Goal: Transaction & Acquisition: Download file/media

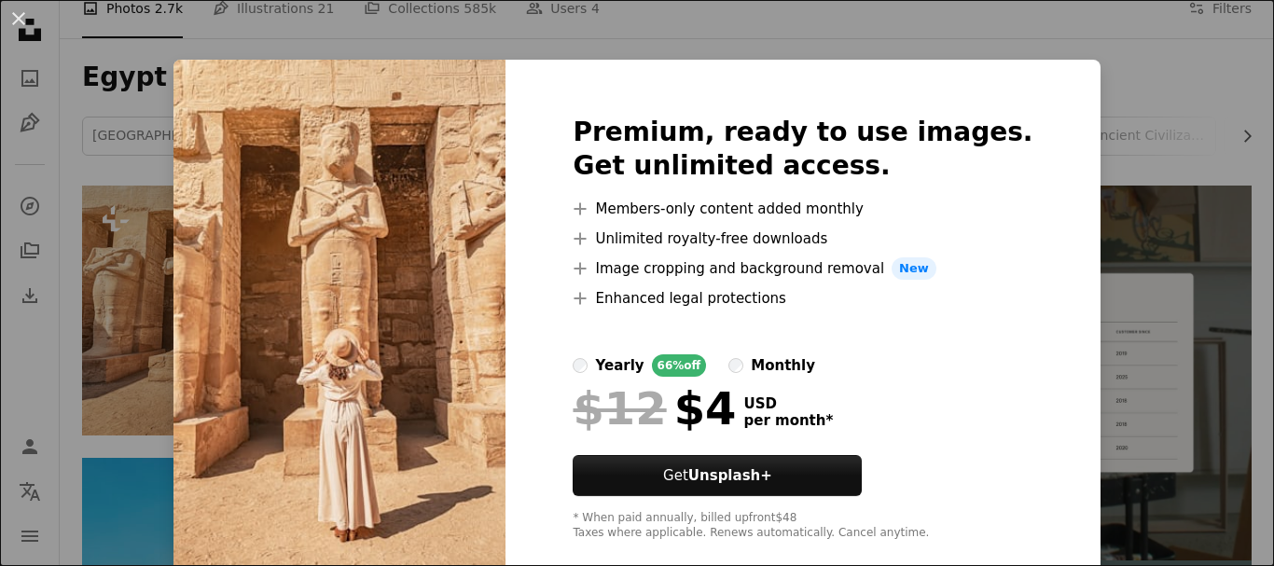
scroll to position [33, 0]
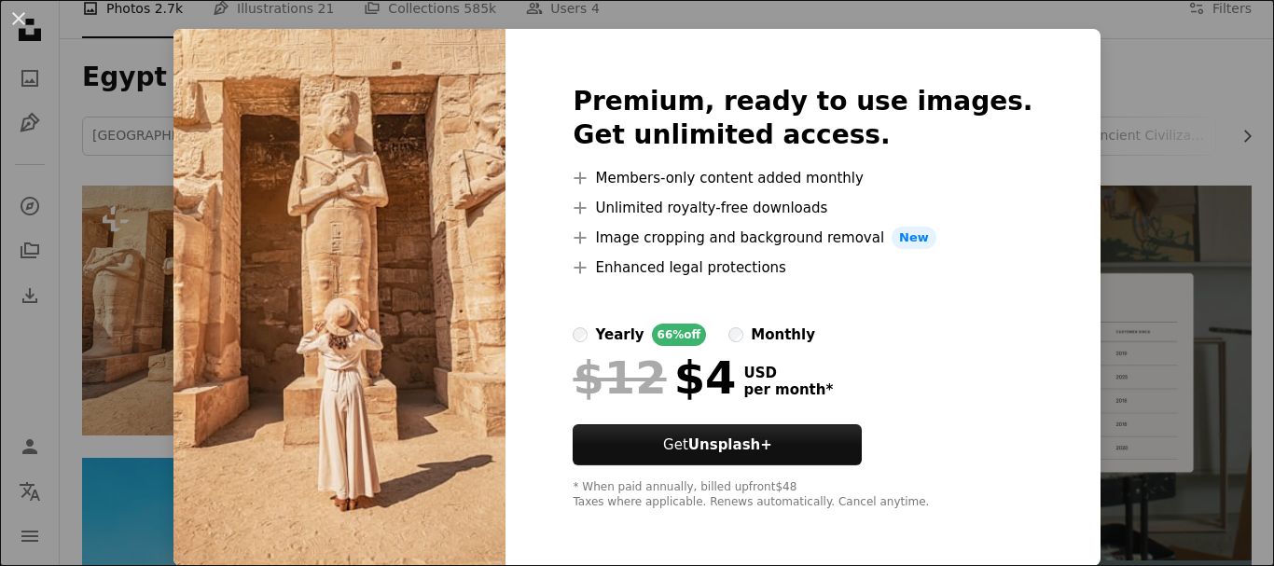
click at [1091, 118] on div "An X shape Premium, ready to use images. Get unlimited access. A plus sign Memb…" at bounding box center [637, 283] width 1274 height 566
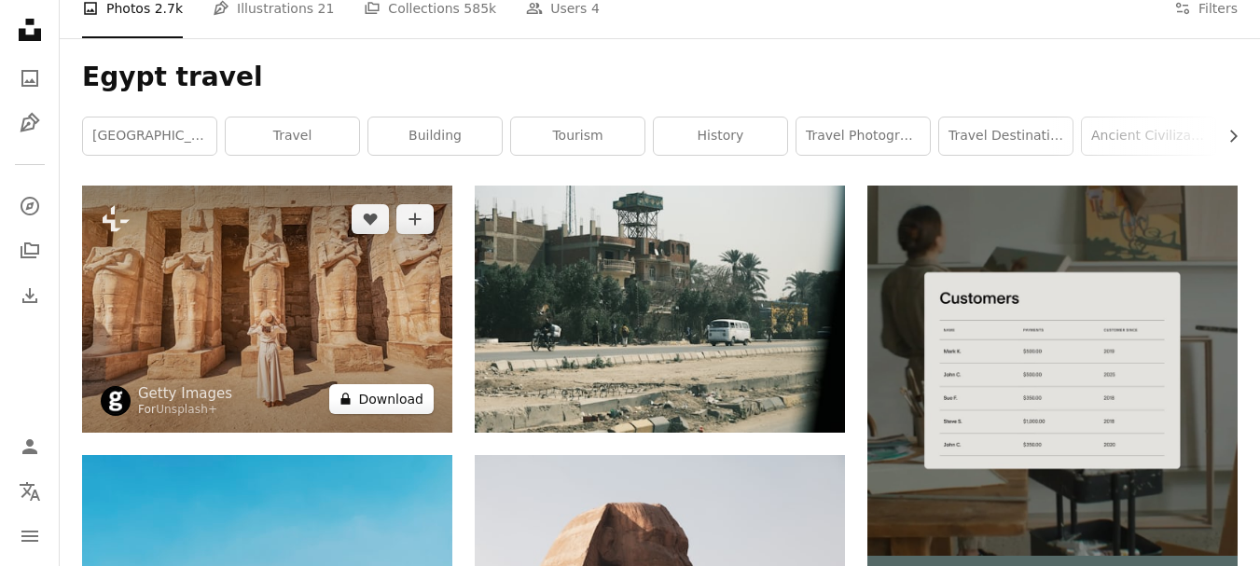
click at [394, 404] on button "A lock Download" at bounding box center [381, 399] width 104 height 30
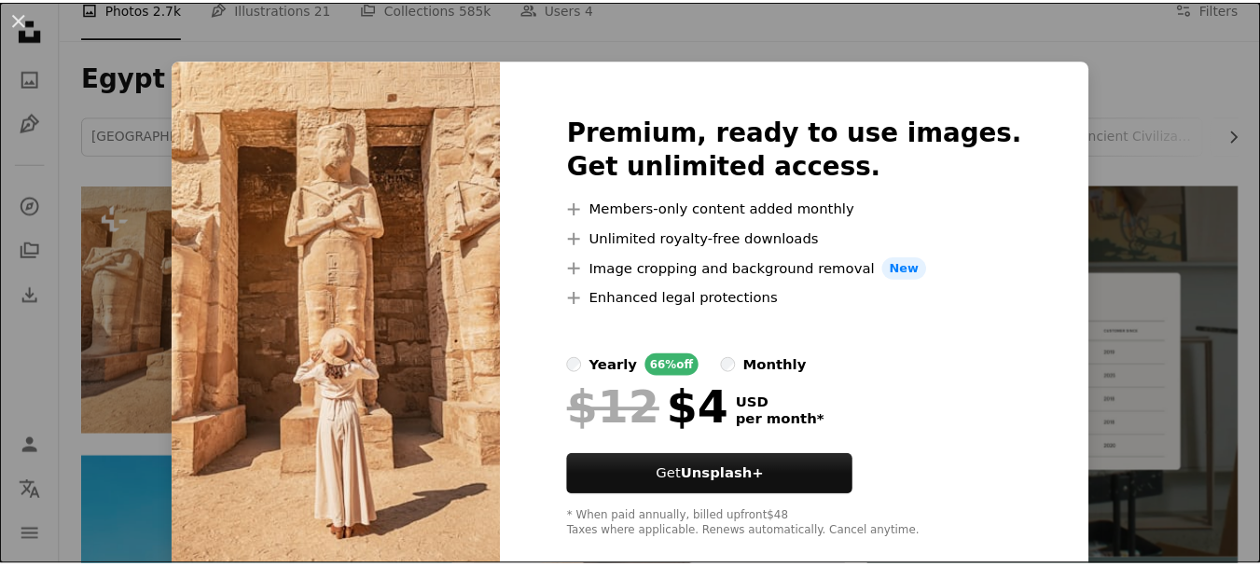
scroll to position [33, 0]
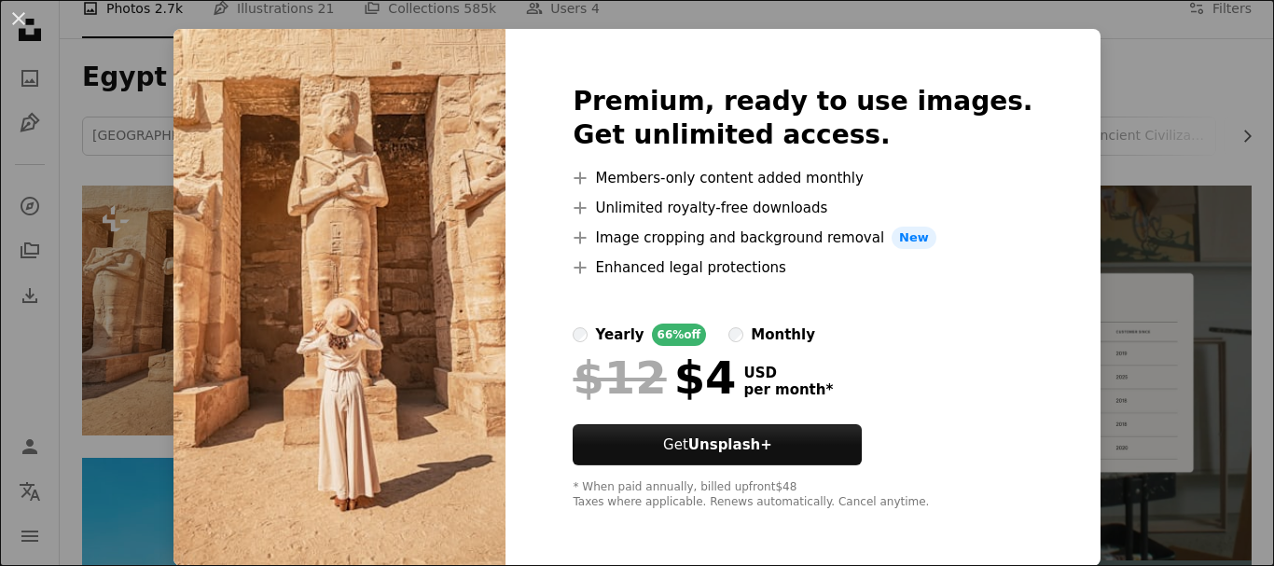
click at [129, 450] on div "An X shape Premium, ready to use images. Get unlimited access. A plus sign Memb…" at bounding box center [637, 283] width 1274 height 566
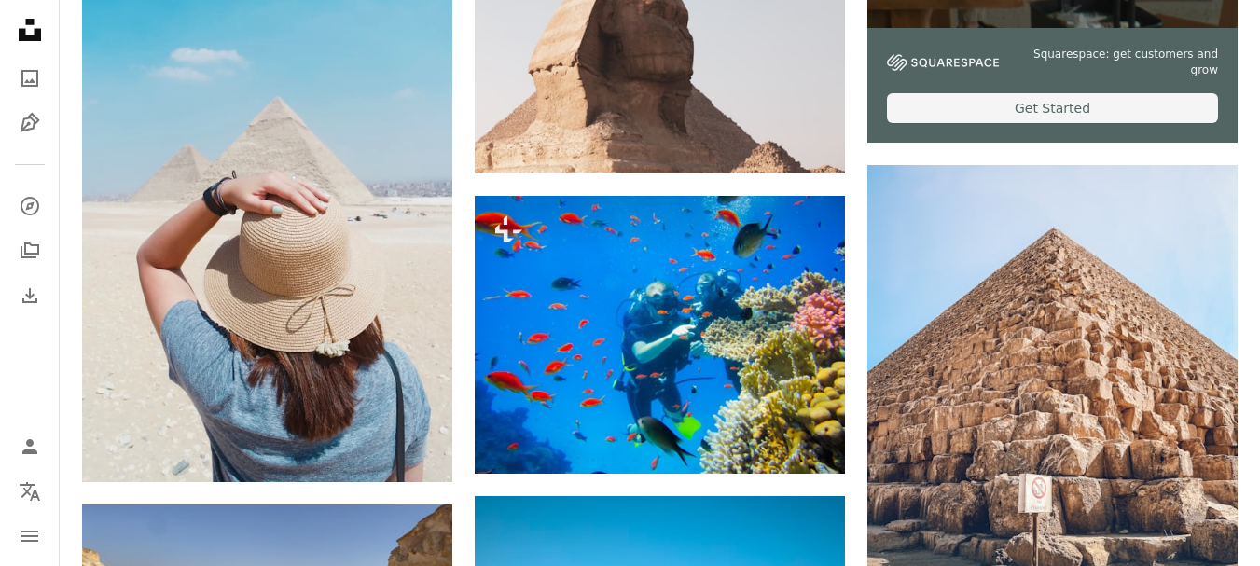
scroll to position [839, 0]
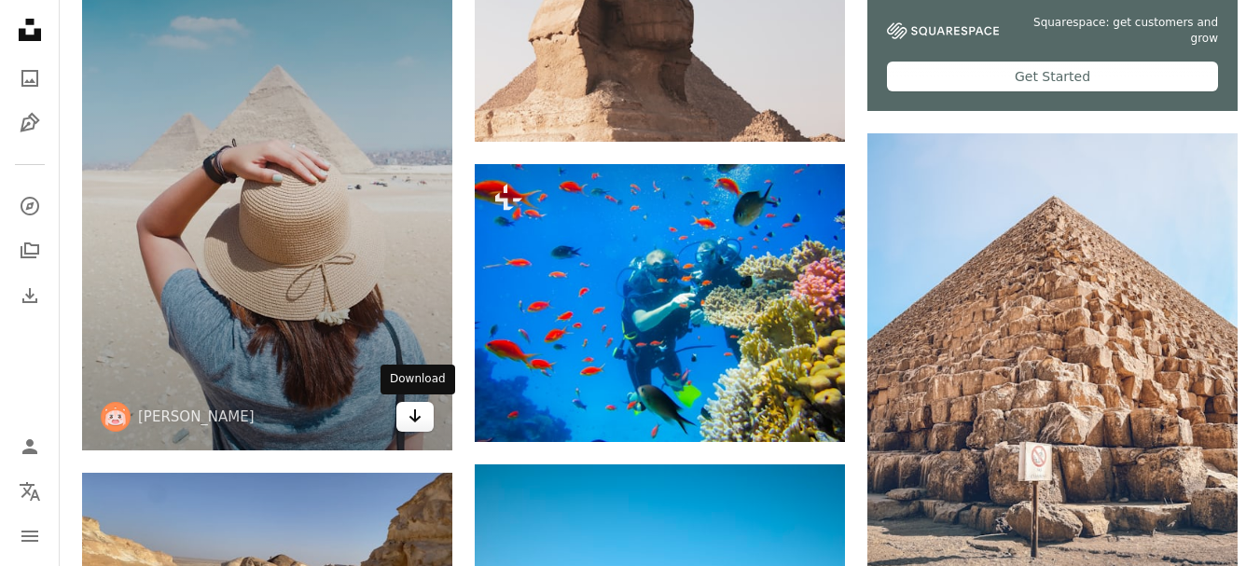
click at [413, 415] on icon "Arrow pointing down" at bounding box center [415, 416] width 15 height 22
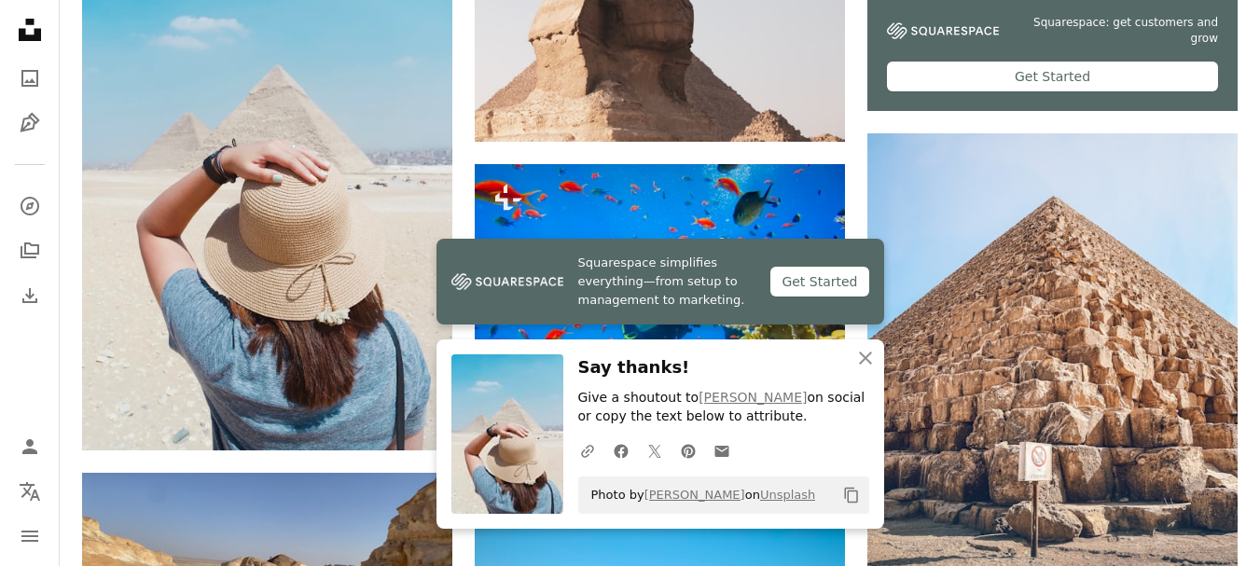
drag, startPoint x: 742, startPoint y: 419, endPoint x: 627, endPoint y: 418, distance: 115.7
click at [627, 418] on p "Give a shoutout to [PERSON_NAME] on social or copy the text below to attribute." at bounding box center [723, 407] width 291 height 37
click at [783, 428] on div "Say thanks! Give a shoutout to [PERSON_NAME] on social or copy the text below t…" at bounding box center [723, 433] width 291 height 159
drag, startPoint x: 734, startPoint y: 420, endPoint x: 578, endPoint y: 397, distance: 157.4
click at [578, 397] on p "Give a shoutout to [PERSON_NAME] on social or copy the text below to attribute." at bounding box center [723, 407] width 291 height 37
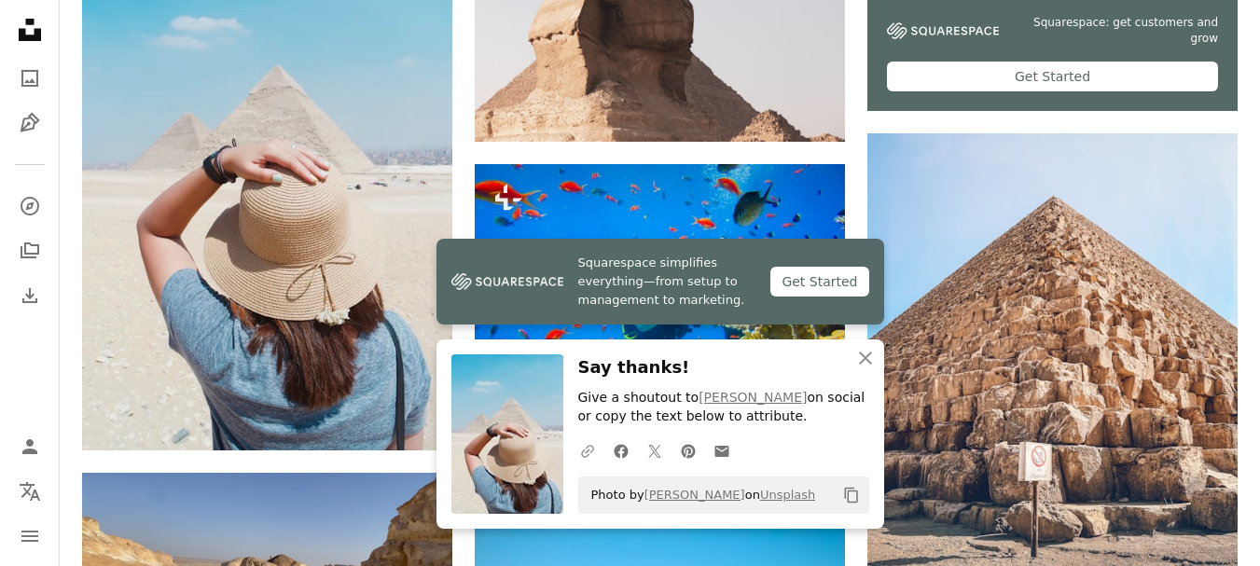
click at [589, 455] on icon "A URL sharing icon (chains)" at bounding box center [587, 451] width 17 height 17
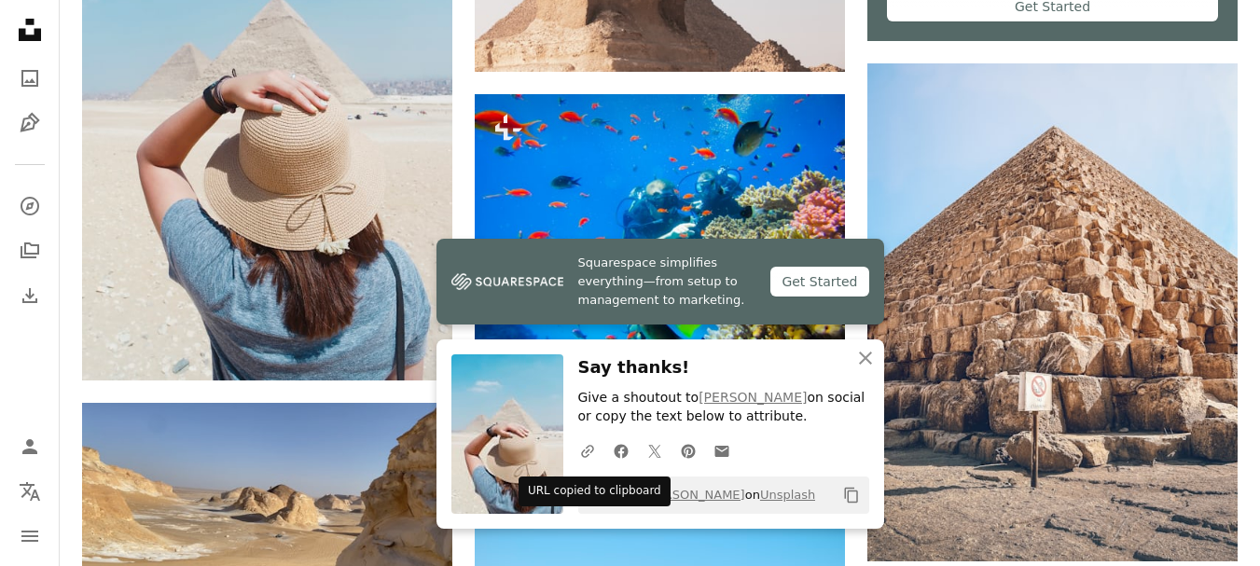
scroll to position [1026, 0]
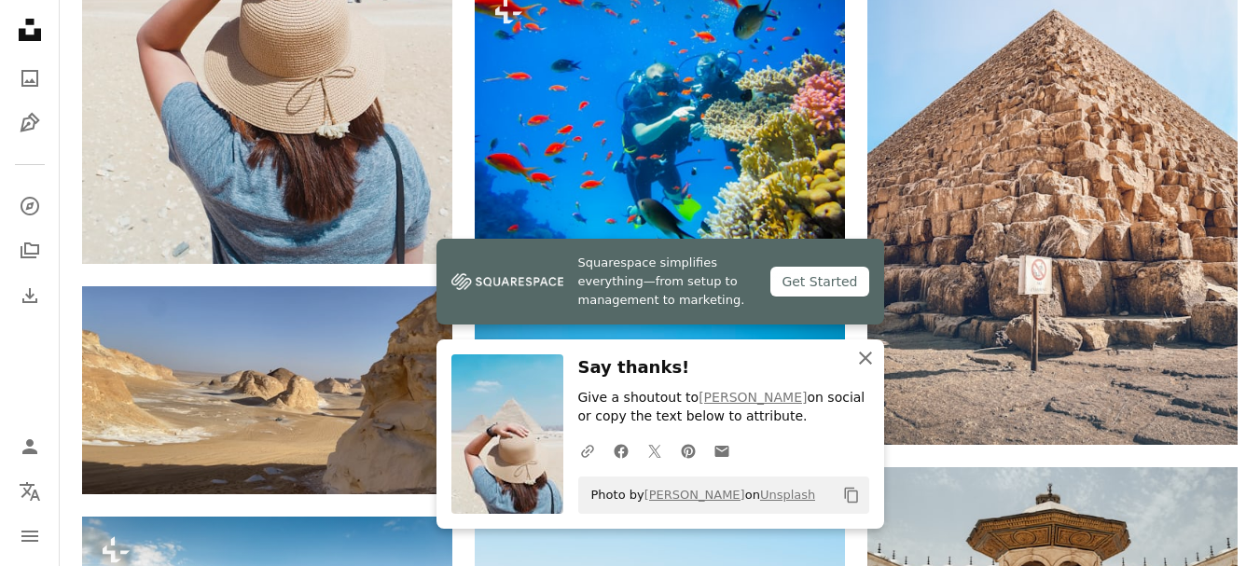
click at [867, 360] on icon "button" at bounding box center [865, 358] width 13 height 13
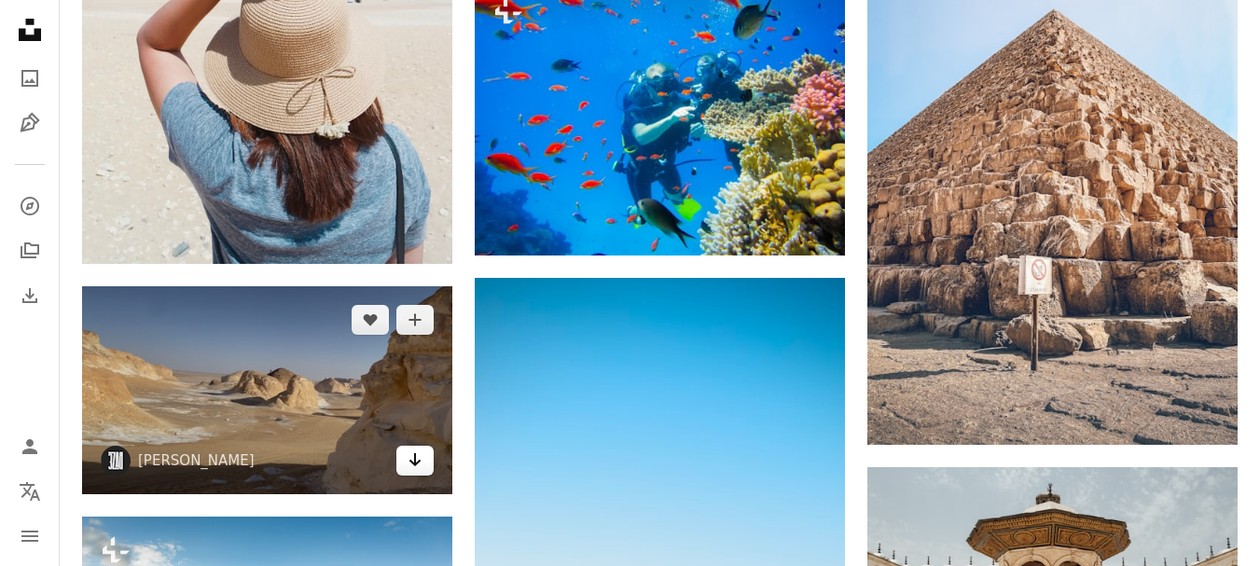
click at [408, 464] on icon "Arrow pointing down" at bounding box center [415, 460] width 15 height 22
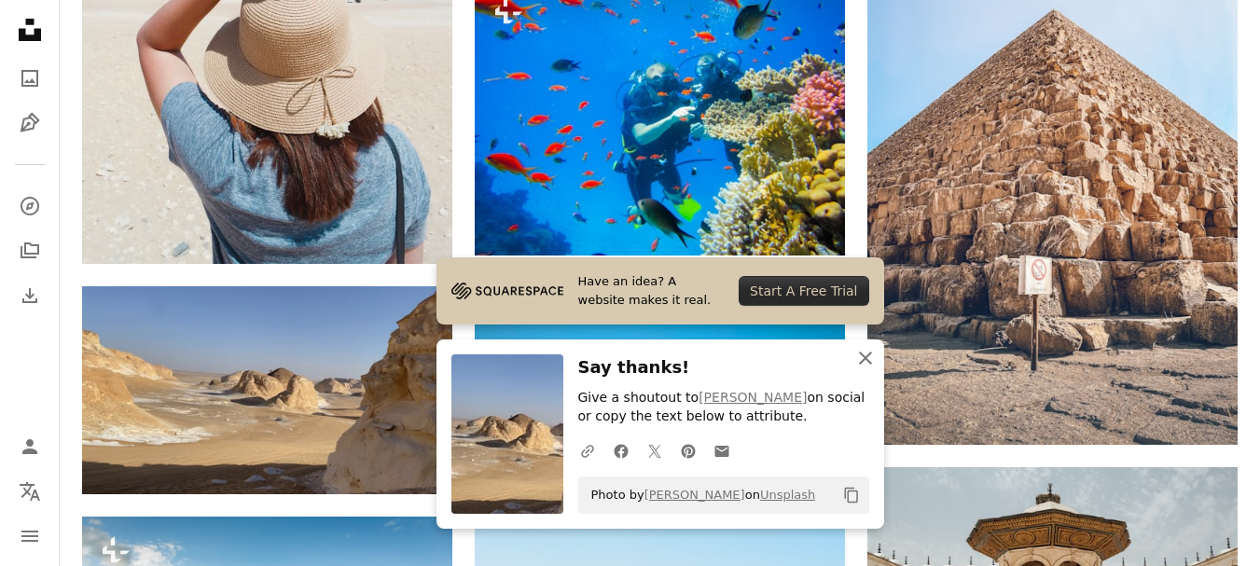
click at [868, 360] on icon "button" at bounding box center [865, 358] width 13 height 13
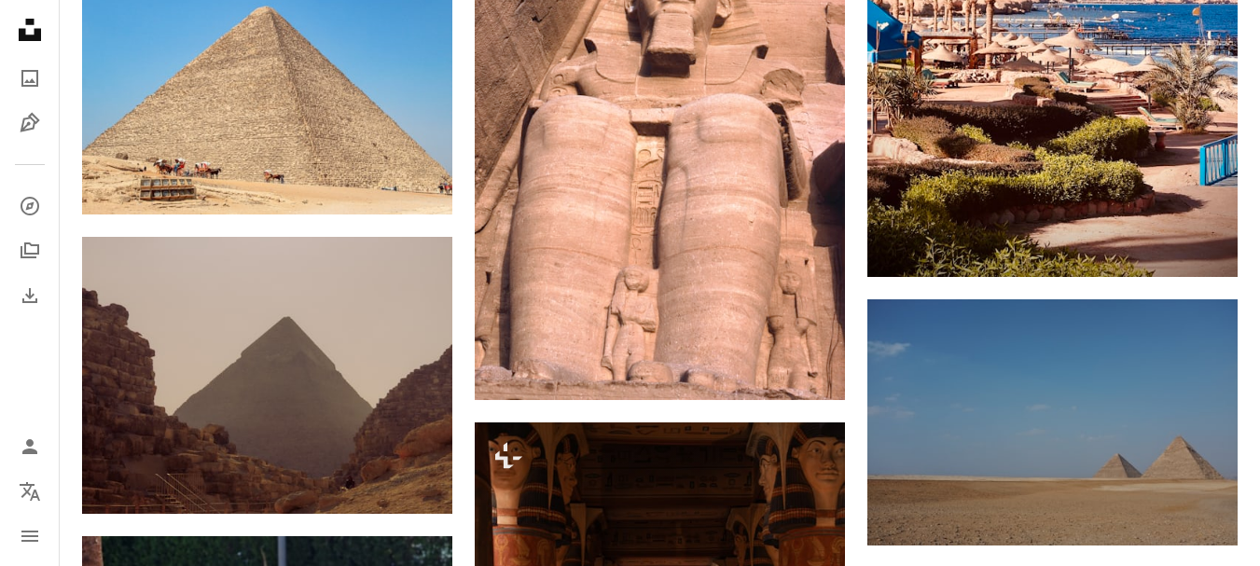
scroll to position [2145, 0]
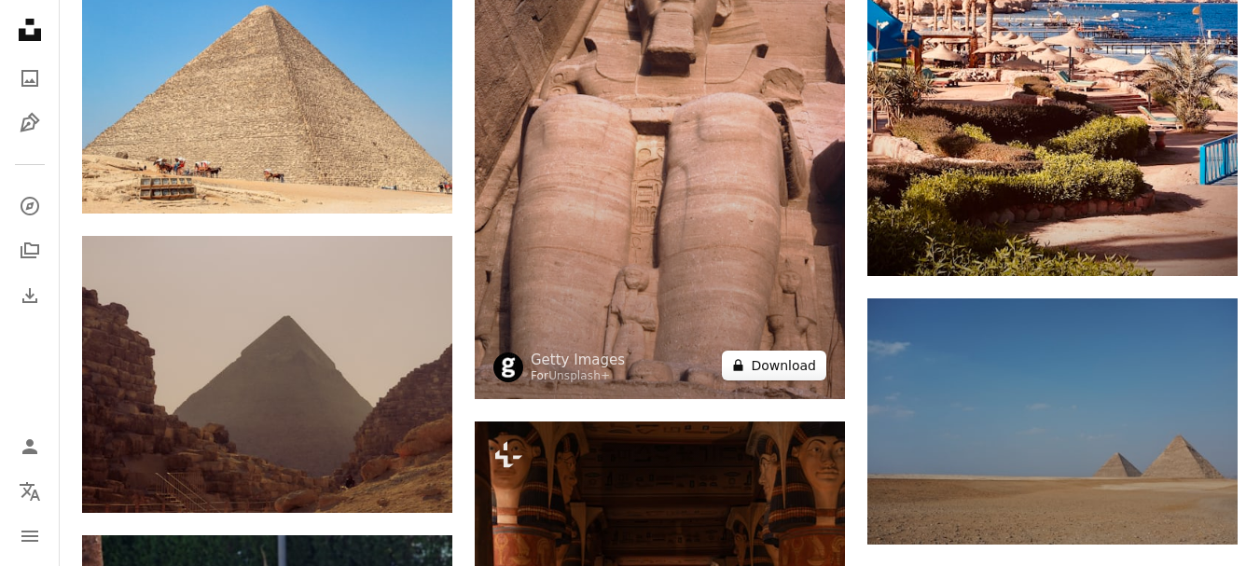
click at [797, 367] on button "A lock Download" at bounding box center [774, 366] width 104 height 30
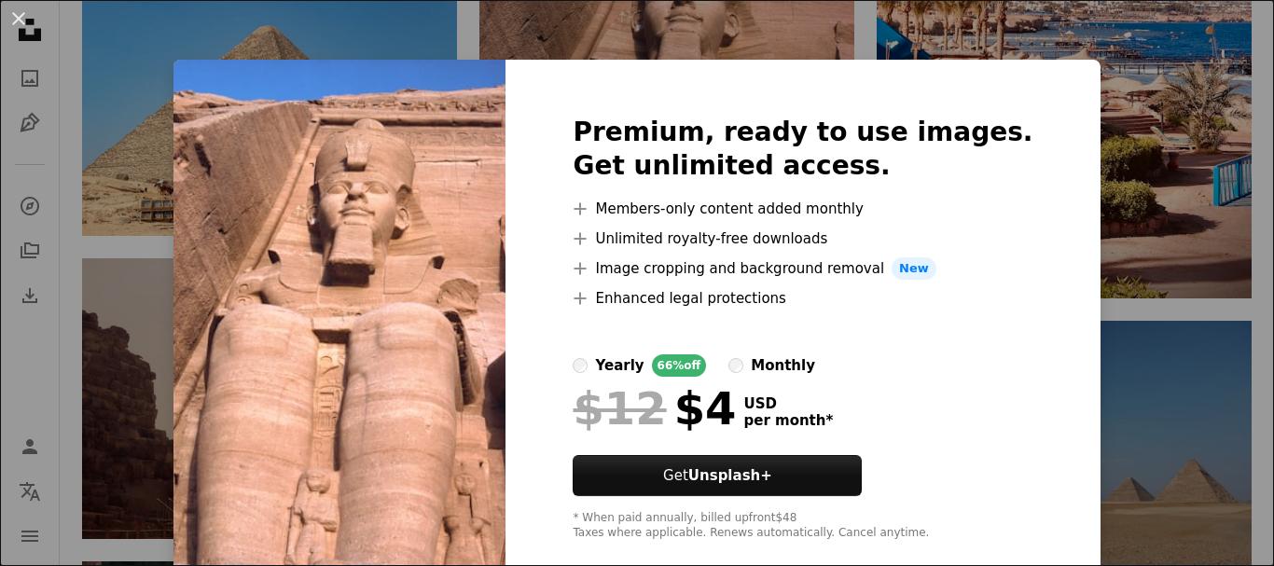
click at [1046, 41] on div "An X shape Premium, ready to use images. Get unlimited access. A plus sign Memb…" at bounding box center [637, 283] width 1274 height 566
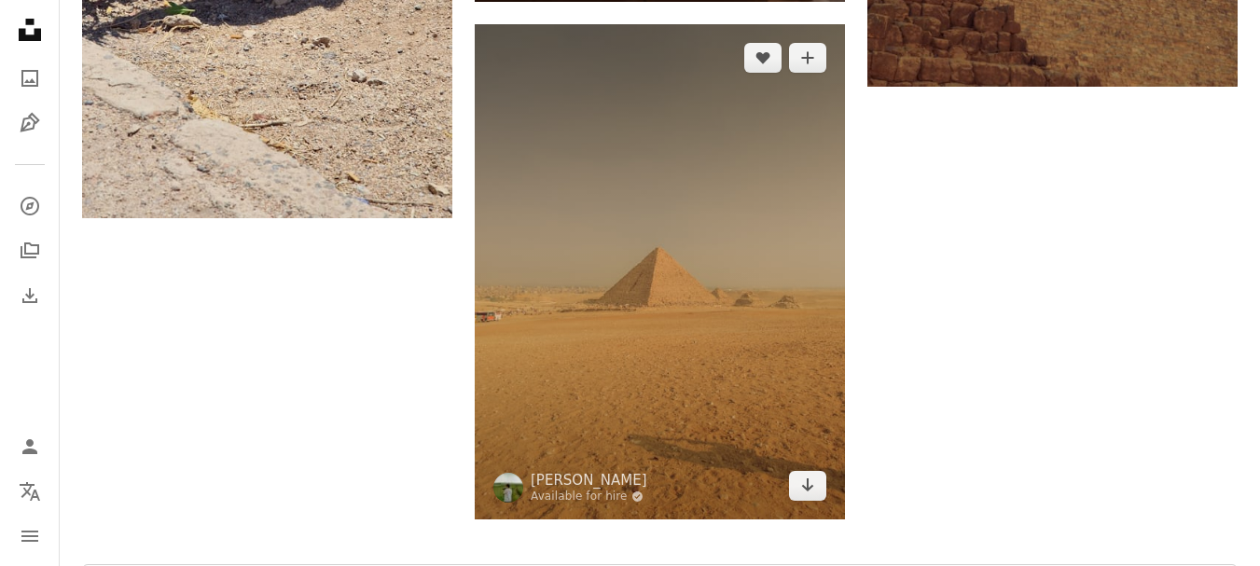
scroll to position [3171, 0]
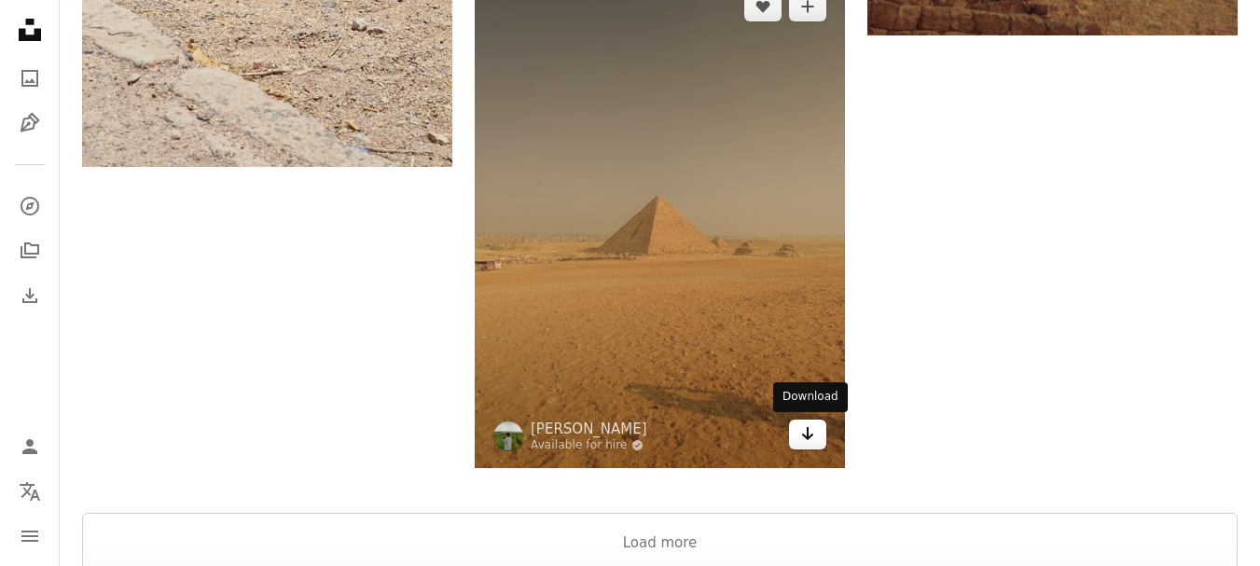
click at [811, 444] on icon "Arrow pointing down" at bounding box center [807, 434] width 15 height 22
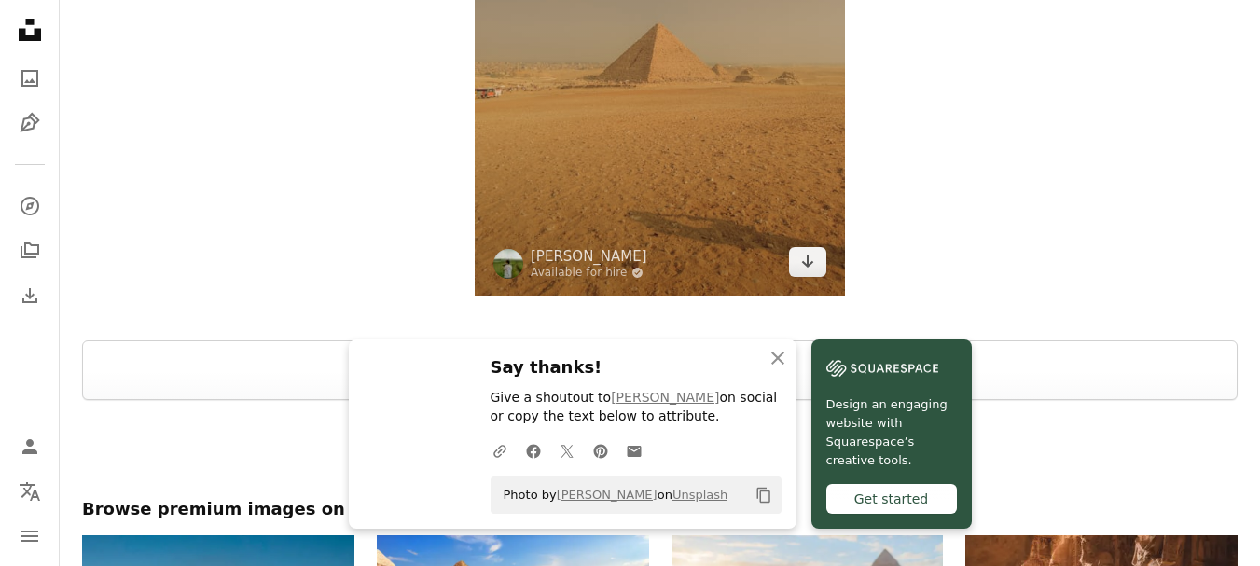
scroll to position [3358, 0]
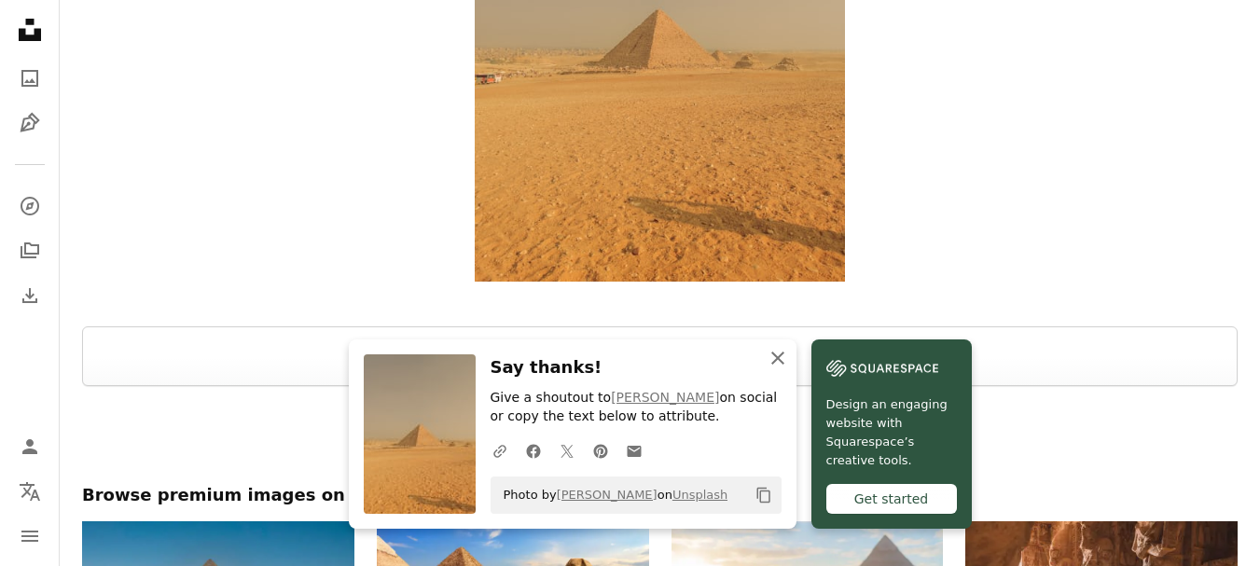
click at [781, 366] on icon "An X shape" at bounding box center [778, 358] width 22 height 22
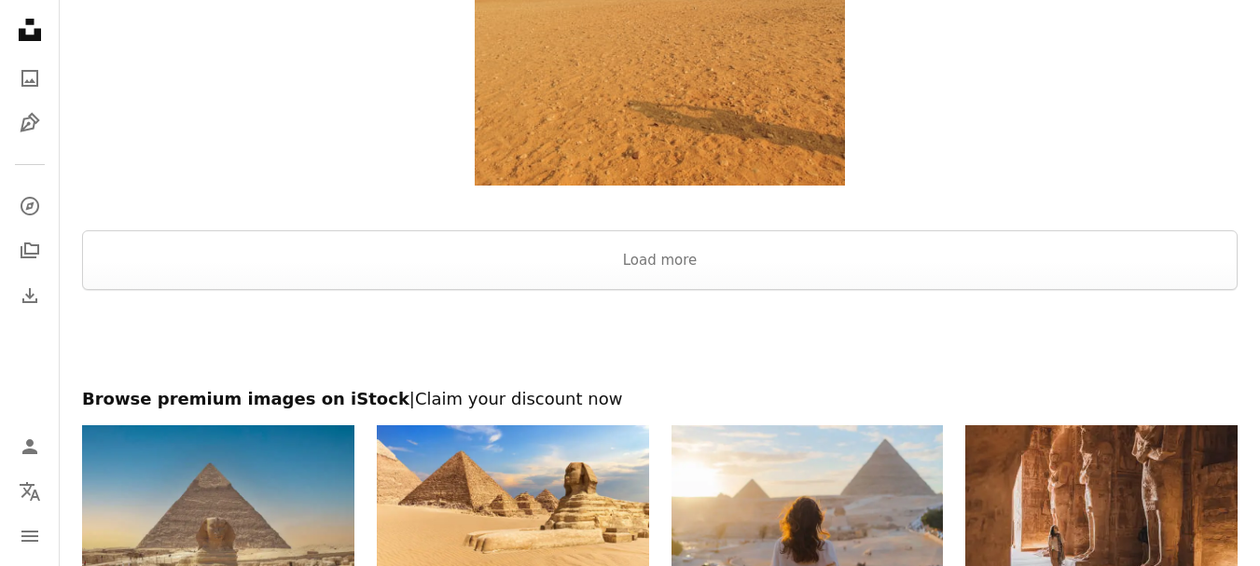
scroll to position [3446, 0]
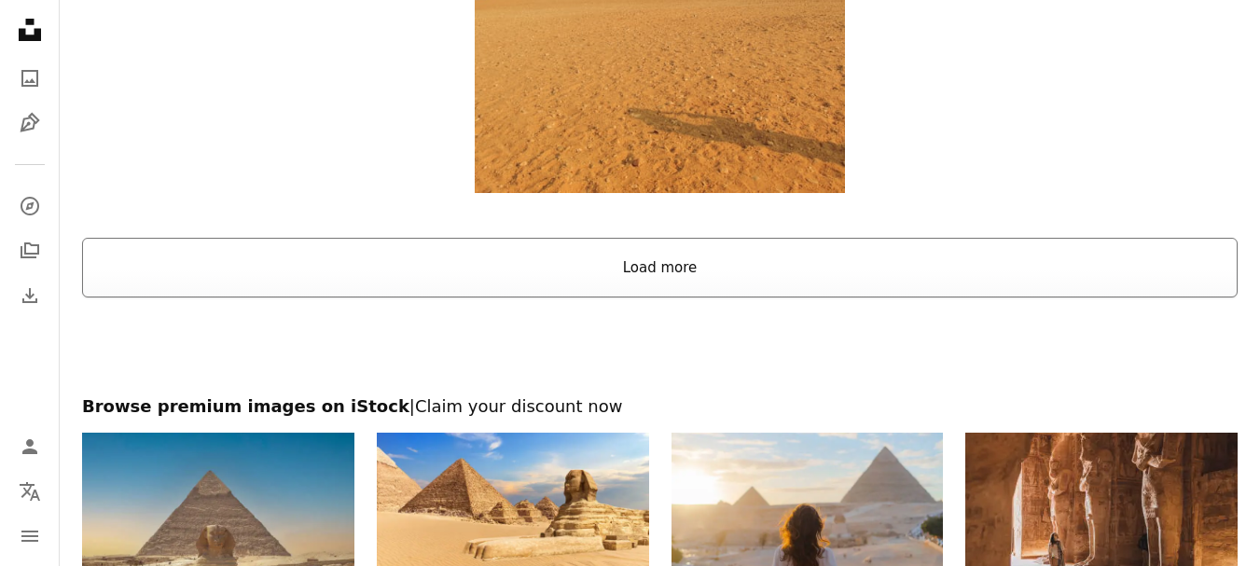
click at [672, 261] on button "Load more" at bounding box center [660, 268] width 1156 height 60
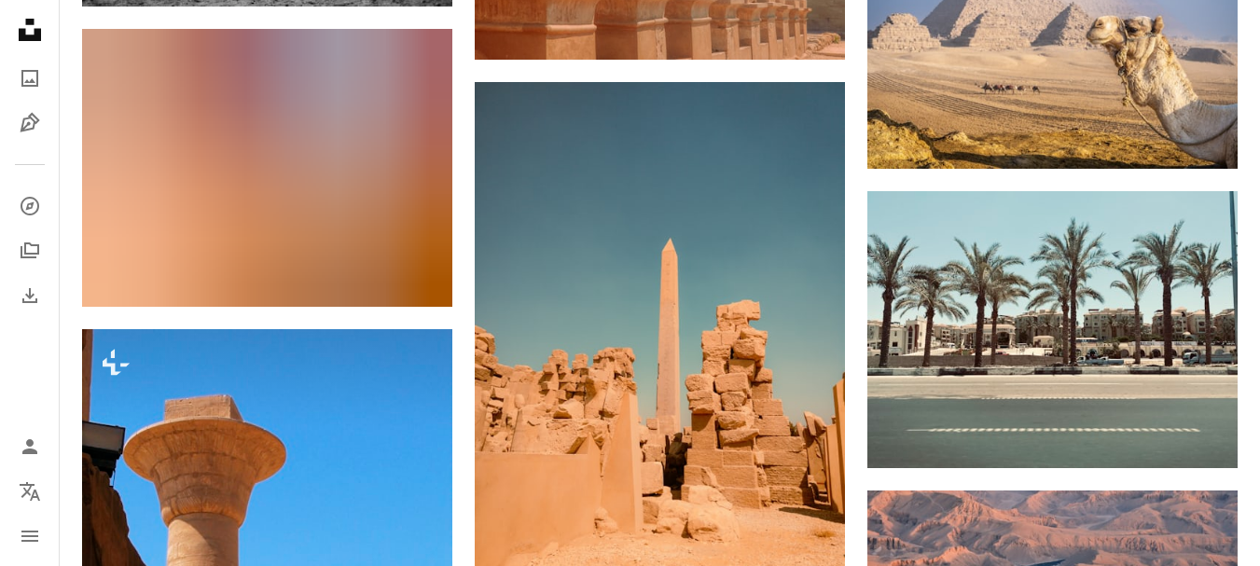
scroll to position [5778, 0]
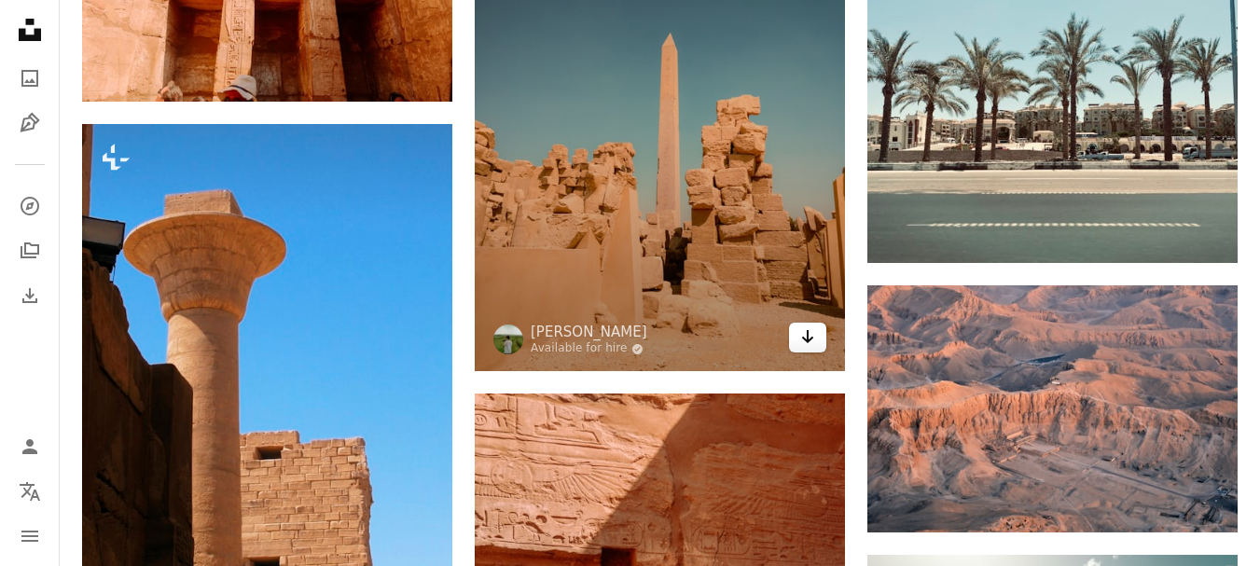
click at [809, 338] on icon "Download" at bounding box center [808, 336] width 12 height 13
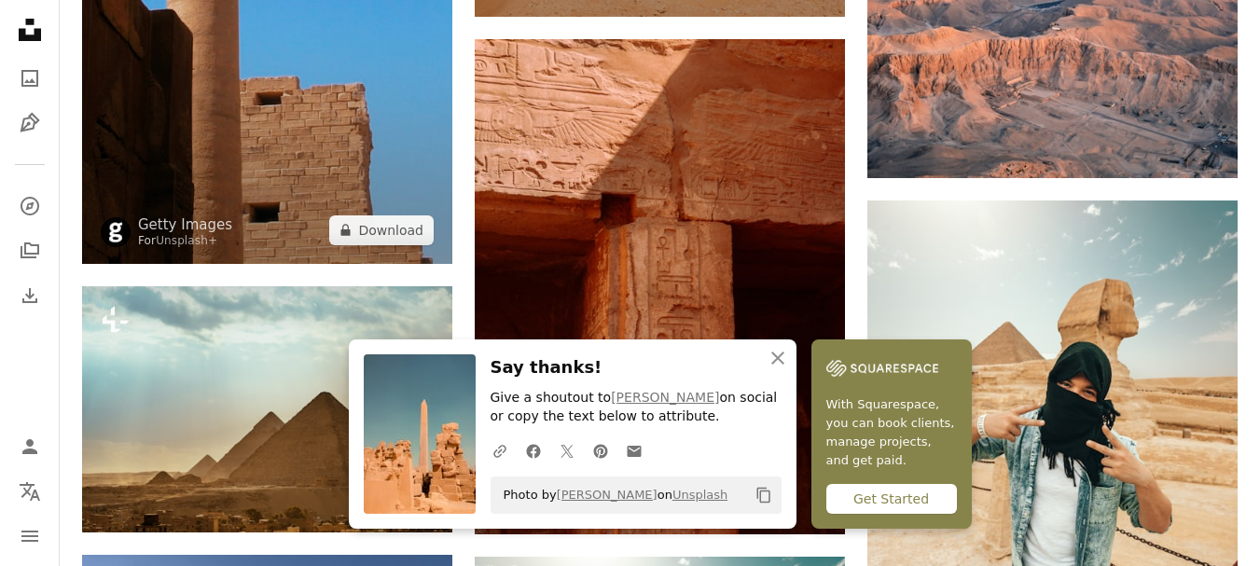
scroll to position [6151, 0]
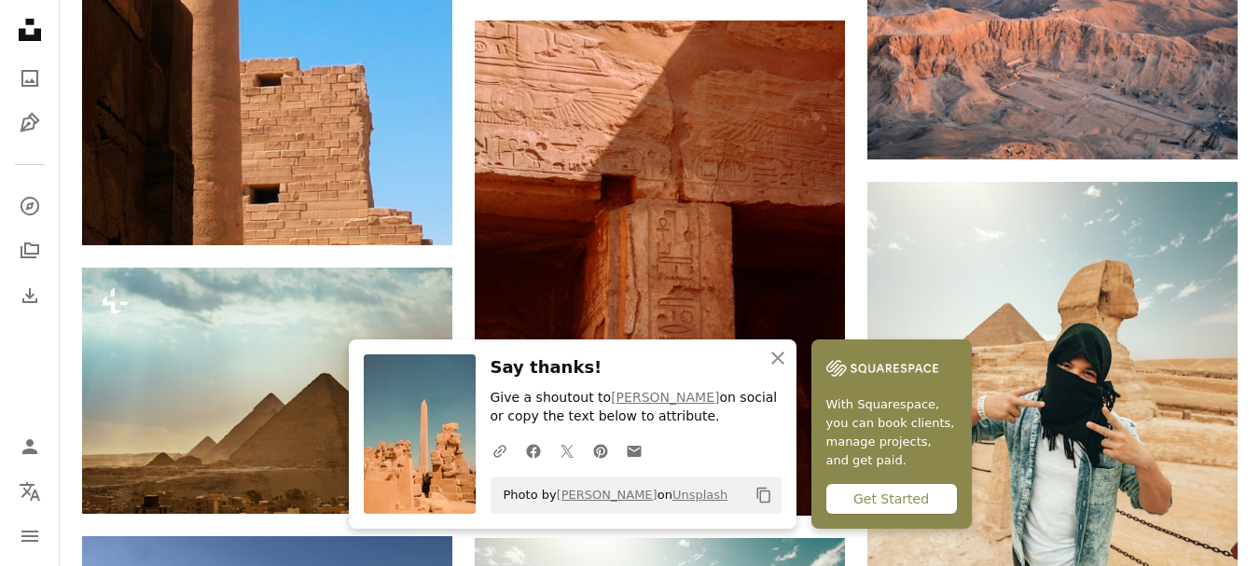
click at [872, 501] on div "Get Started" at bounding box center [891, 499] width 131 height 30
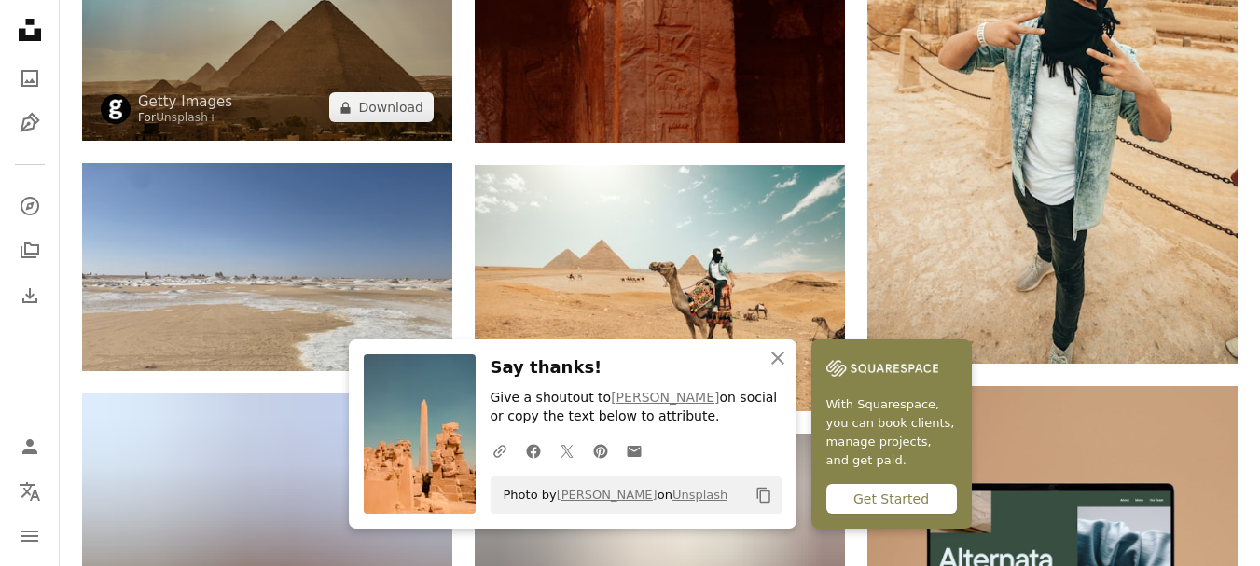
scroll to position [6617, 0]
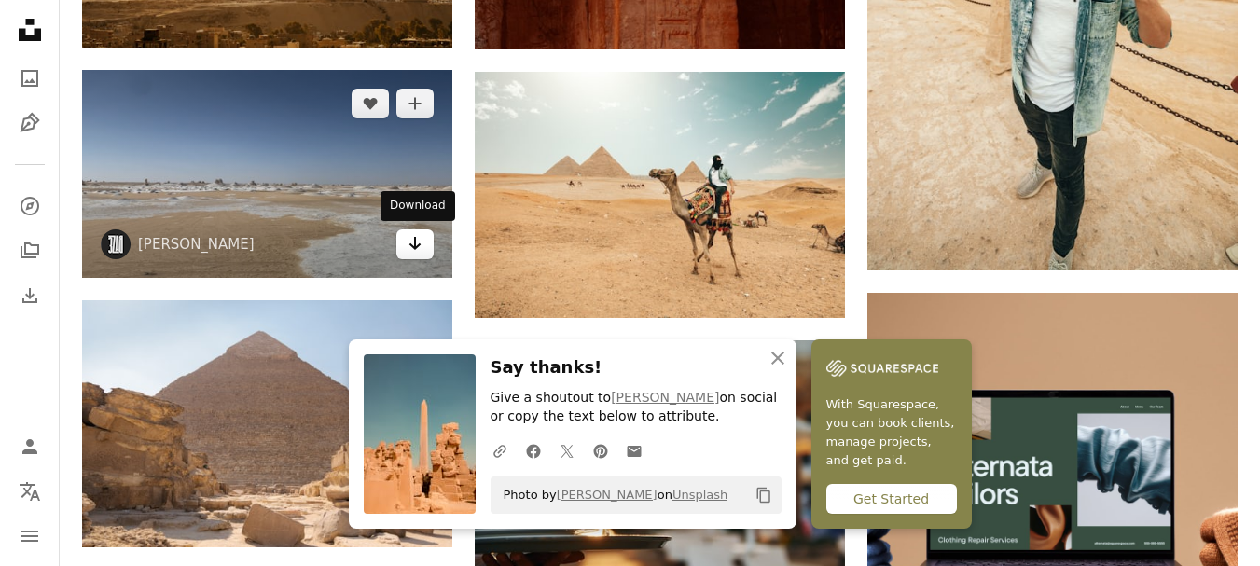
click at [413, 247] on icon "Download" at bounding box center [415, 243] width 12 height 13
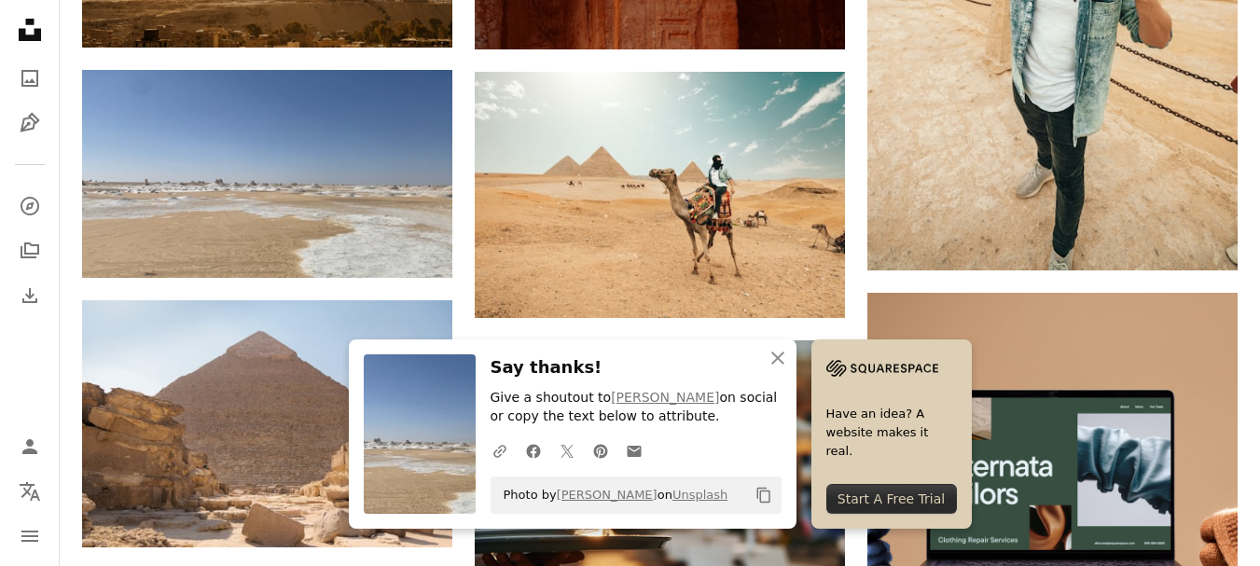
click at [861, 502] on div "Start A Free Trial" at bounding box center [891, 499] width 131 height 30
click at [777, 353] on icon "An X shape" at bounding box center [778, 358] width 22 height 22
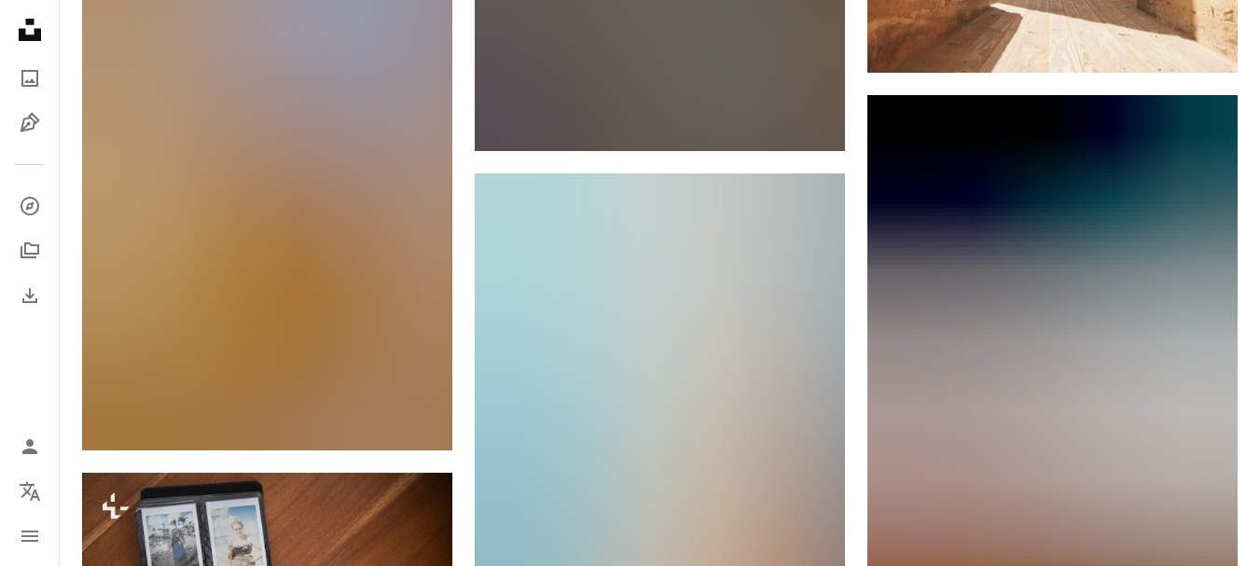
scroll to position [7830, 0]
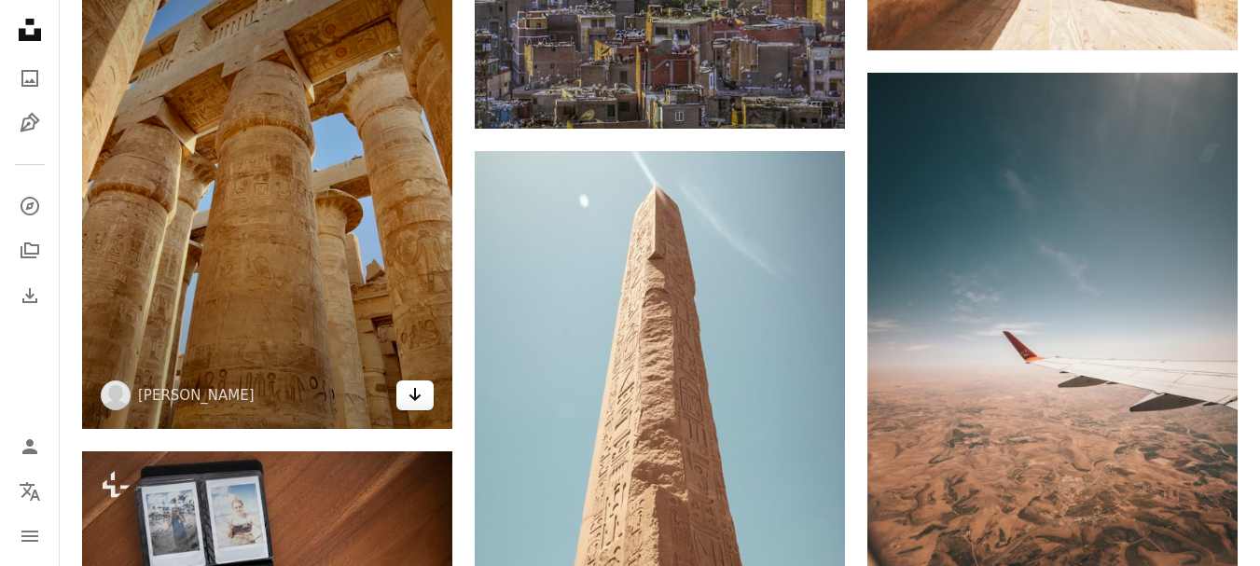
click at [418, 398] on icon "Arrow pointing down" at bounding box center [415, 394] width 15 height 22
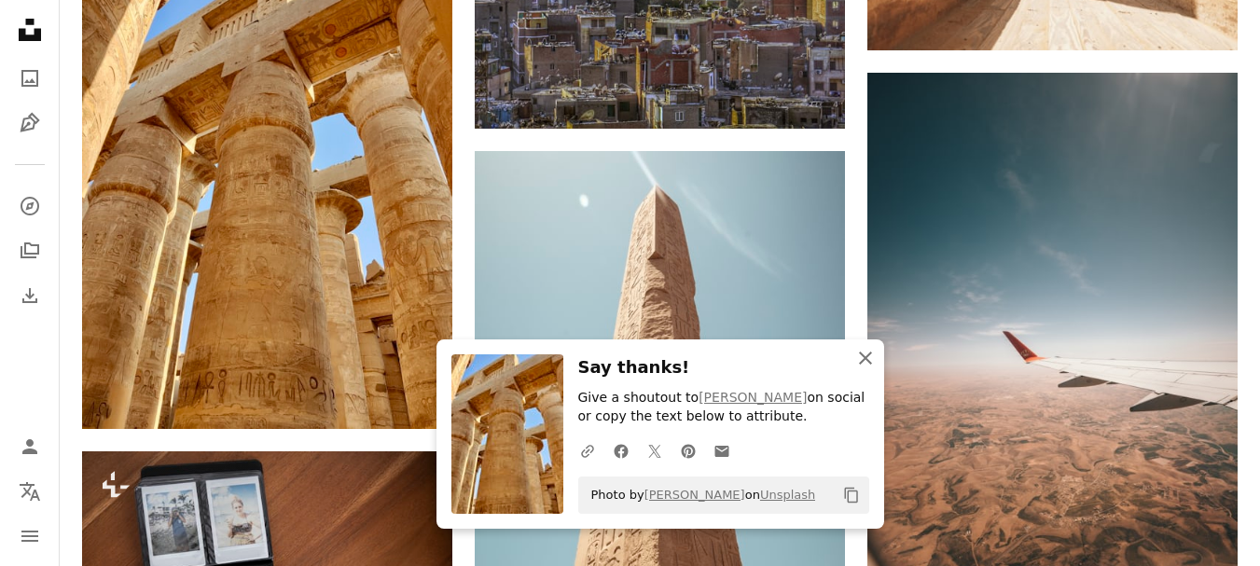
click at [859, 360] on icon "An X shape" at bounding box center [865, 358] width 22 height 22
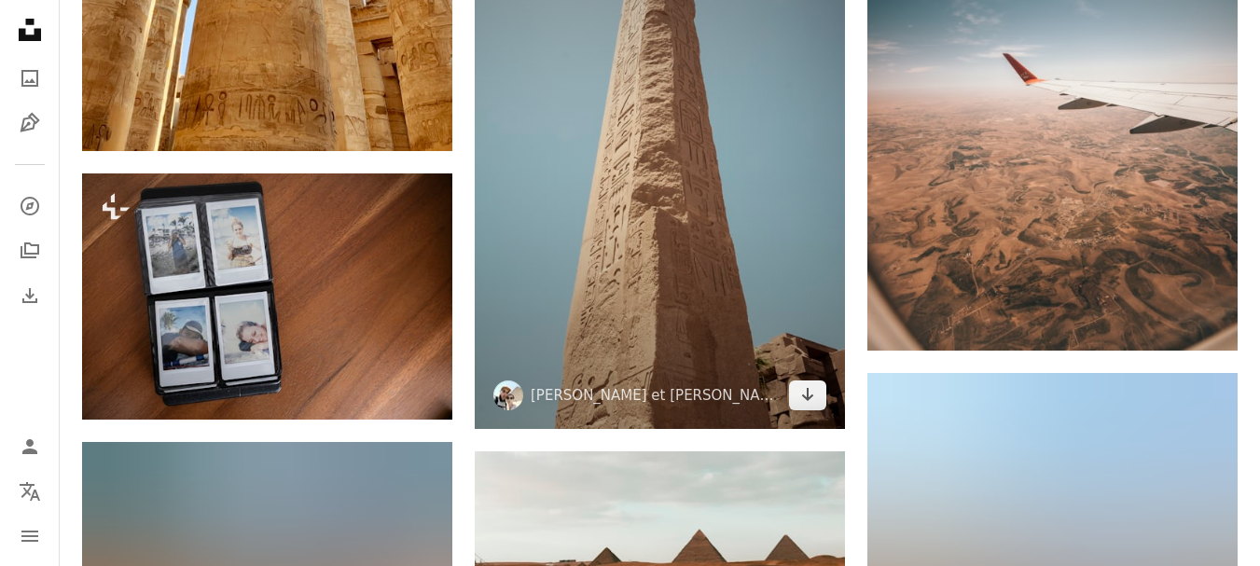
scroll to position [8110, 0]
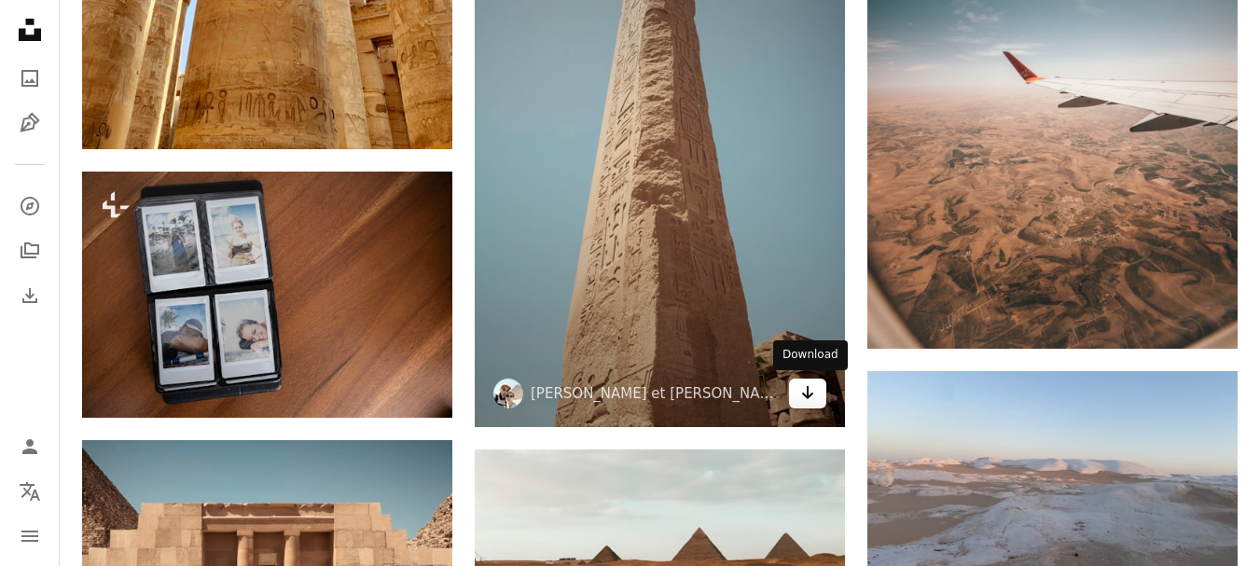
click at [806, 394] on icon "Arrow pointing down" at bounding box center [807, 392] width 15 height 22
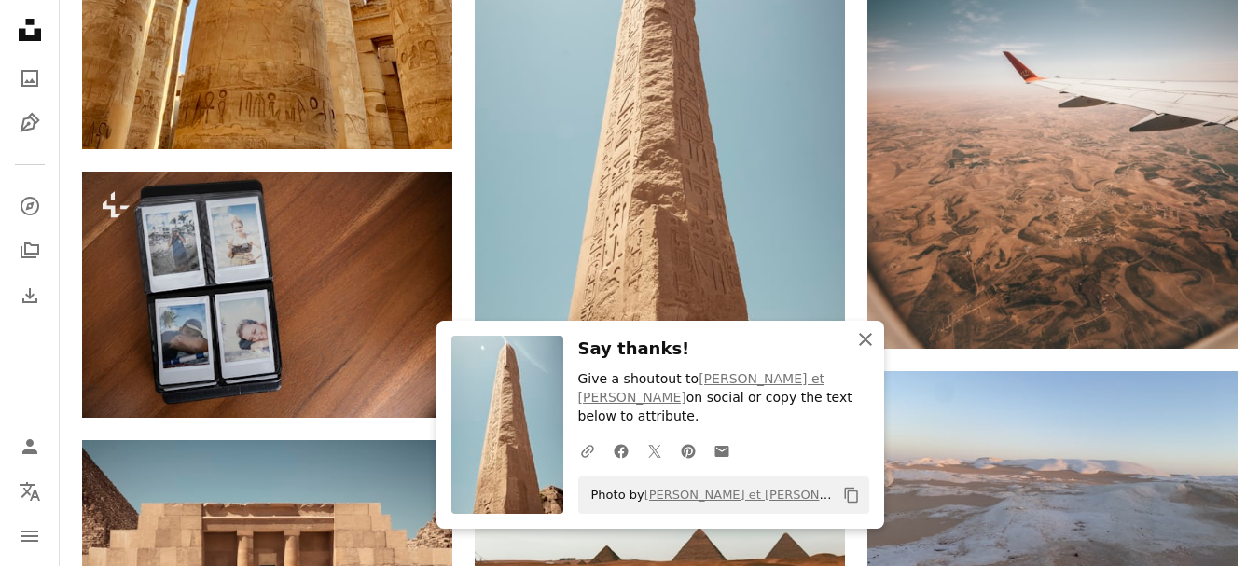
click at [866, 346] on icon "button" at bounding box center [865, 339] width 13 height 13
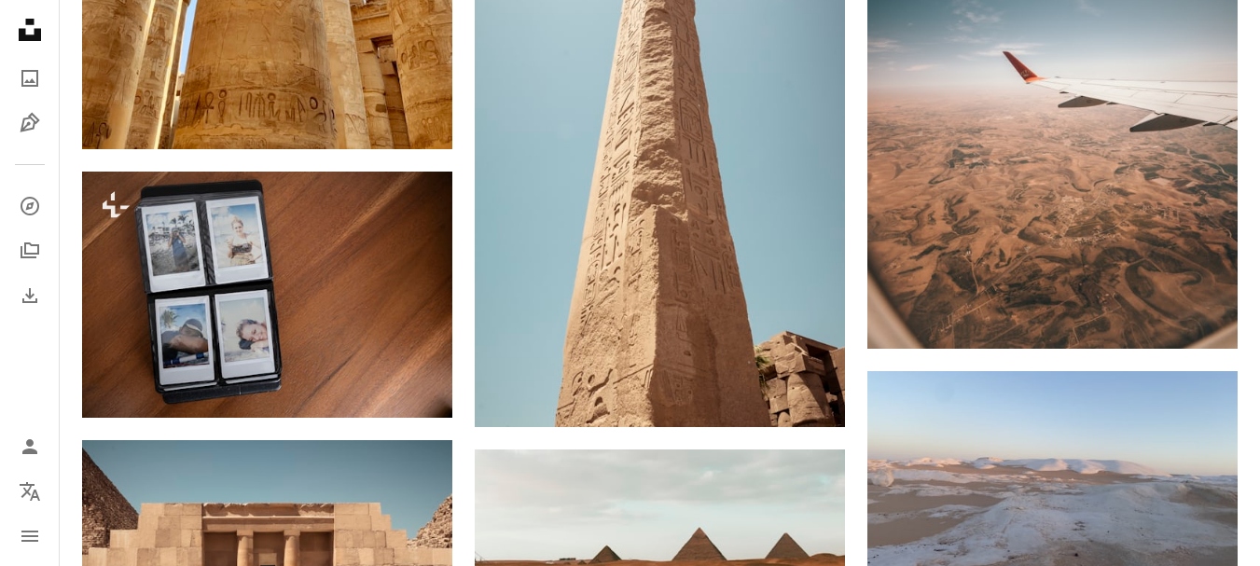
click at [1246, 552] on div at bounding box center [1246, 552] width 0 height 0
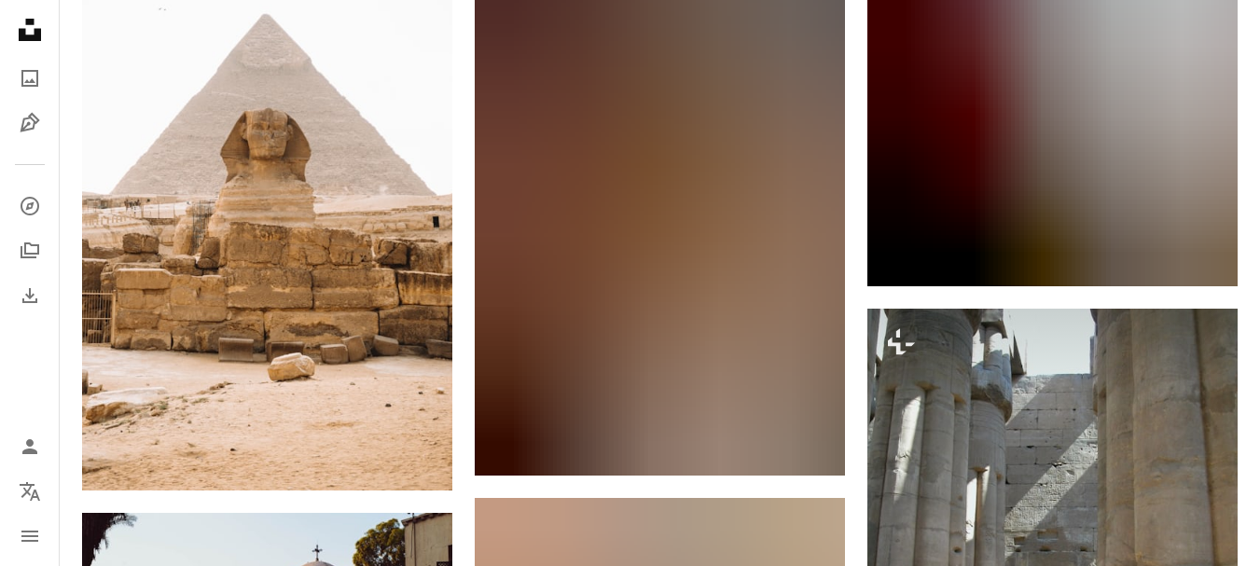
scroll to position [10255, 0]
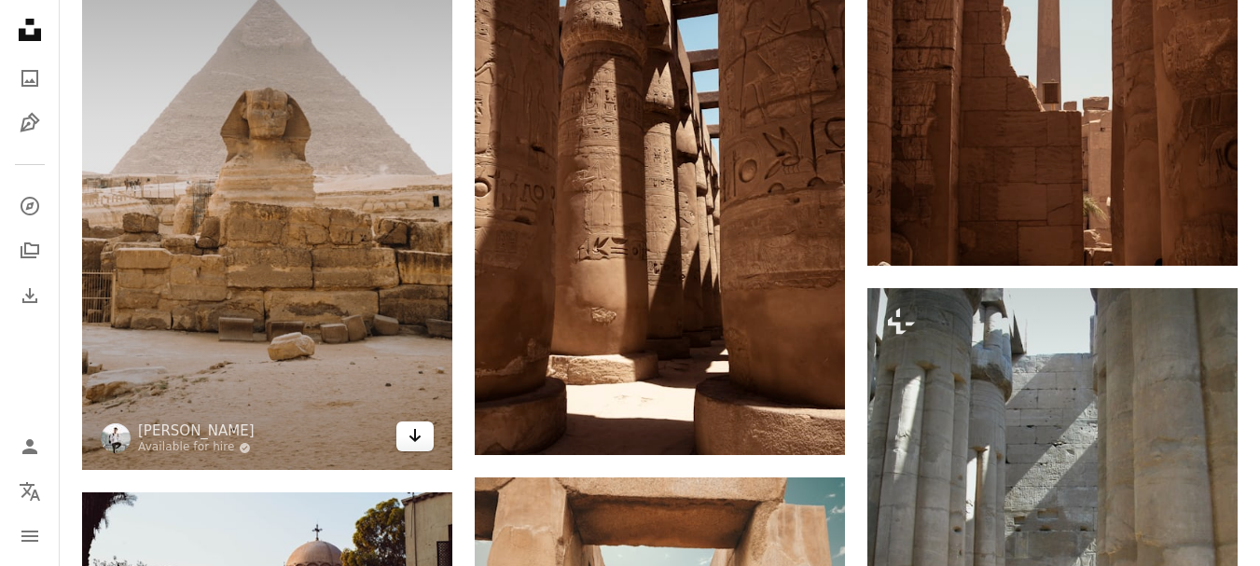
click at [407, 438] on link "Arrow pointing down" at bounding box center [414, 437] width 37 height 30
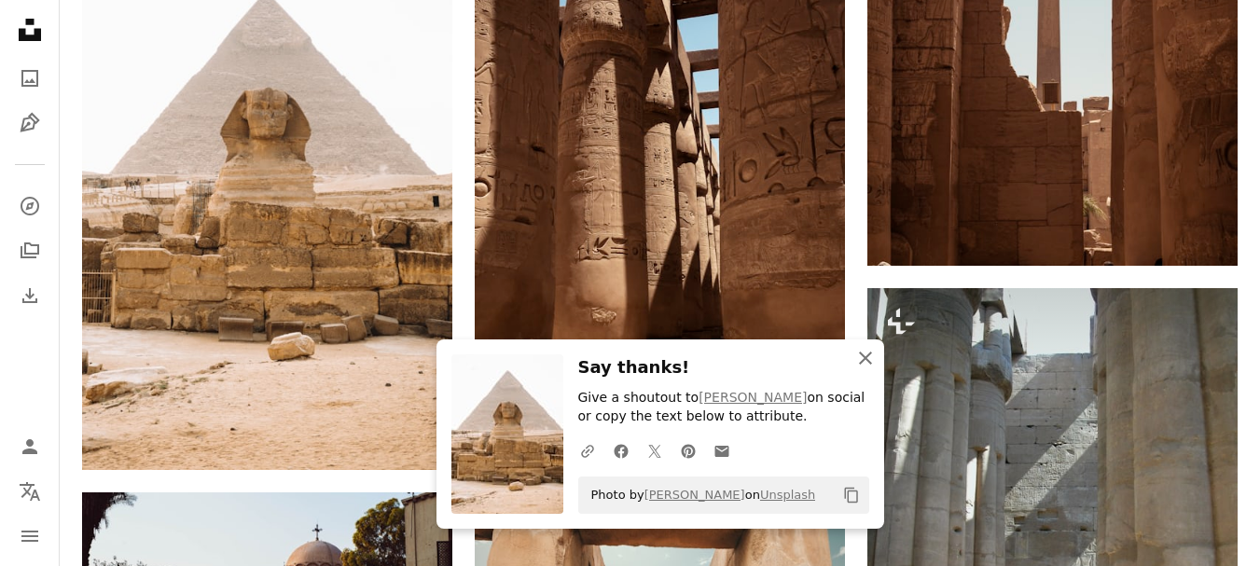
click at [867, 354] on icon "button" at bounding box center [865, 358] width 13 height 13
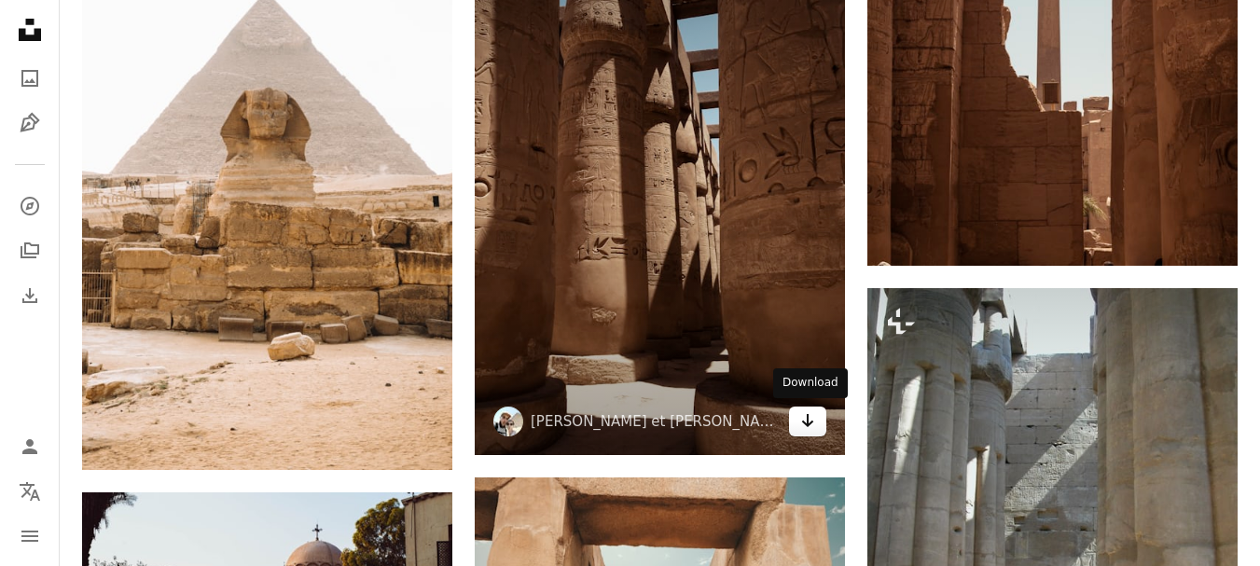
click at [803, 421] on icon "Arrow pointing down" at bounding box center [807, 420] width 15 height 22
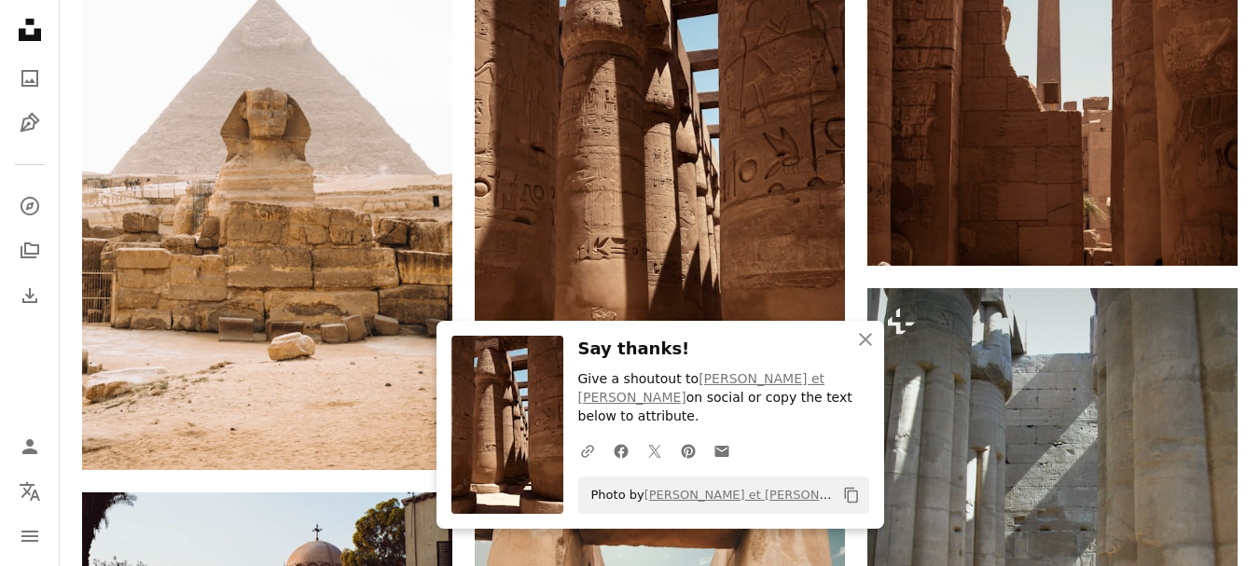
click at [744, 363] on h3 "Say thanks!" at bounding box center [723, 349] width 291 height 27
click at [869, 351] on icon "An X shape" at bounding box center [865, 339] width 22 height 22
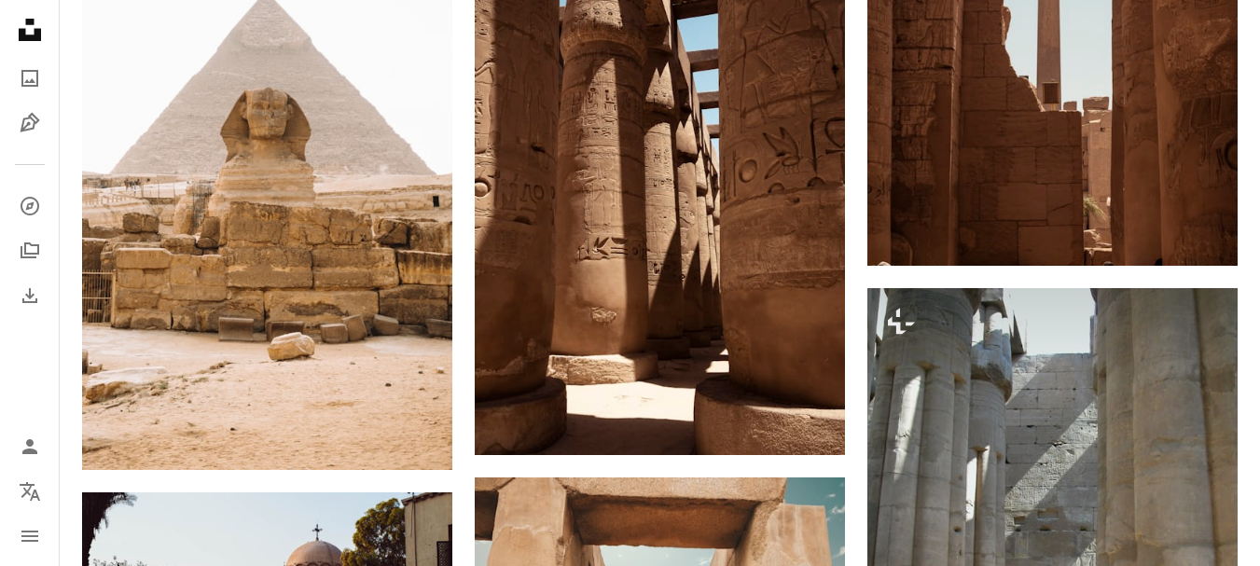
click at [1246, 552] on div at bounding box center [1246, 552] width 0 height 0
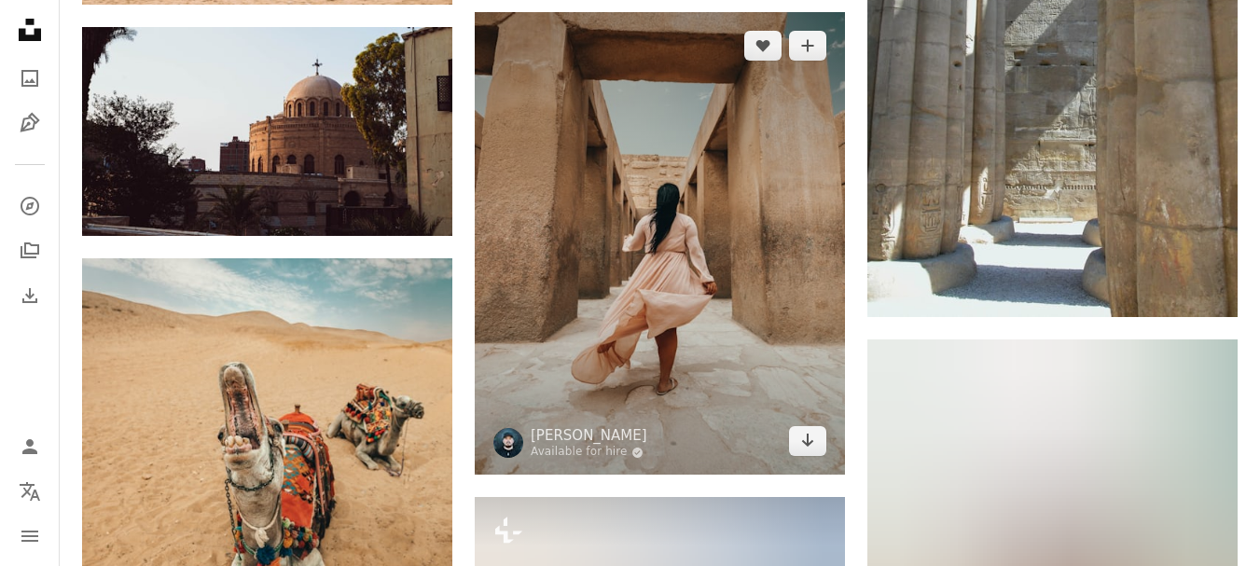
scroll to position [10721, 0]
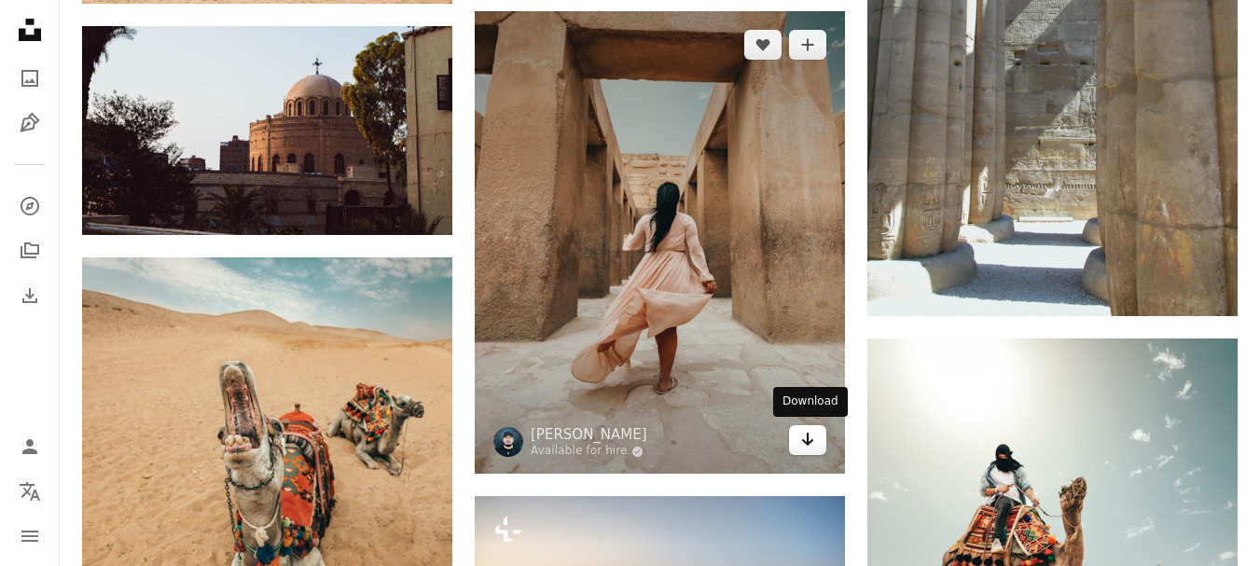
click at [812, 440] on icon "Download" at bounding box center [808, 439] width 12 height 13
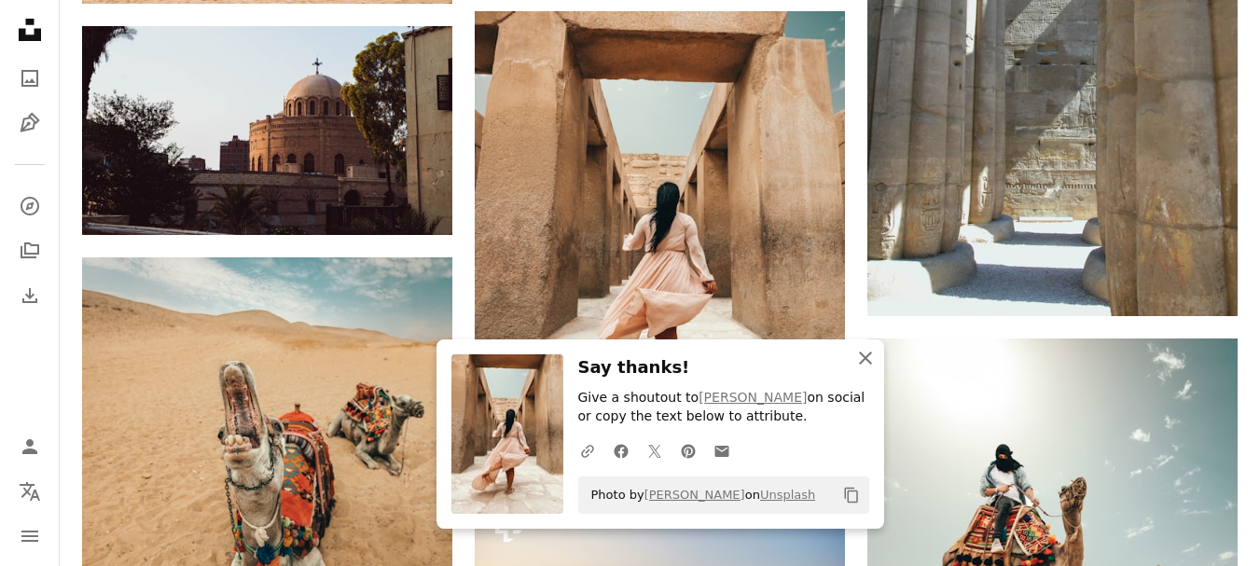
click at [866, 355] on icon "button" at bounding box center [865, 358] width 13 height 13
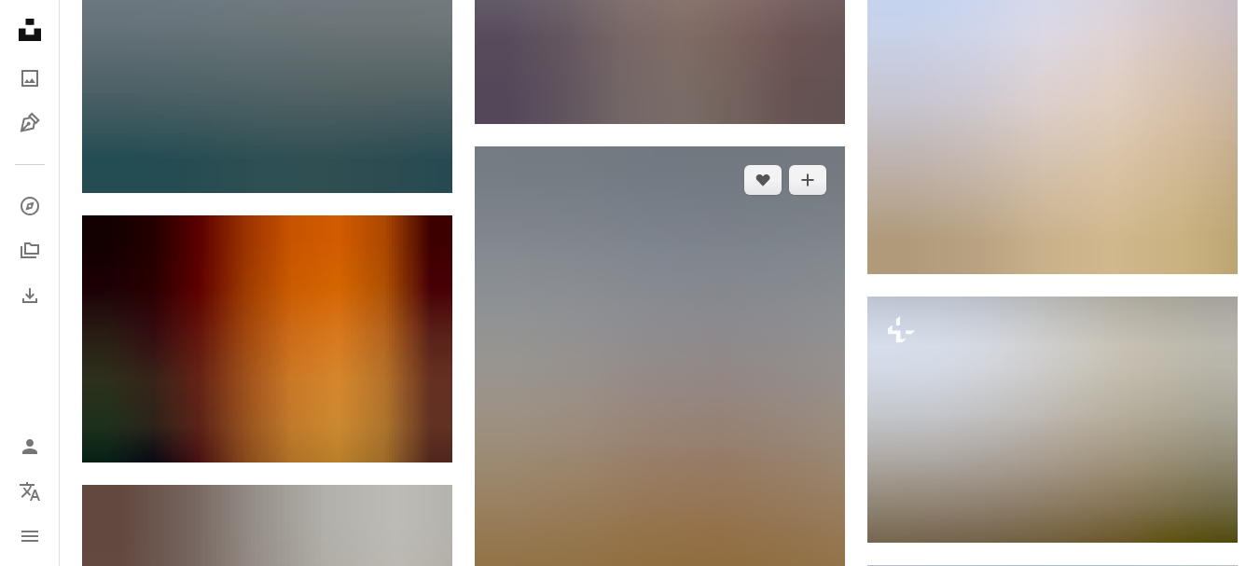
scroll to position [11841, 0]
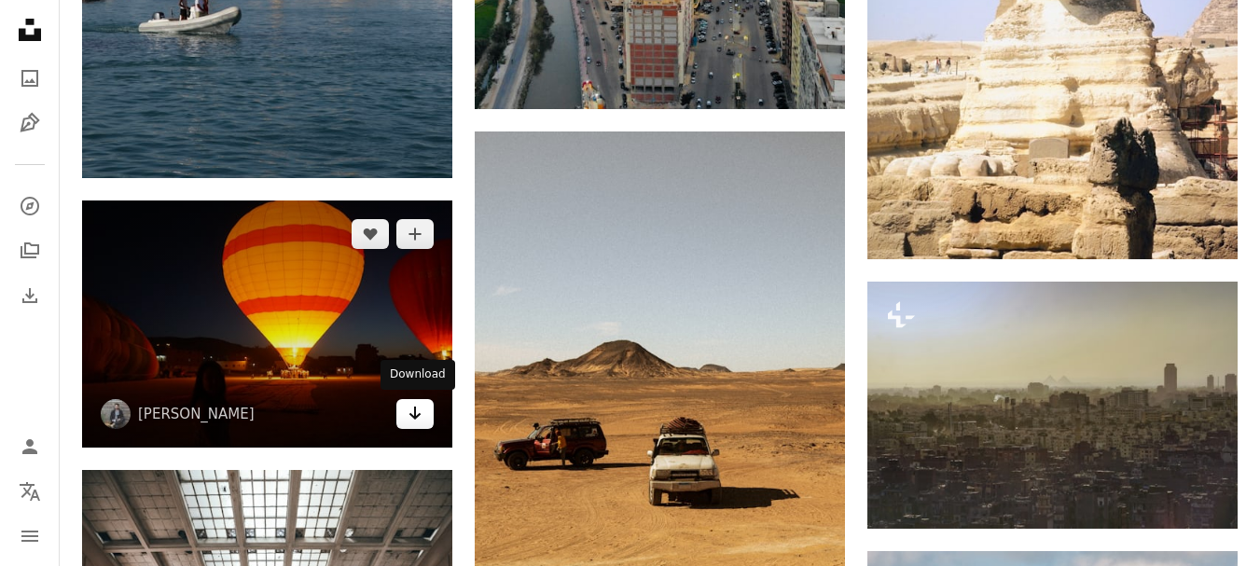
click at [418, 407] on icon "Arrow pointing down" at bounding box center [415, 413] width 15 height 22
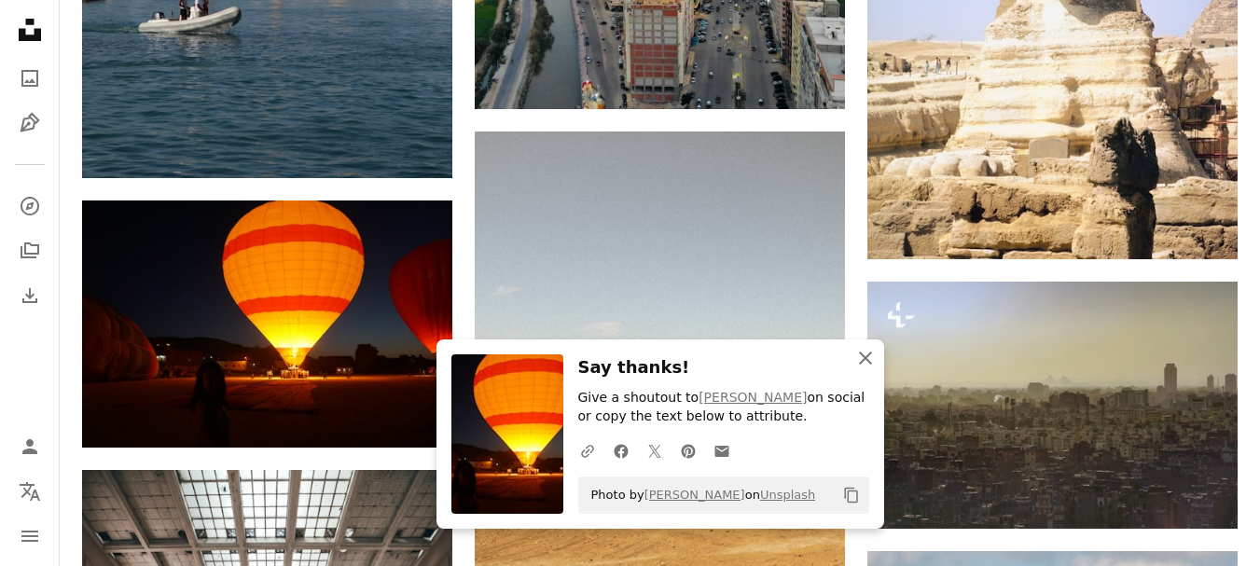
click at [875, 358] on icon "An X shape" at bounding box center [865, 358] width 22 height 22
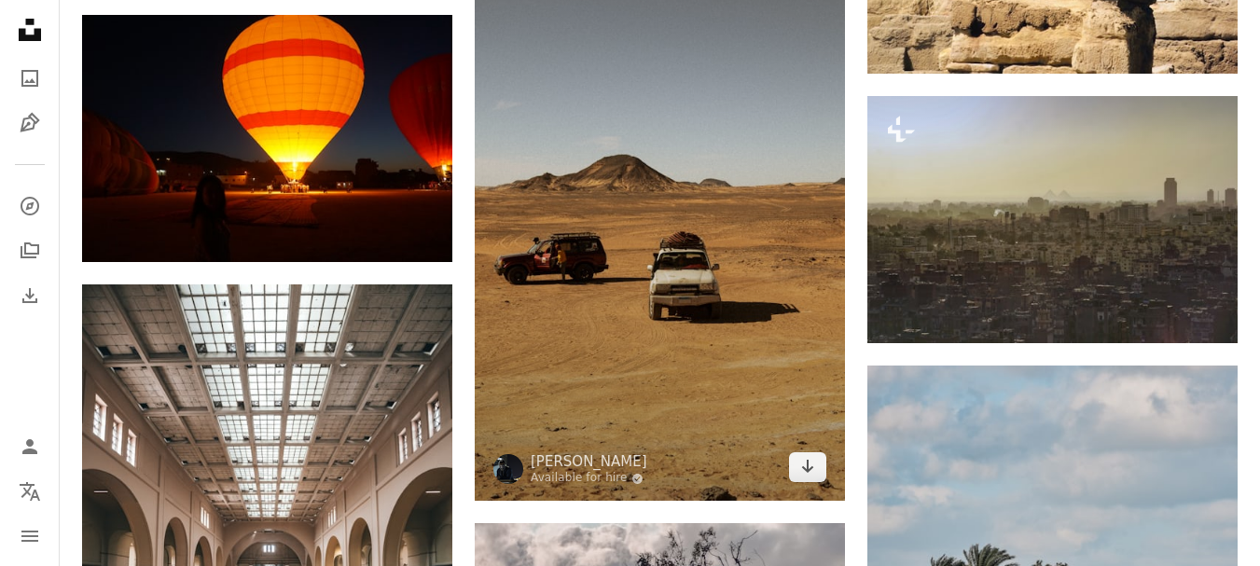
scroll to position [12027, 0]
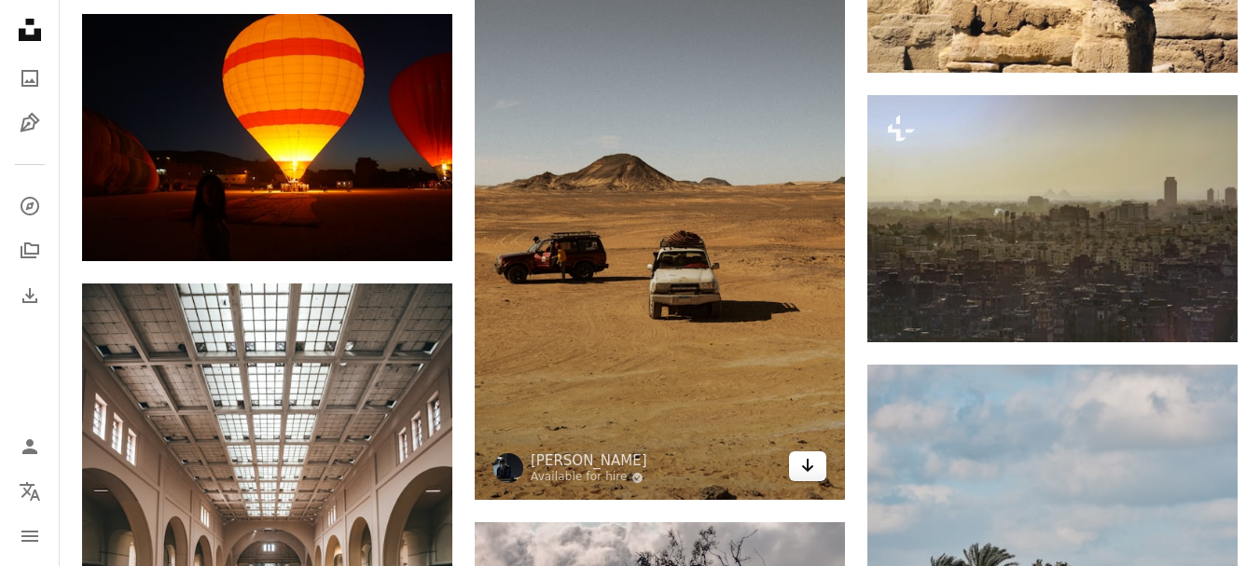
click at [808, 463] on icon "Download" at bounding box center [808, 465] width 12 height 13
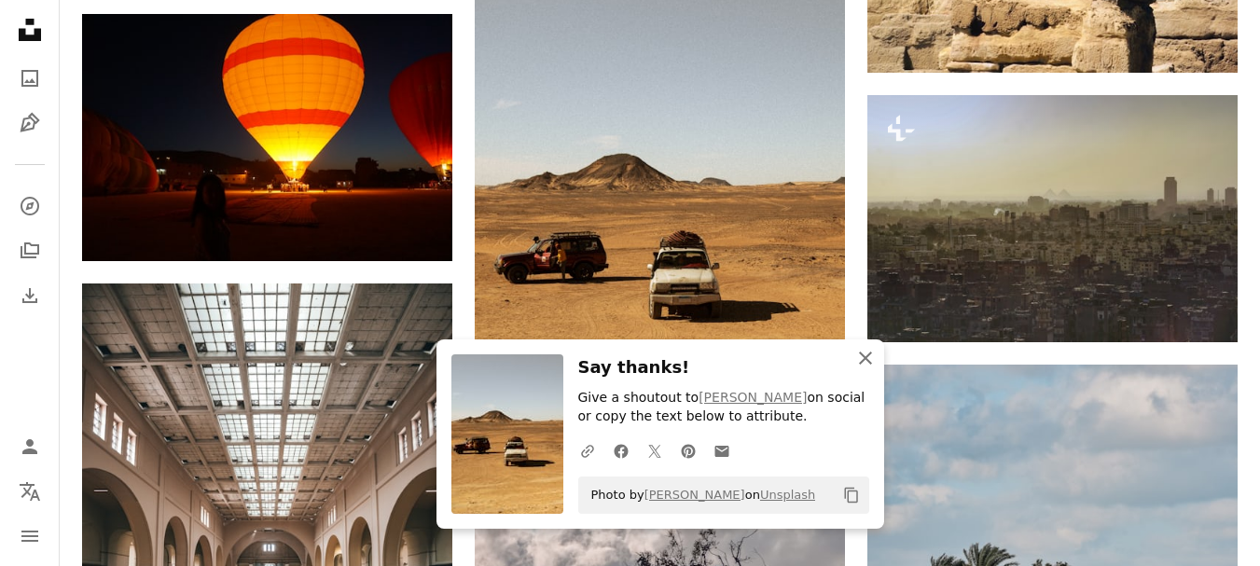
click at [872, 359] on icon "An X shape" at bounding box center [865, 358] width 22 height 22
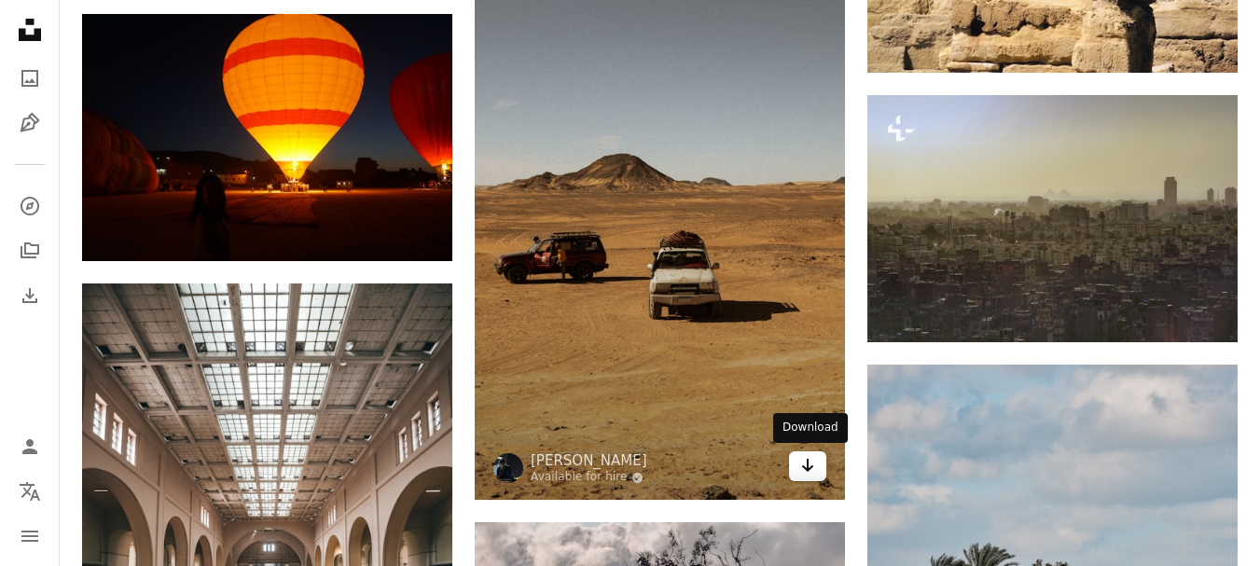
click at [802, 472] on icon "Arrow pointing down" at bounding box center [807, 465] width 15 height 22
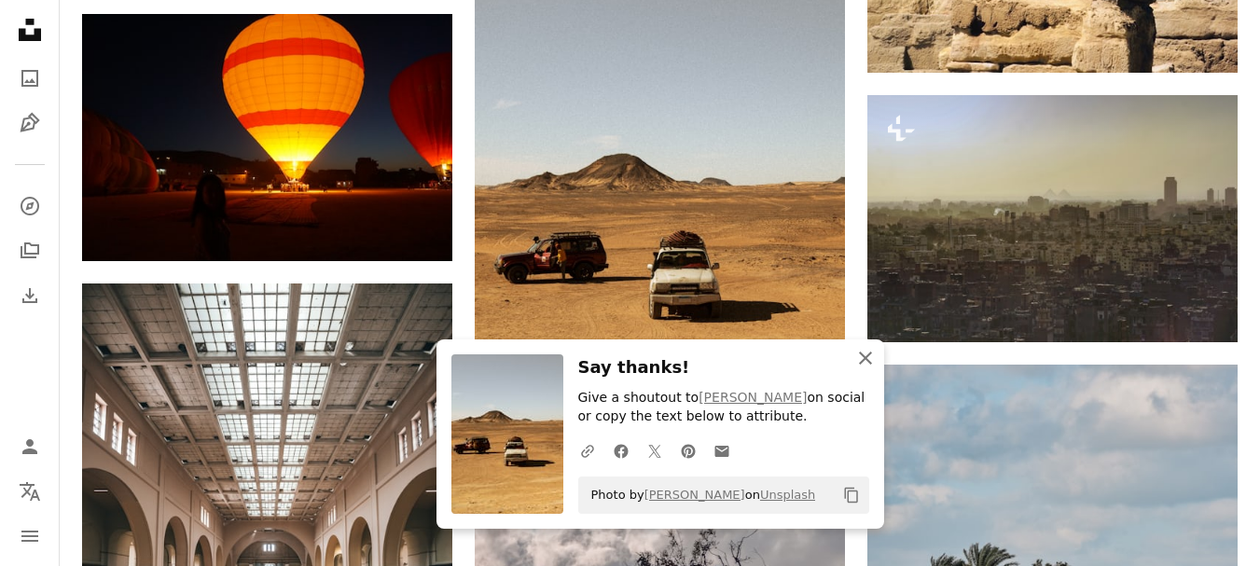
click at [868, 364] on icon "An X shape" at bounding box center [865, 358] width 22 height 22
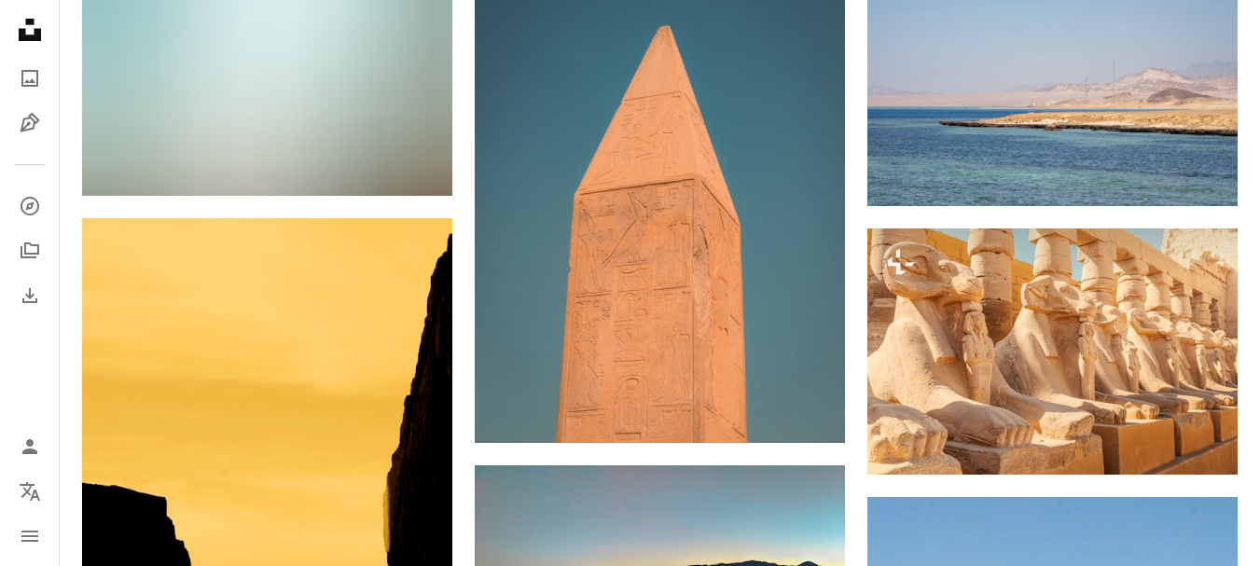
scroll to position [16224, 0]
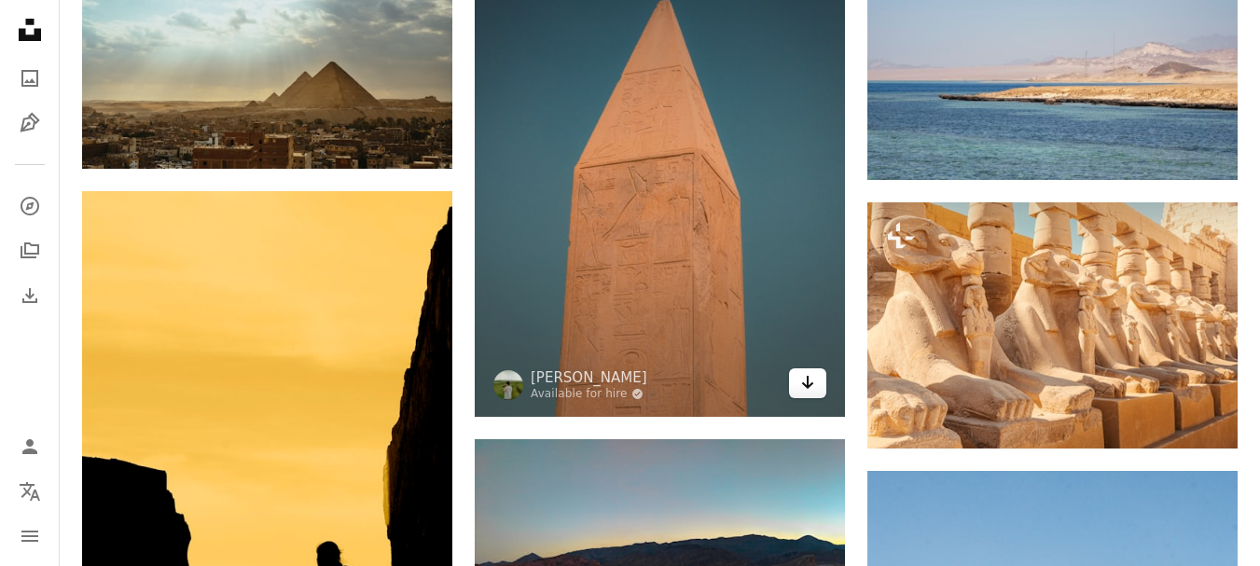
click at [808, 389] on icon "Arrow pointing down" at bounding box center [807, 382] width 15 height 22
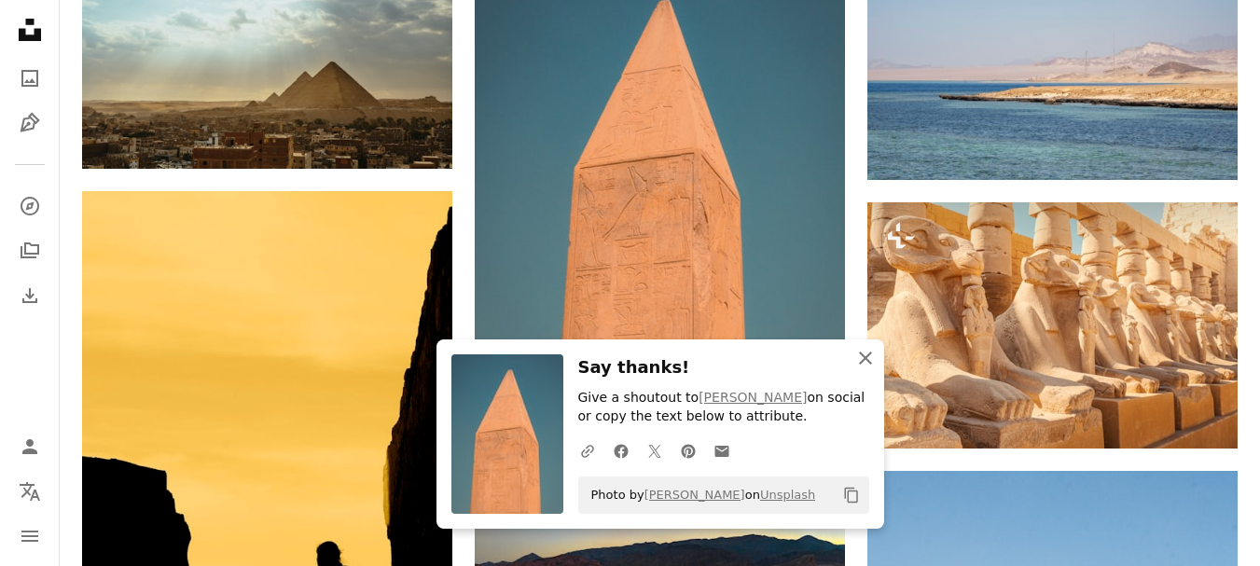
click at [872, 359] on icon "An X shape" at bounding box center [865, 358] width 22 height 22
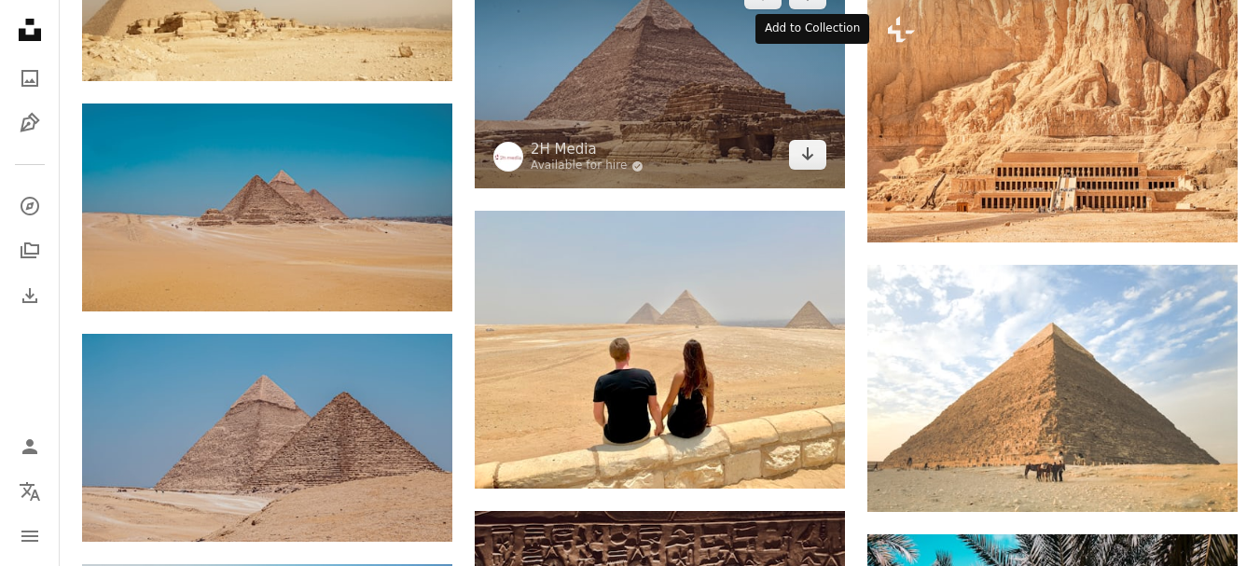
scroll to position [20888, 0]
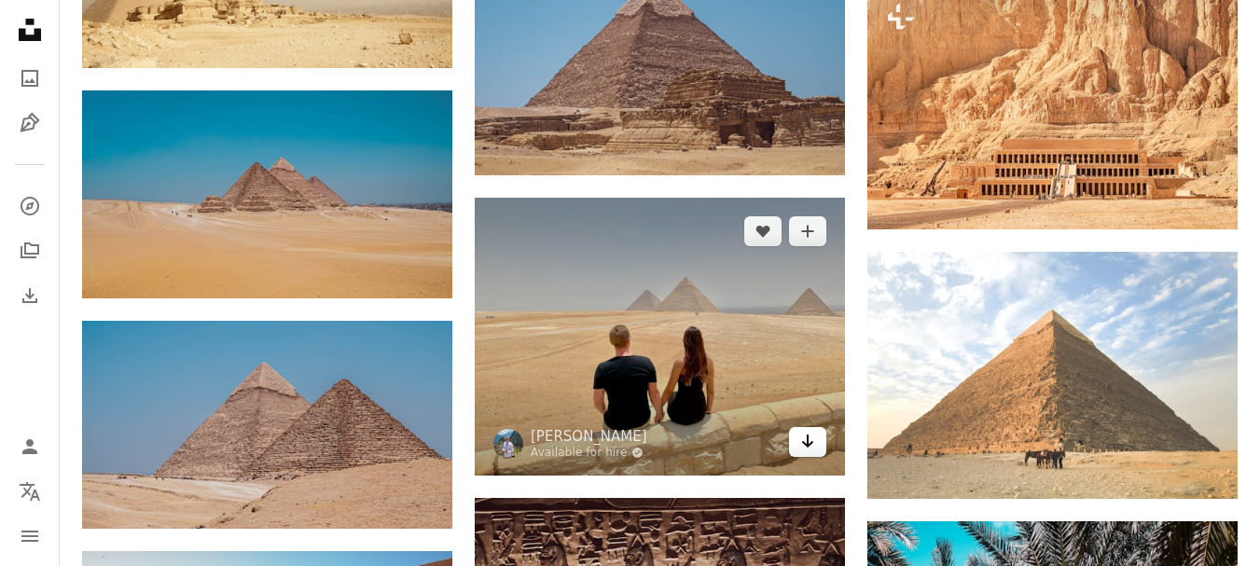
click at [806, 438] on icon "Arrow pointing down" at bounding box center [807, 441] width 15 height 22
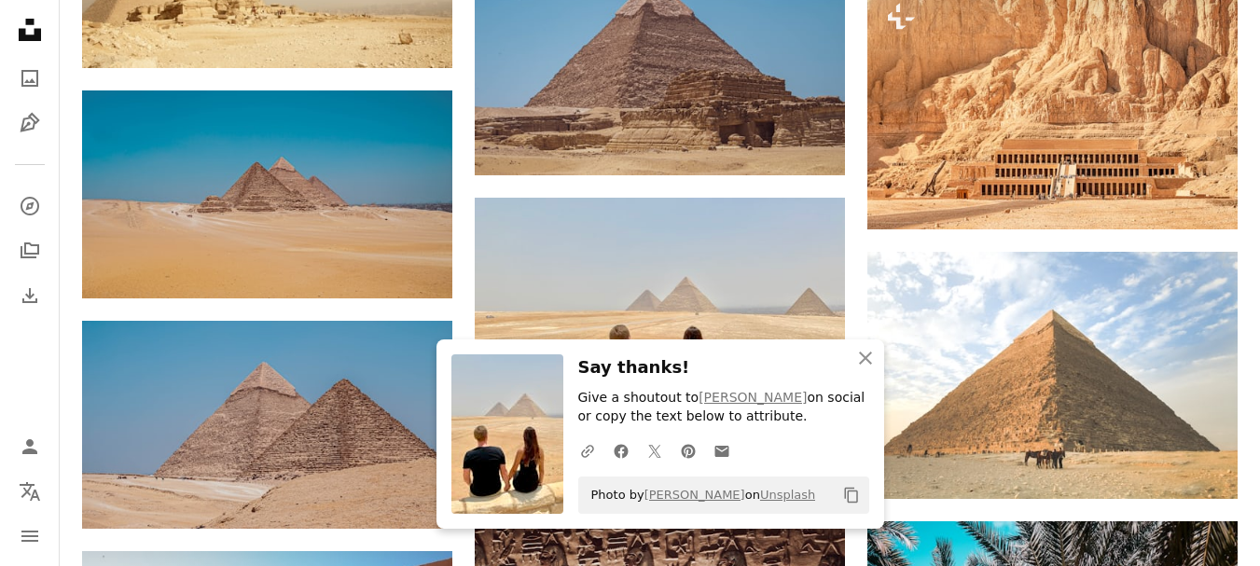
click at [755, 370] on h3 "Say thanks!" at bounding box center [723, 367] width 291 height 27
click at [864, 358] on icon "An X shape" at bounding box center [865, 358] width 22 height 22
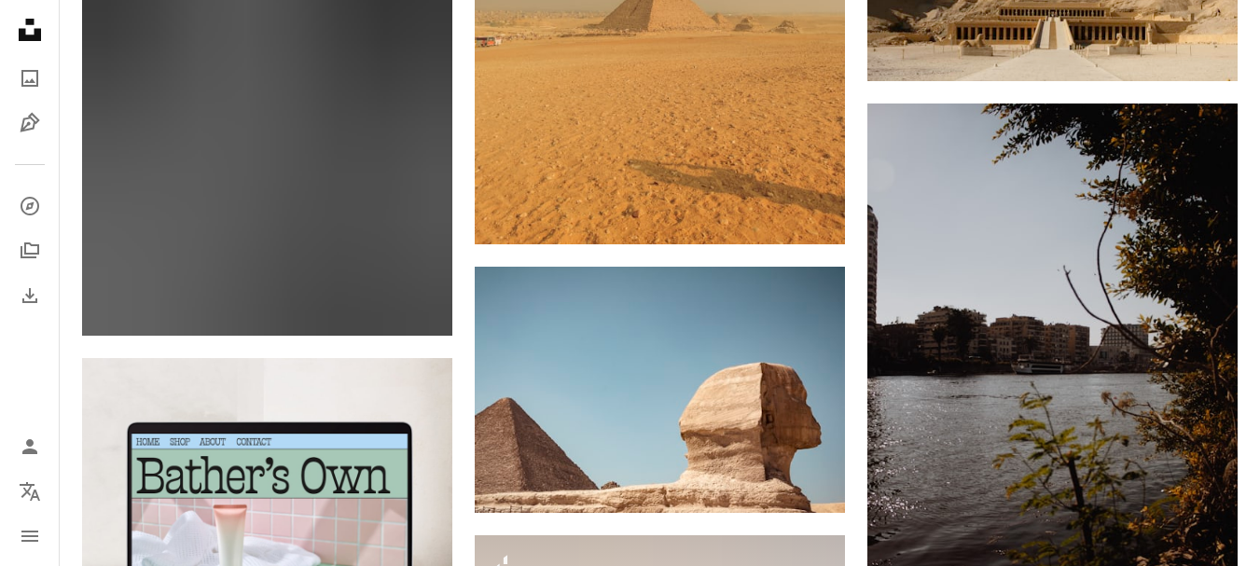
scroll to position [0, 0]
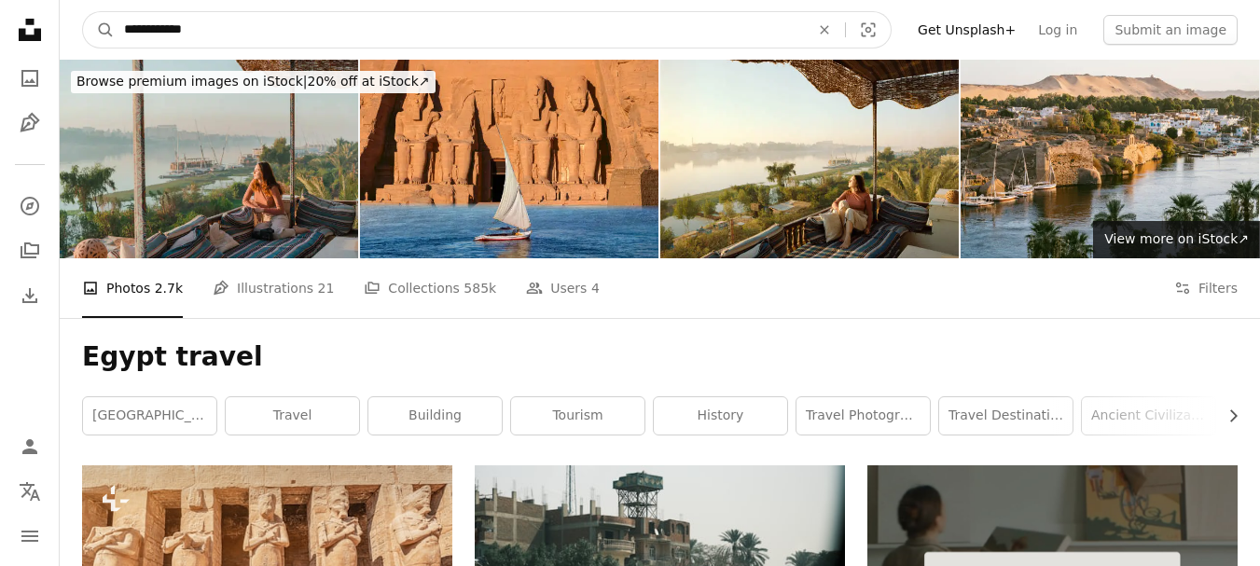
click at [267, 30] on input "**********" at bounding box center [459, 29] width 689 height 35
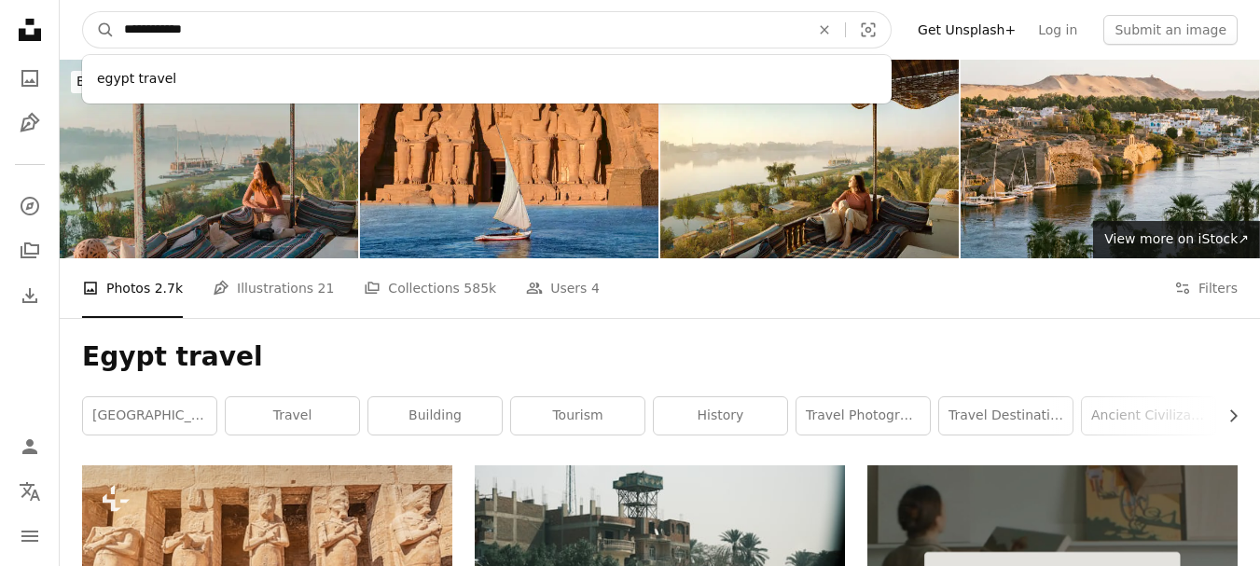
click at [267, 30] on input "**********" at bounding box center [459, 29] width 689 height 35
paste input "******"
type input "**********"
click at [83, 12] on button "A magnifying glass" at bounding box center [99, 29] width 32 height 35
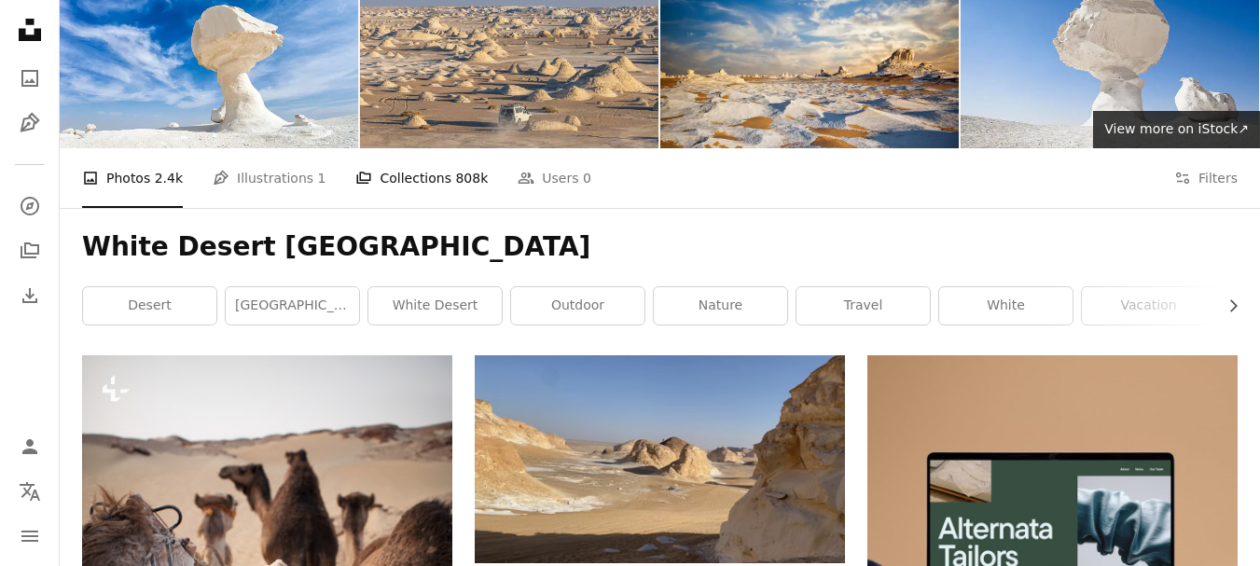
scroll to position [280, 0]
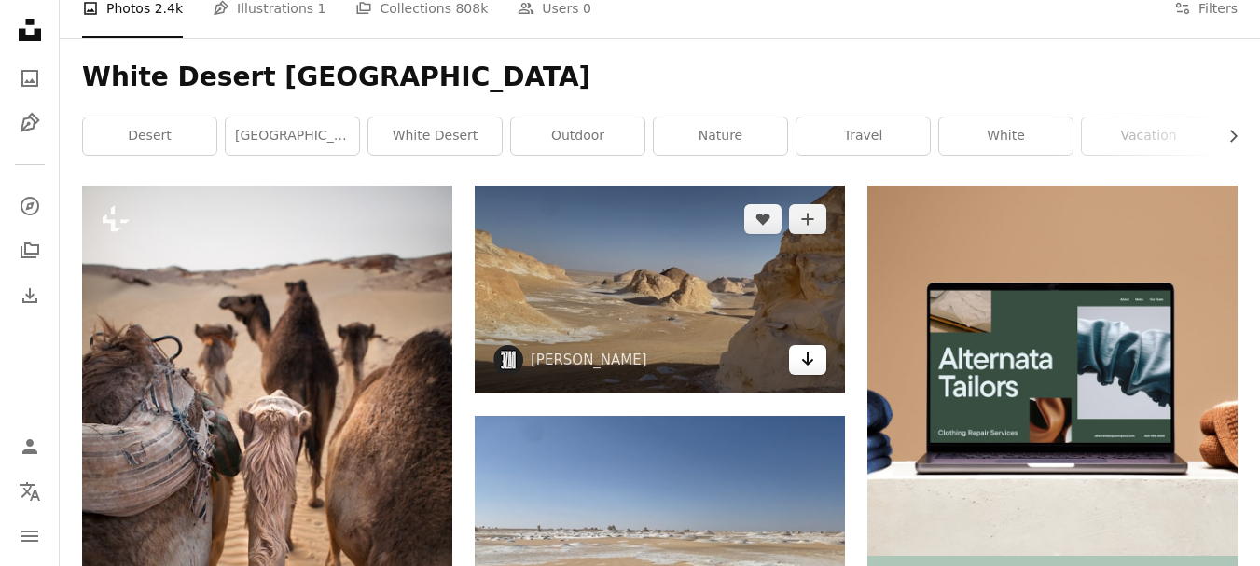
click at [813, 367] on icon "Arrow pointing down" at bounding box center [807, 359] width 15 height 22
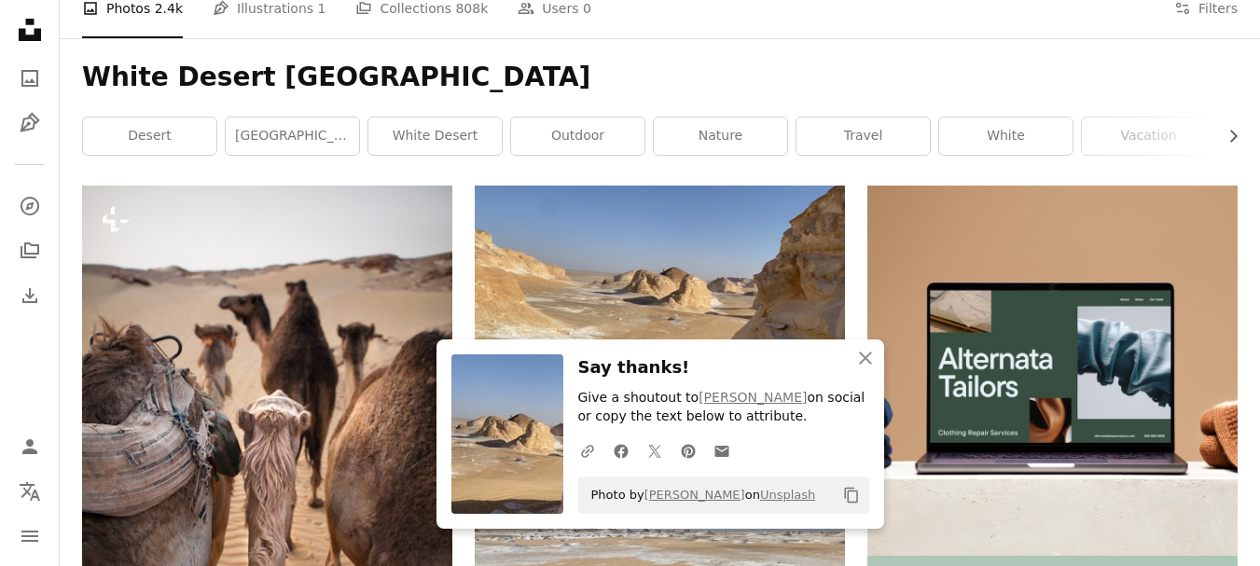
click at [753, 368] on h3 "Say thanks!" at bounding box center [723, 367] width 291 height 27
click at [867, 358] on icon "An X shape" at bounding box center [865, 358] width 22 height 22
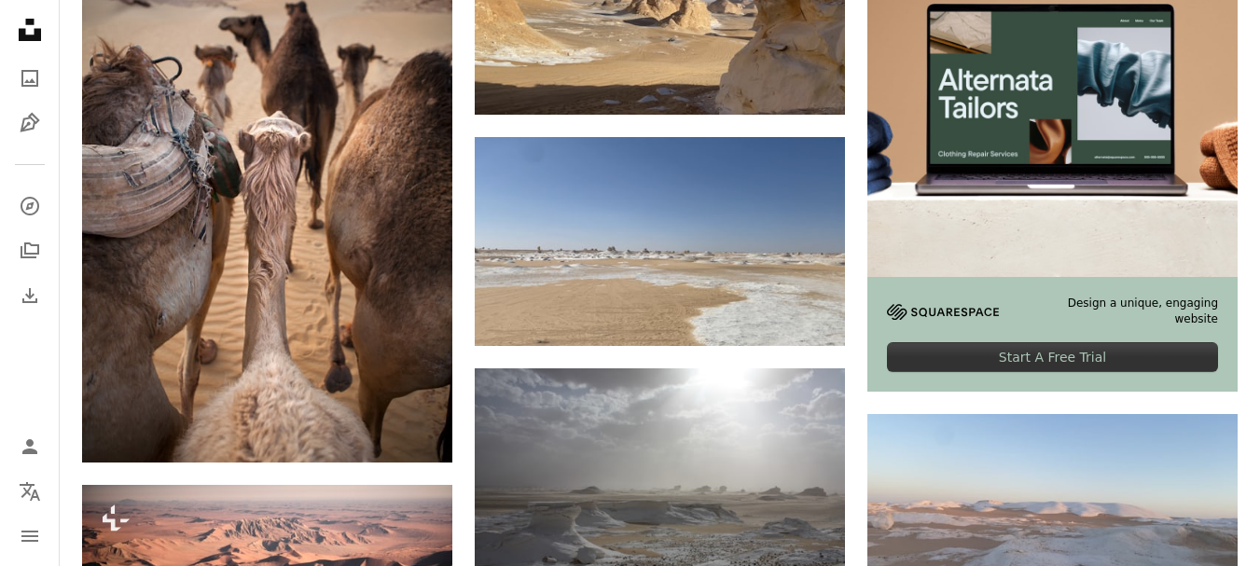
scroll to position [560, 0]
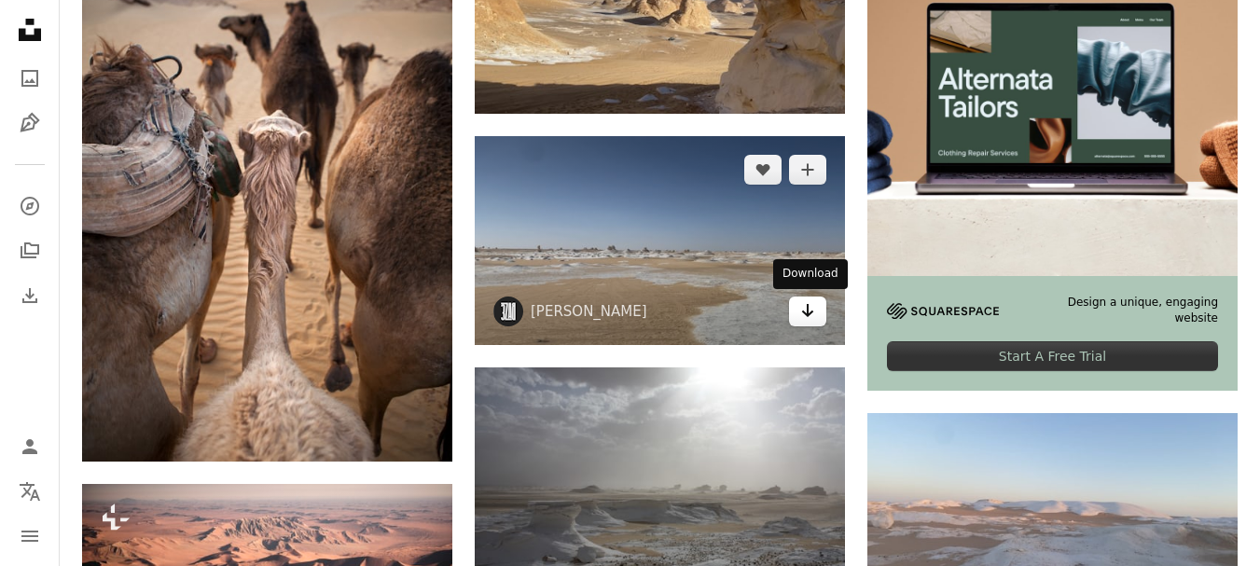
click at [809, 319] on icon "Arrow pointing down" at bounding box center [807, 310] width 15 height 22
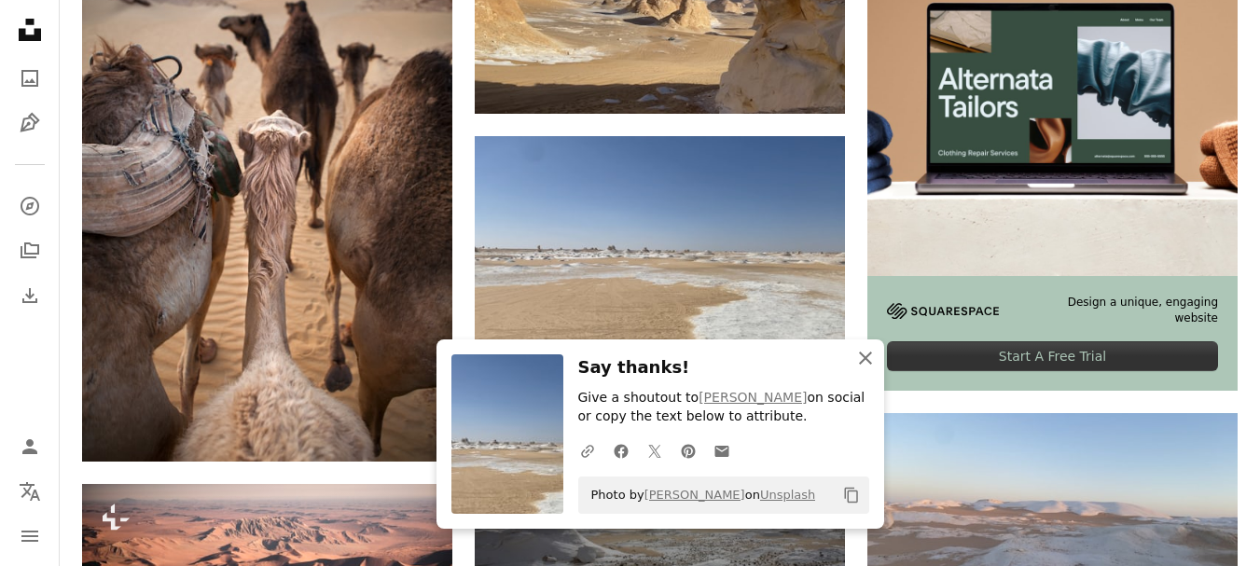
click at [870, 355] on icon "An X shape" at bounding box center [865, 358] width 22 height 22
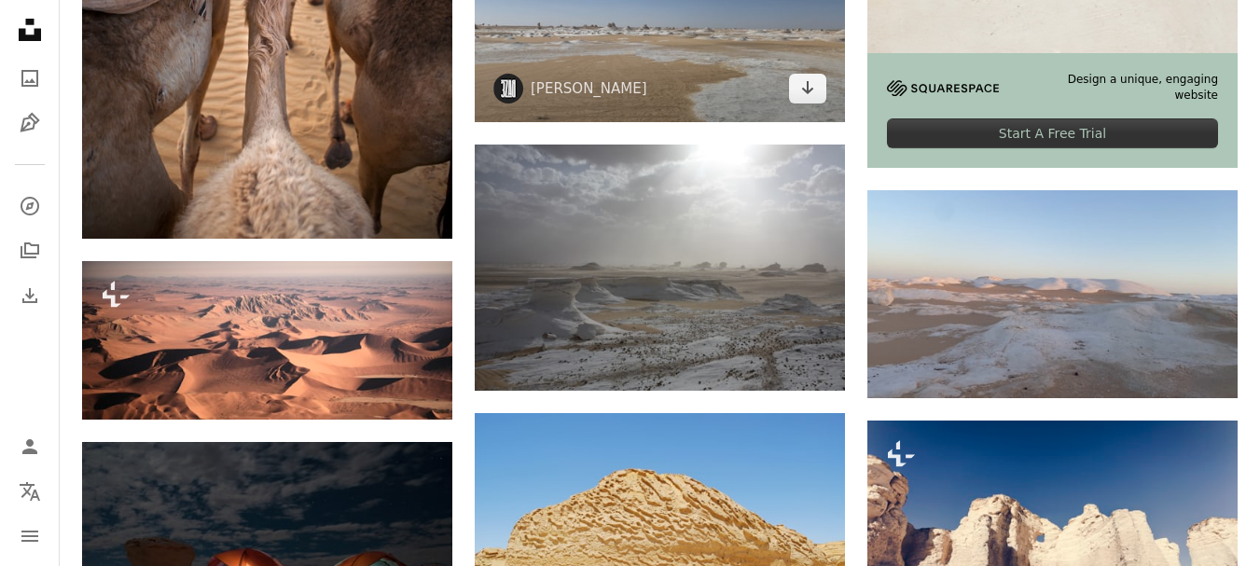
scroll to position [839, 0]
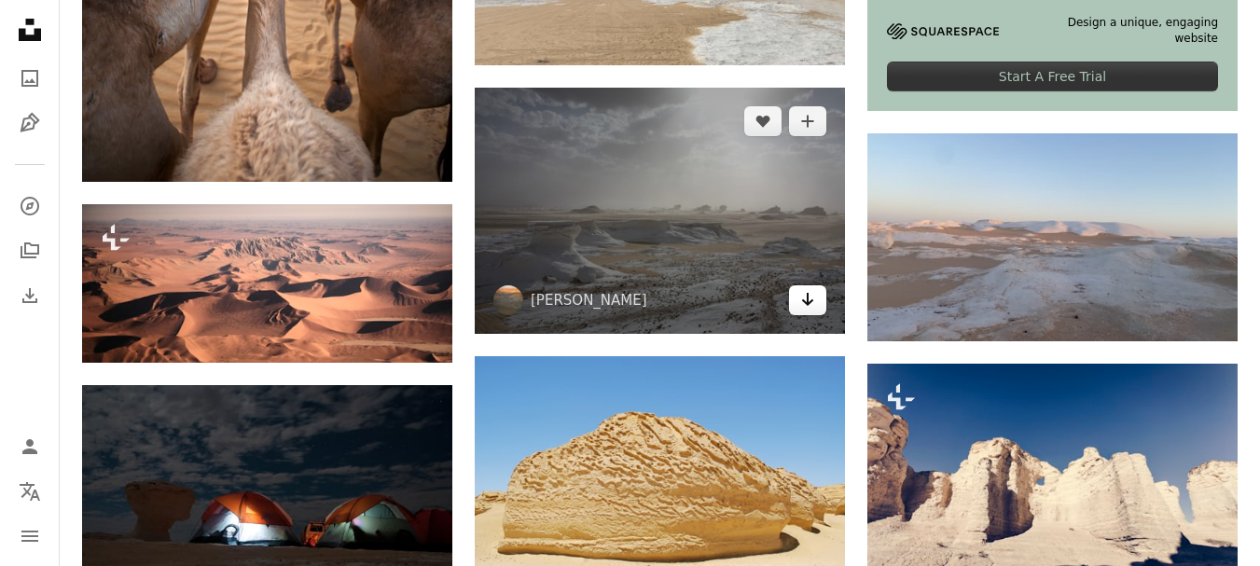
click at [811, 296] on icon "Arrow pointing down" at bounding box center [807, 299] width 15 height 22
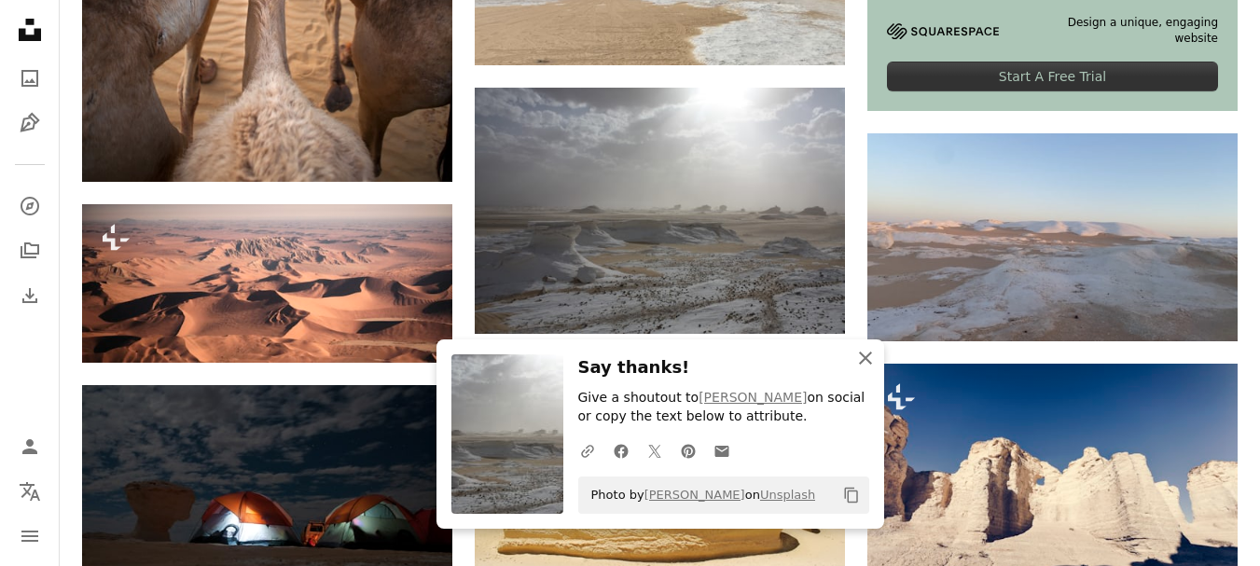
click at [861, 356] on icon "An X shape" at bounding box center [865, 358] width 22 height 22
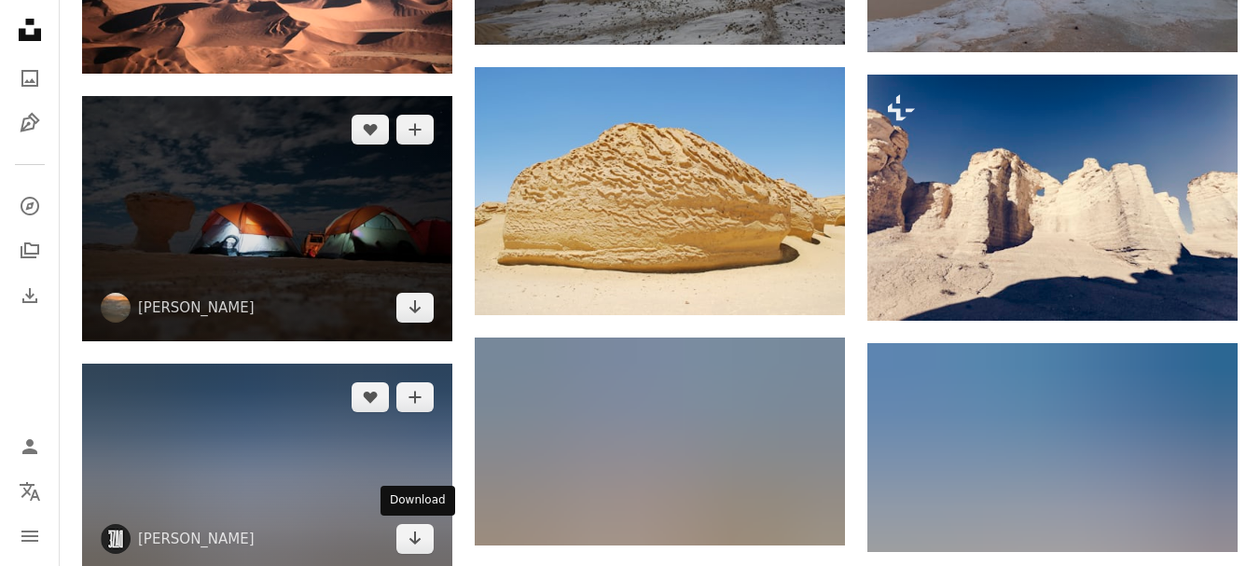
scroll to position [1119, 0]
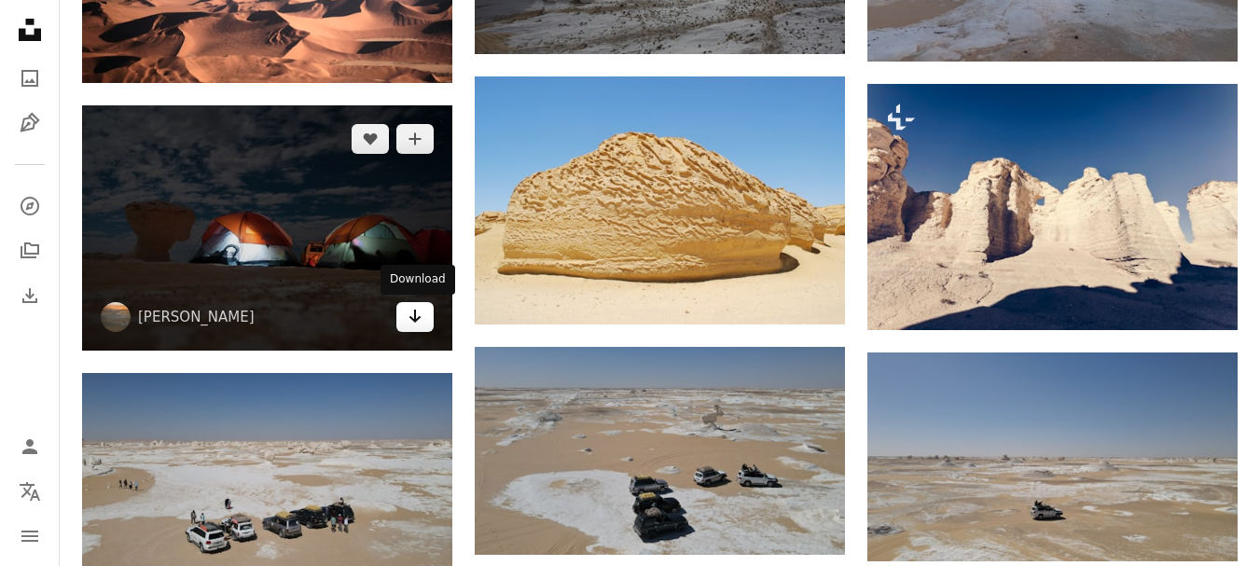
click at [415, 316] on icon "Download" at bounding box center [415, 316] width 12 height 13
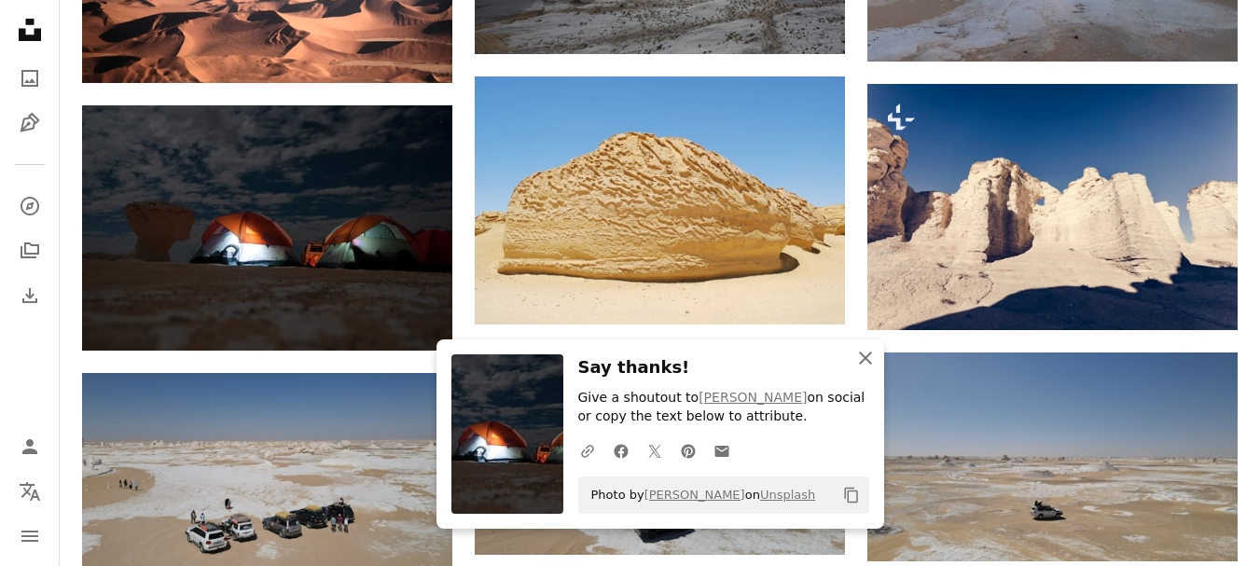
click at [859, 353] on icon "An X shape" at bounding box center [865, 358] width 22 height 22
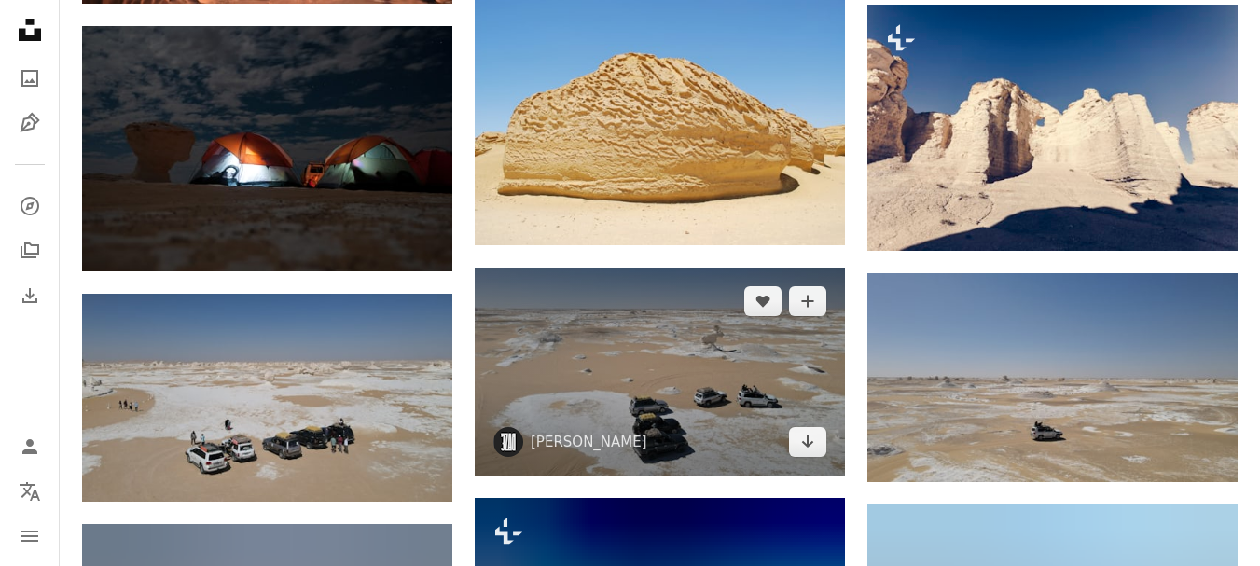
scroll to position [1306, 0]
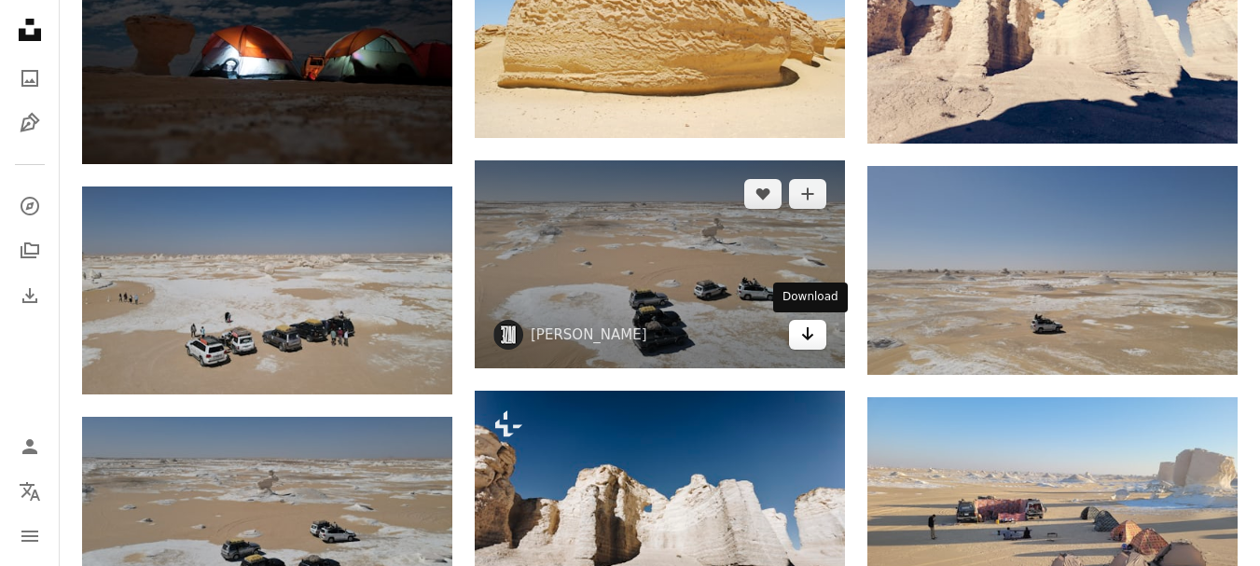
click at [798, 339] on link "Arrow pointing down" at bounding box center [807, 335] width 37 height 30
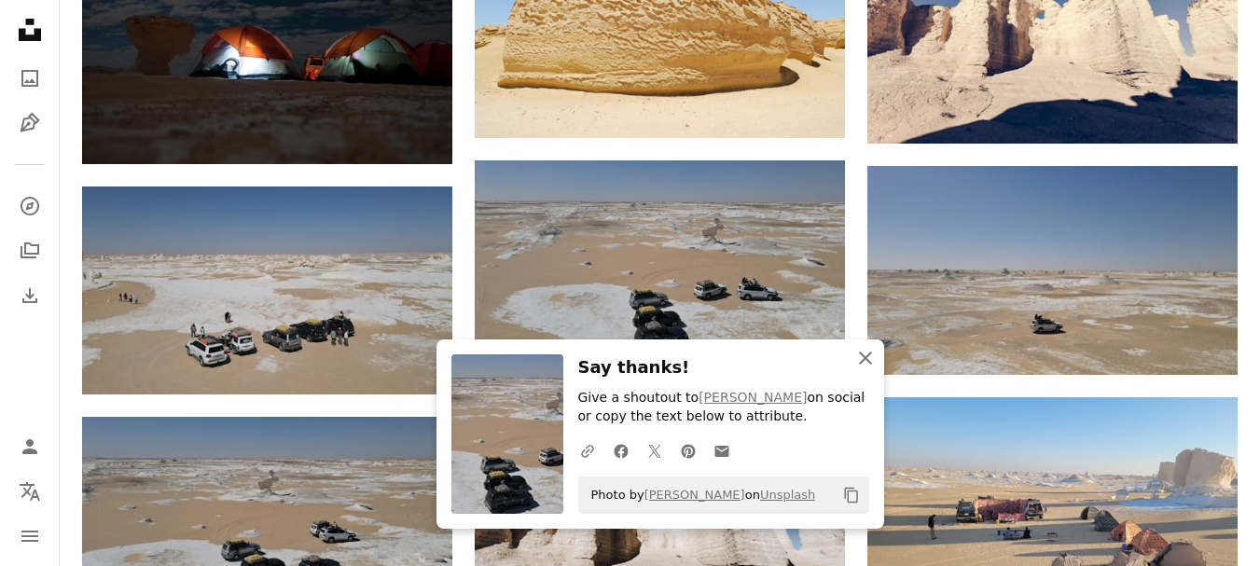
click at [867, 359] on icon "button" at bounding box center [865, 358] width 13 height 13
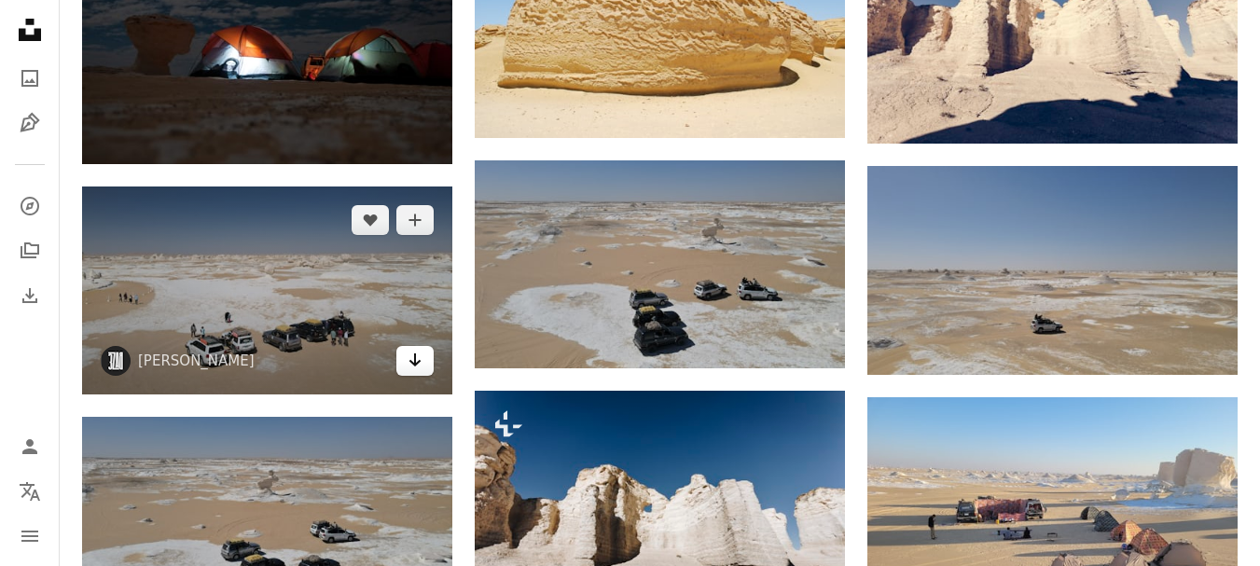
click at [417, 364] on icon "Download" at bounding box center [415, 359] width 12 height 13
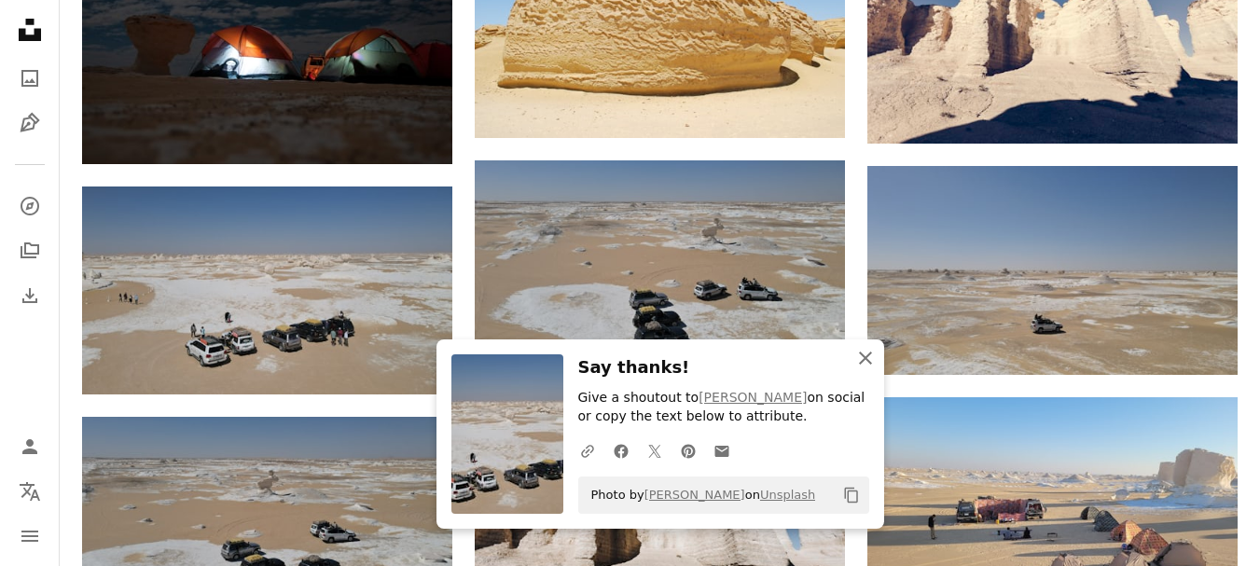
click at [866, 357] on icon "button" at bounding box center [865, 358] width 13 height 13
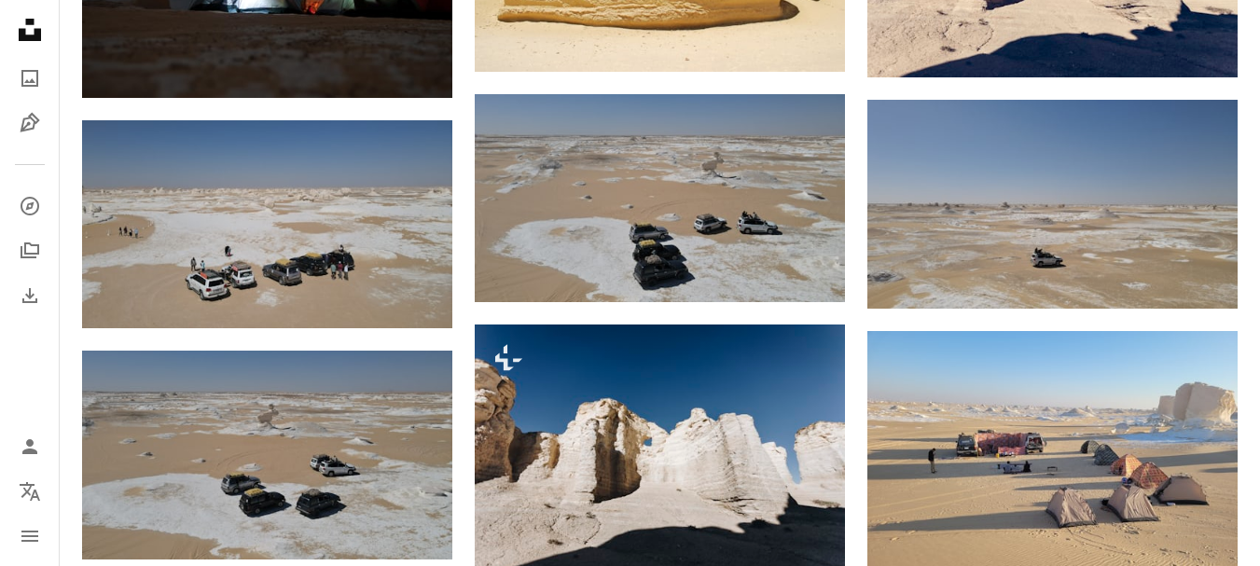
scroll to position [1492, 0]
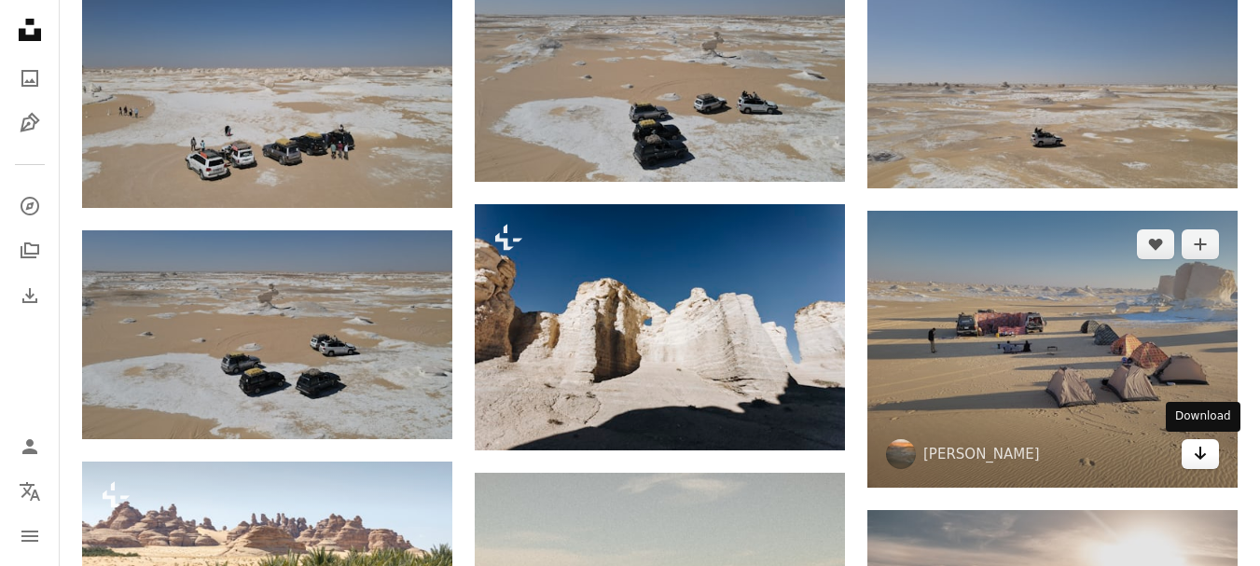
click at [1206, 458] on icon "Arrow pointing down" at bounding box center [1200, 453] width 15 height 22
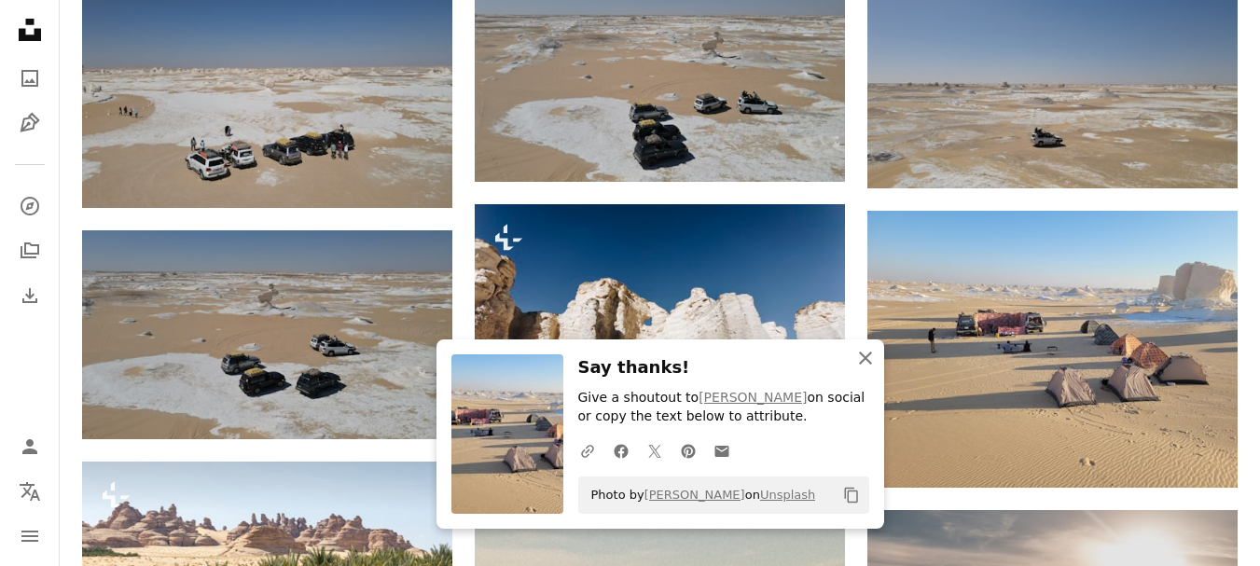
click at [863, 361] on icon "button" at bounding box center [865, 358] width 13 height 13
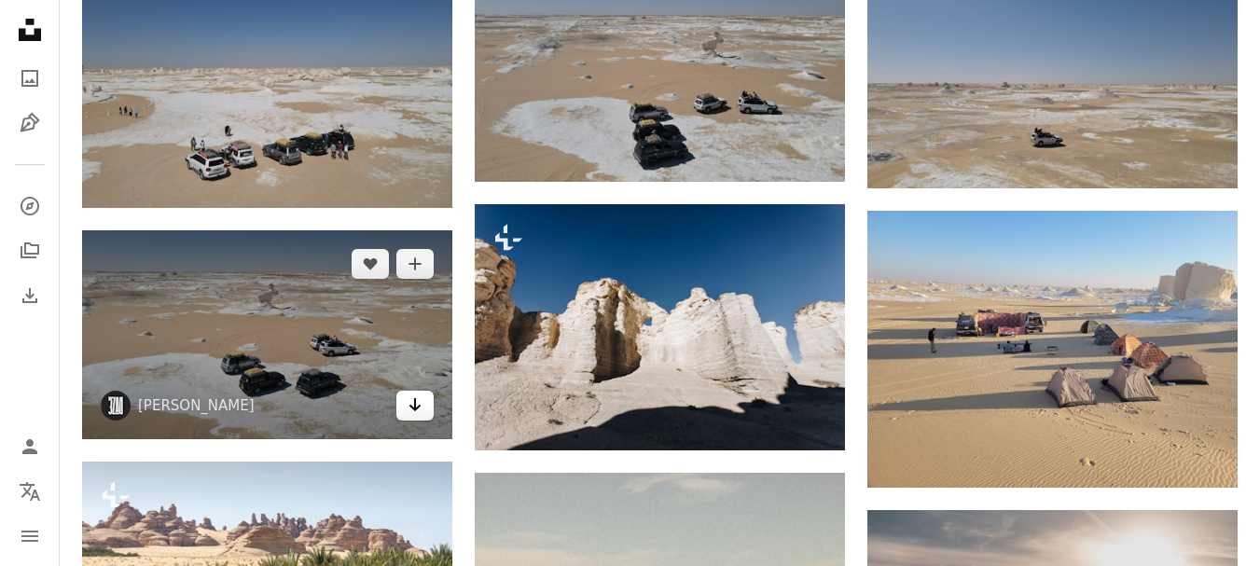
click at [410, 409] on icon "Arrow pointing down" at bounding box center [415, 405] width 15 height 22
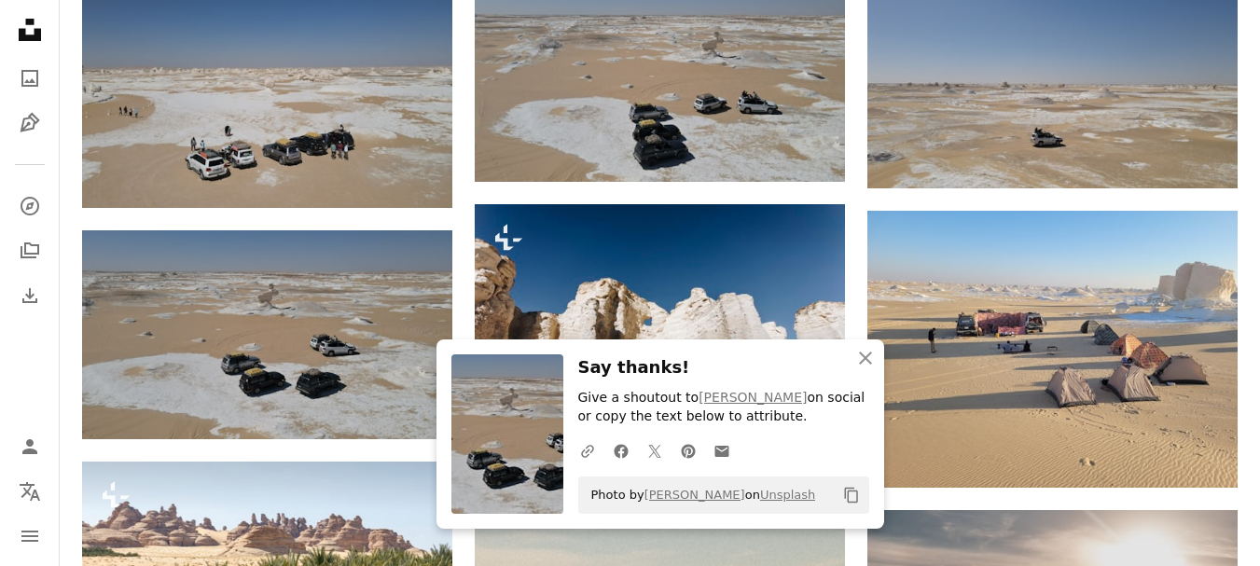
click at [753, 367] on h3 "Say thanks!" at bounding box center [723, 367] width 291 height 27
click at [875, 362] on icon "An X shape" at bounding box center [865, 358] width 22 height 22
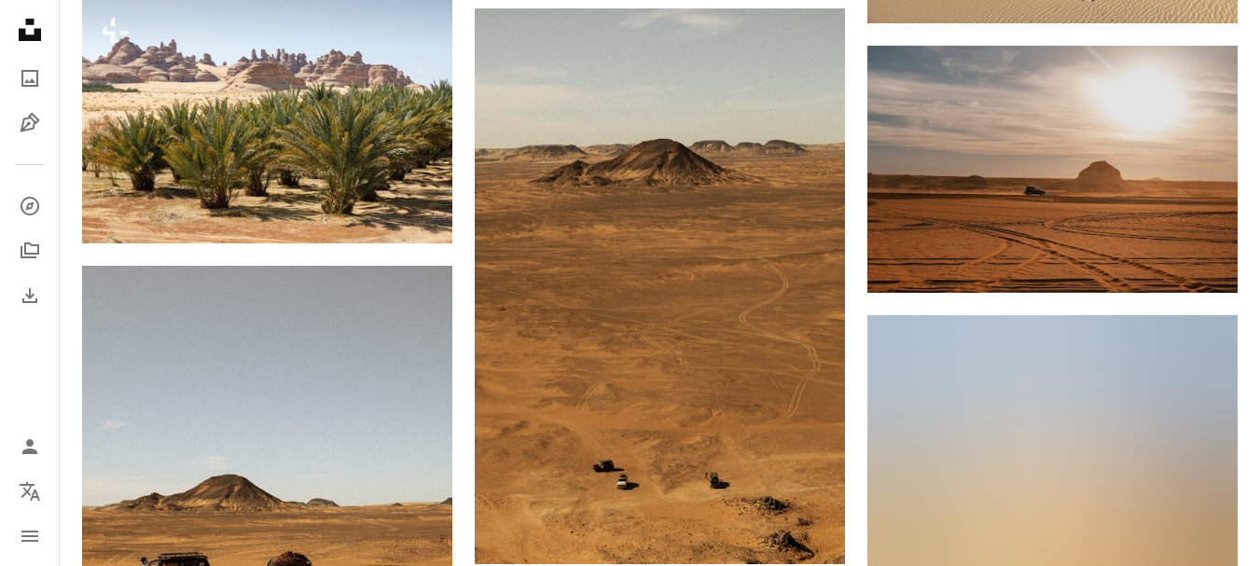
scroll to position [1959, 0]
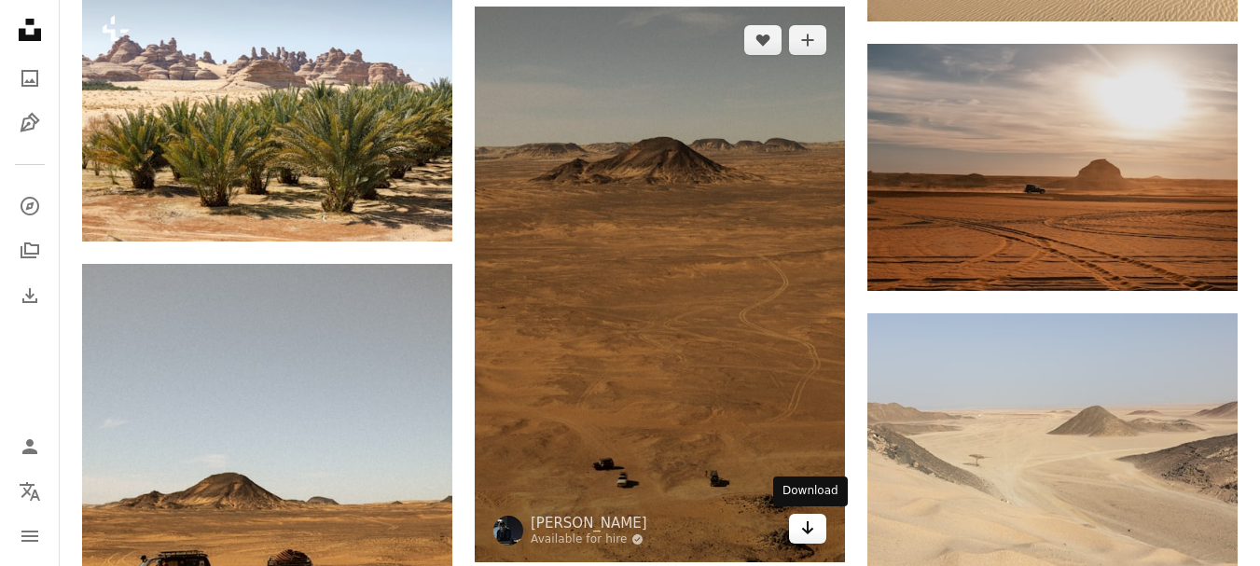
click at [806, 526] on icon "Arrow pointing down" at bounding box center [807, 528] width 15 height 22
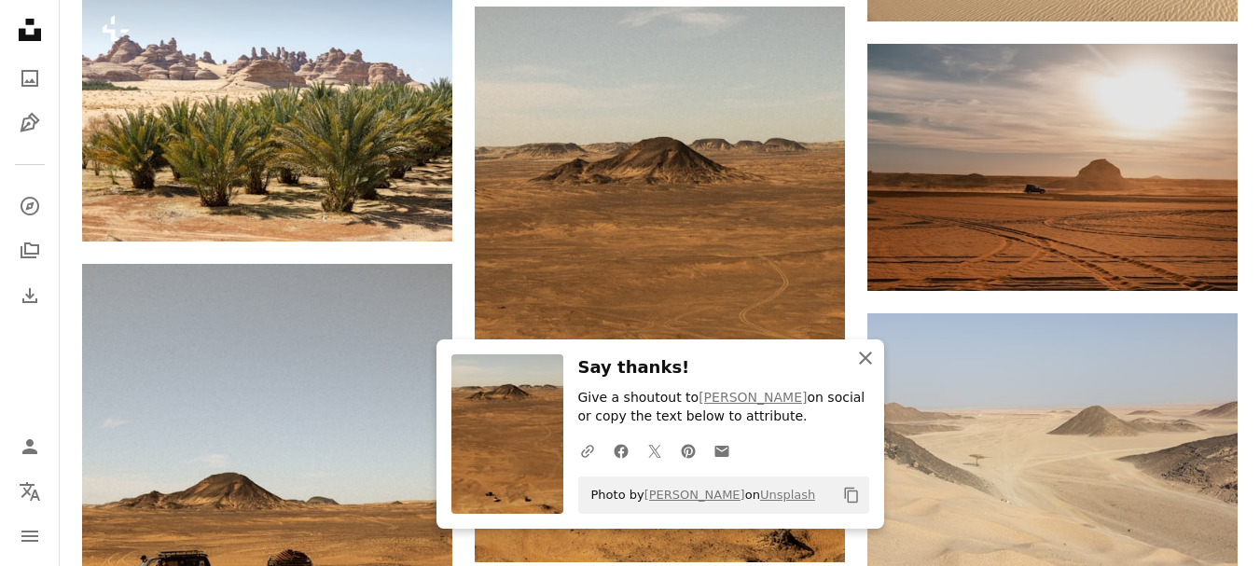
click at [865, 353] on icon "An X shape" at bounding box center [865, 358] width 22 height 22
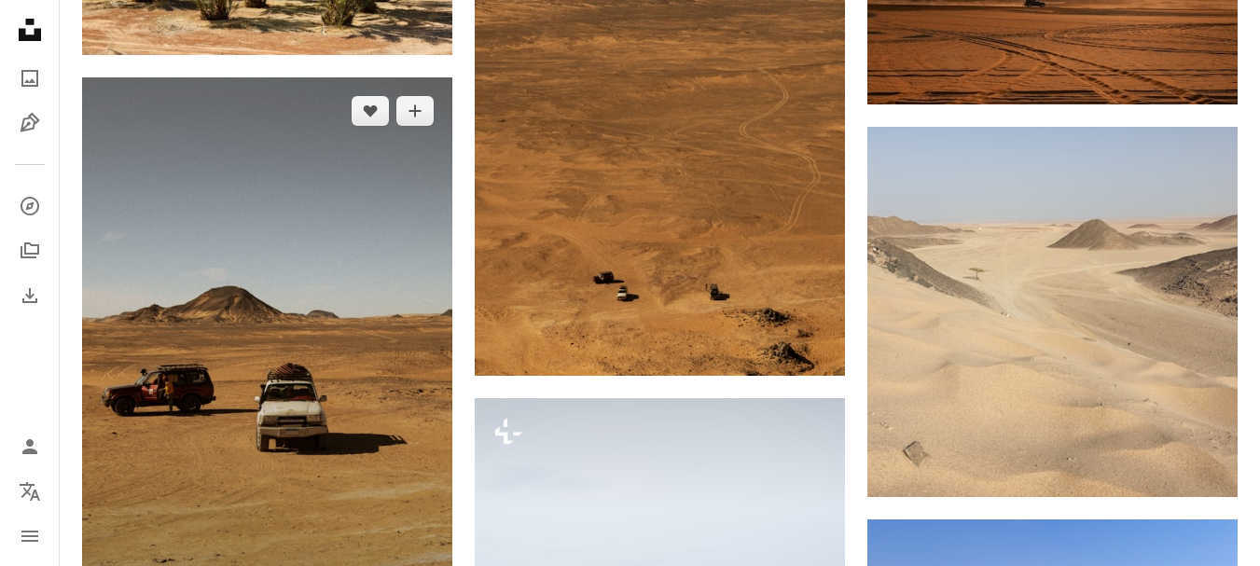
scroll to position [2238, 0]
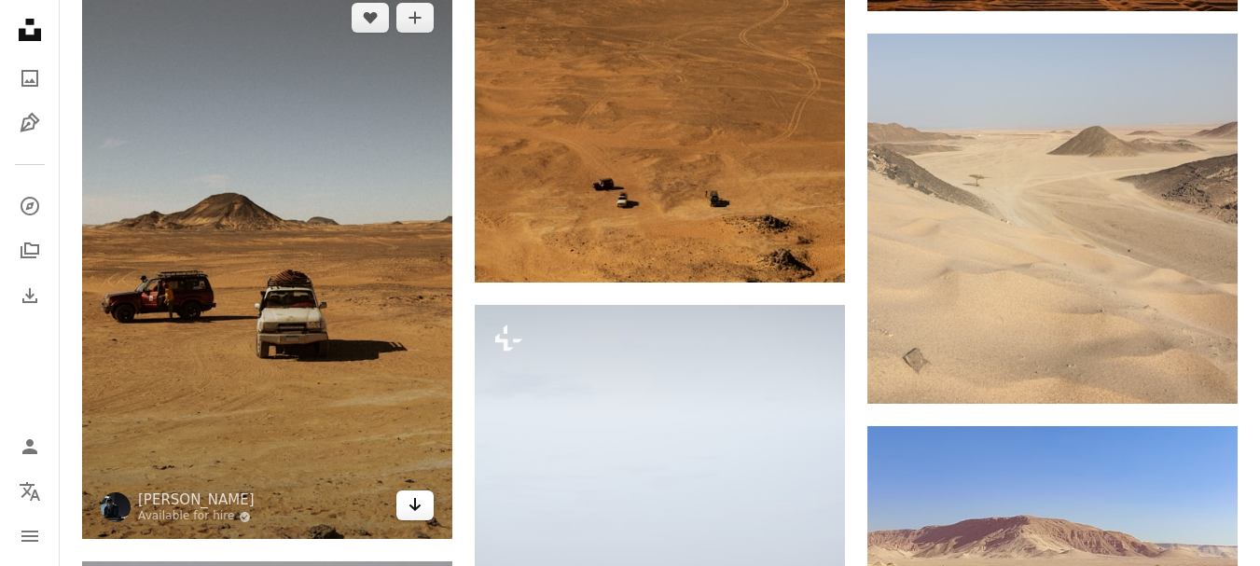
click at [421, 511] on icon "Arrow pointing down" at bounding box center [415, 504] width 15 height 22
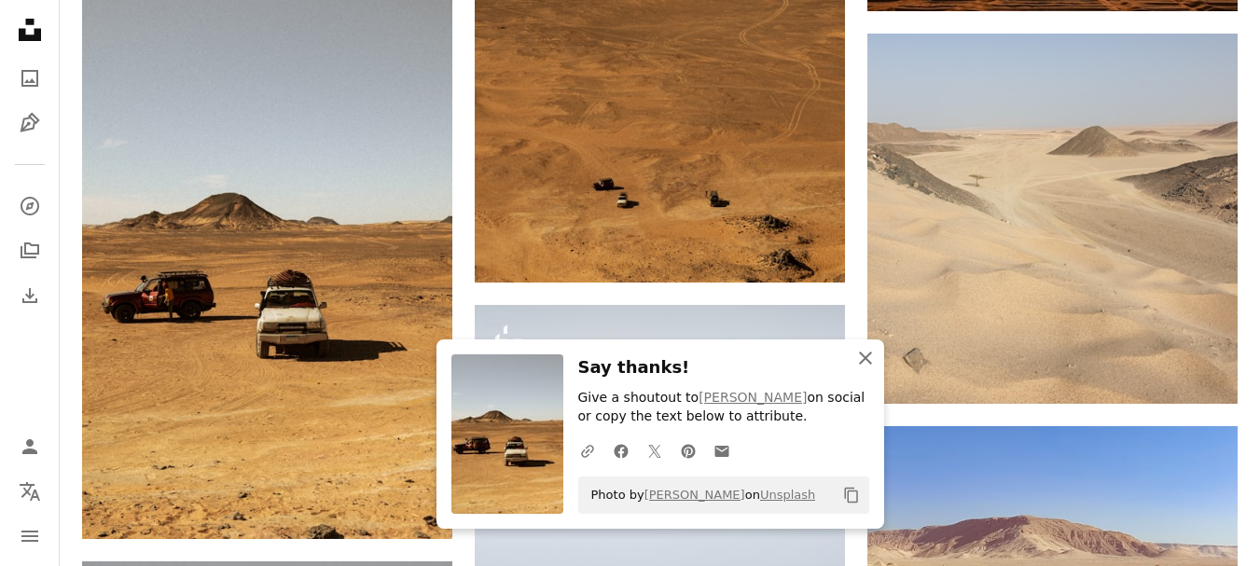
click at [868, 353] on icon "button" at bounding box center [865, 358] width 13 height 13
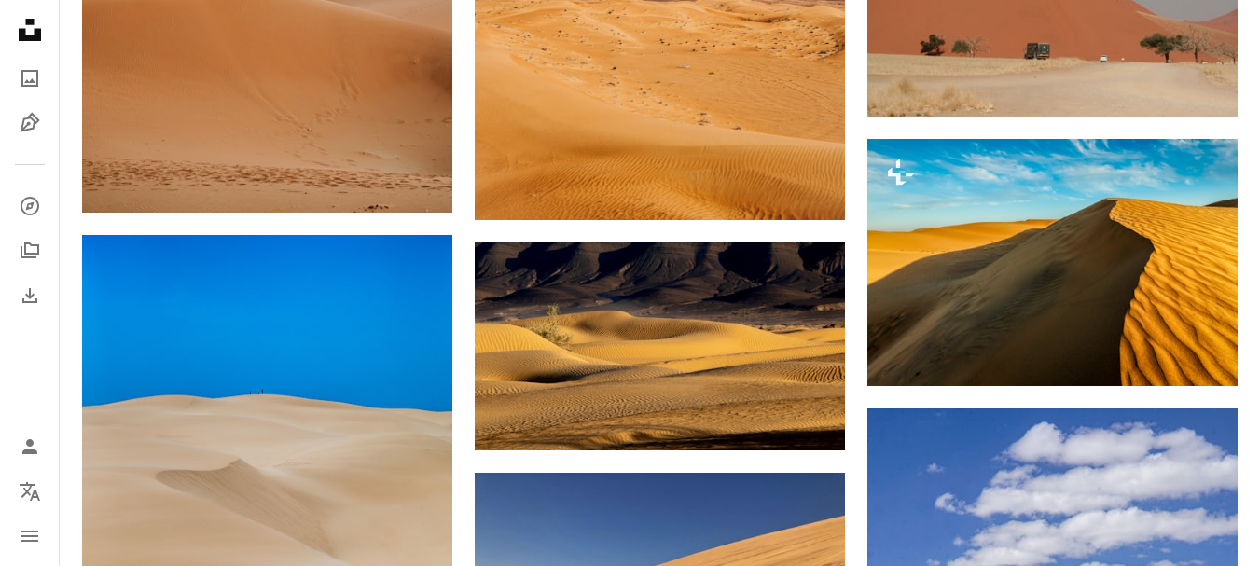
scroll to position [0, 0]
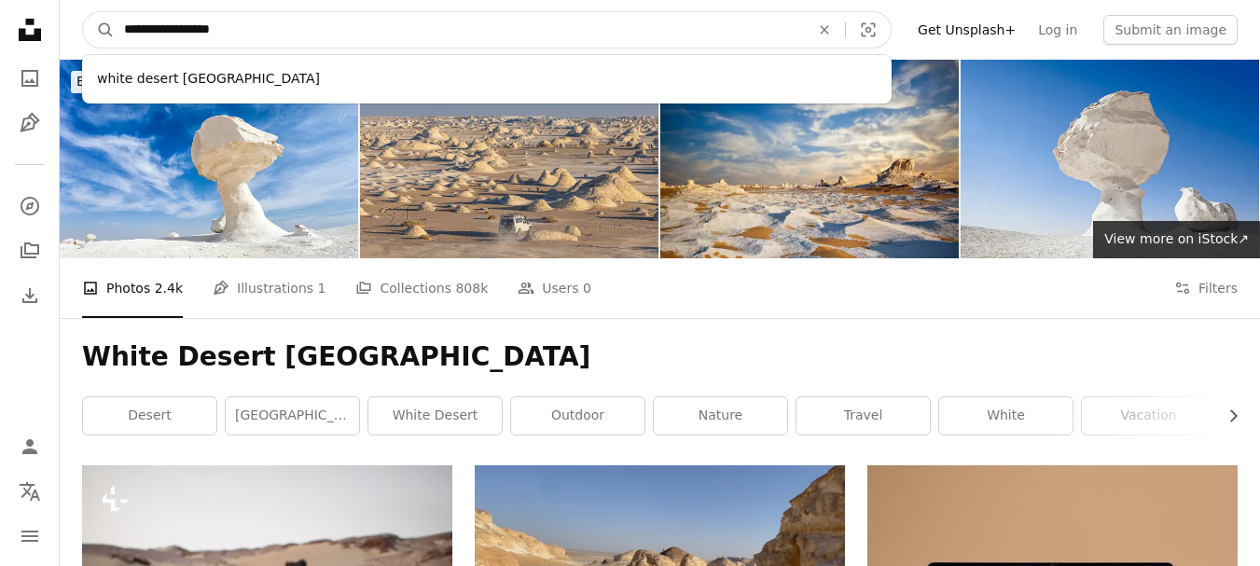
drag, startPoint x: 256, startPoint y: 25, endPoint x: 201, endPoint y: 28, distance: 55.1
click at [201, 28] on input "**********" at bounding box center [459, 29] width 689 height 35
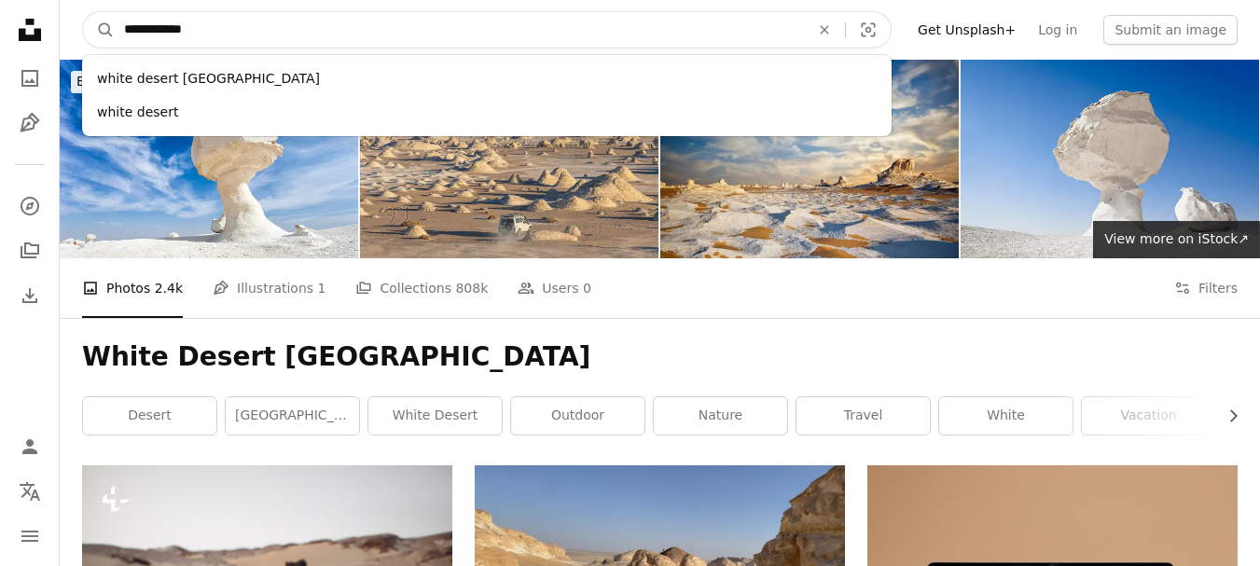
type input "**********"
click at [83, 12] on button "A magnifying glass" at bounding box center [99, 29] width 32 height 35
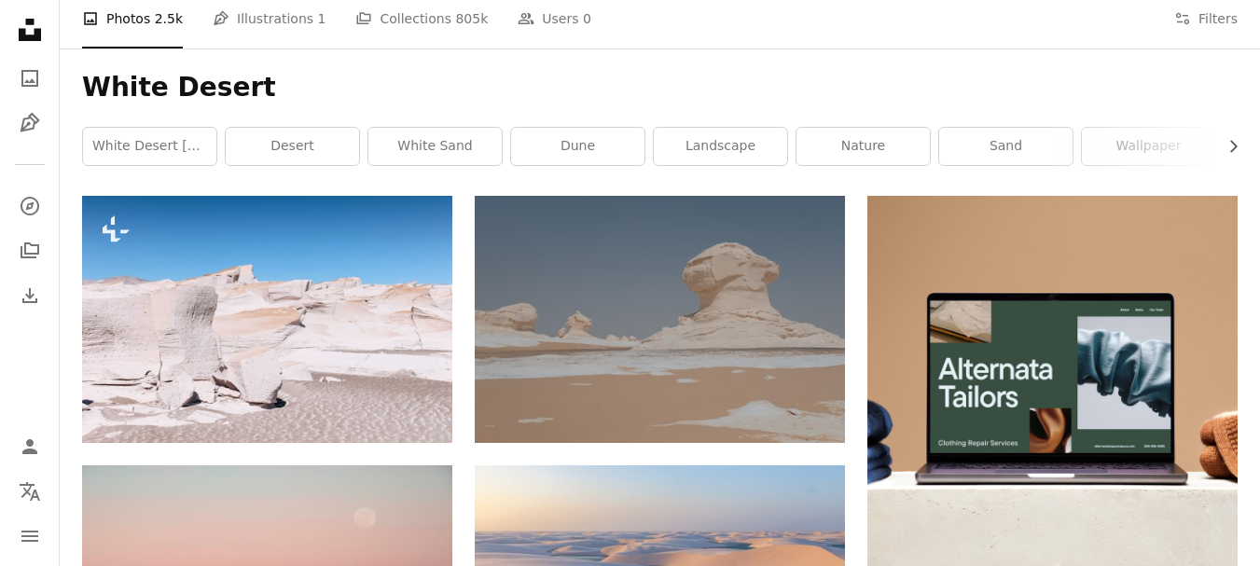
scroll to position [280, 0]
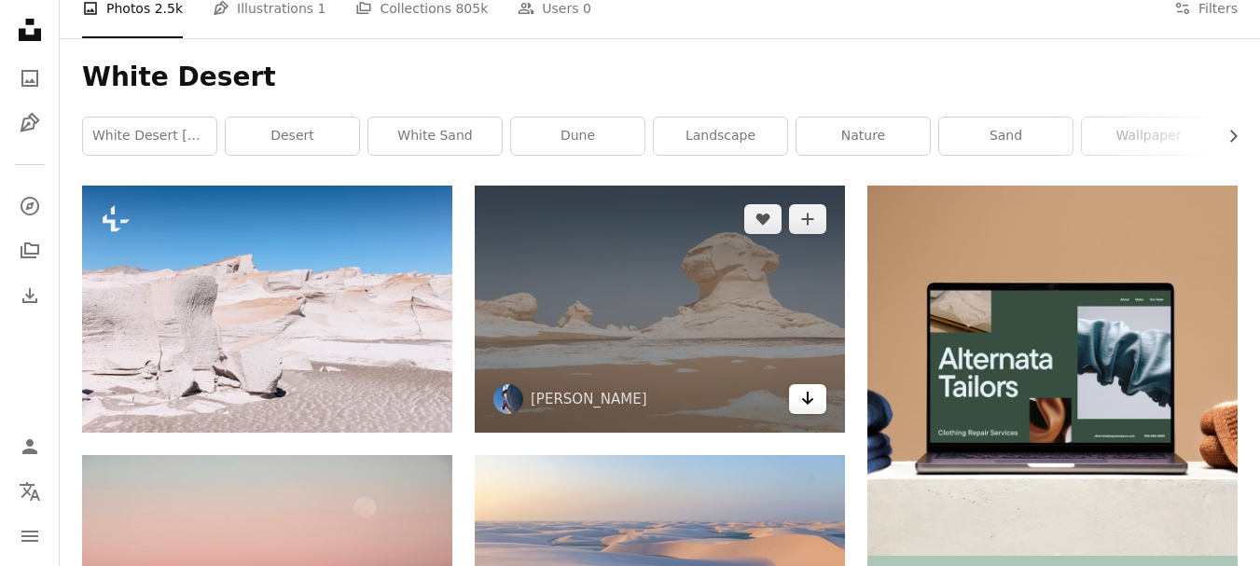
click at [807, 401] on icon "Download" at bounding box center [808, 398] width 12 height 13
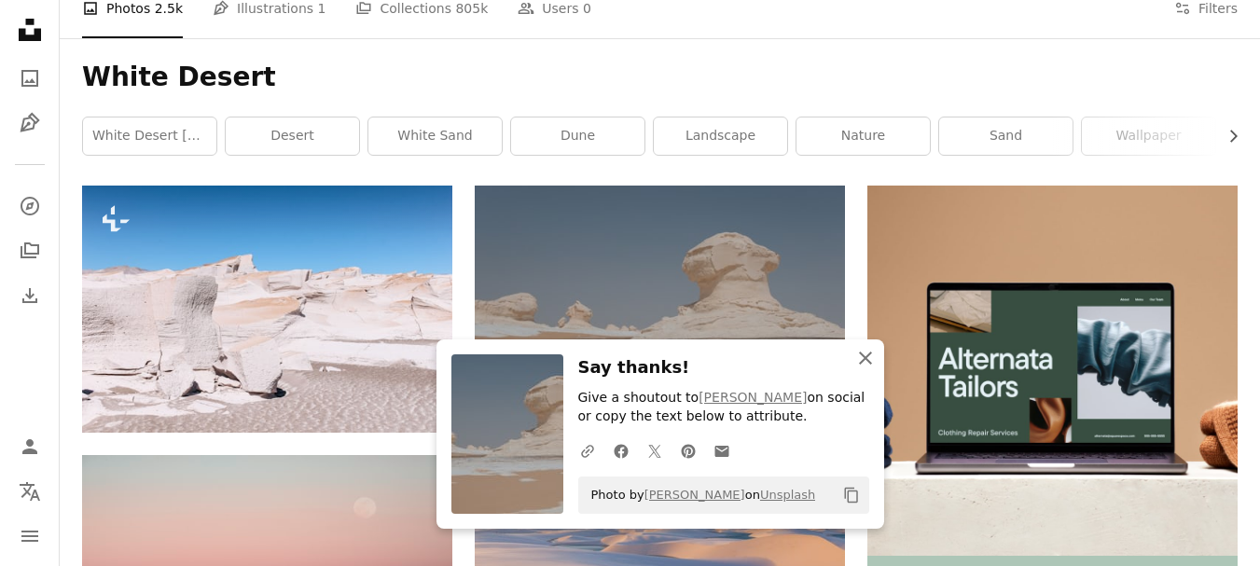
click at [868, 363] on icon "An X shape" at bounding box center [865, 358] width 22 height 22
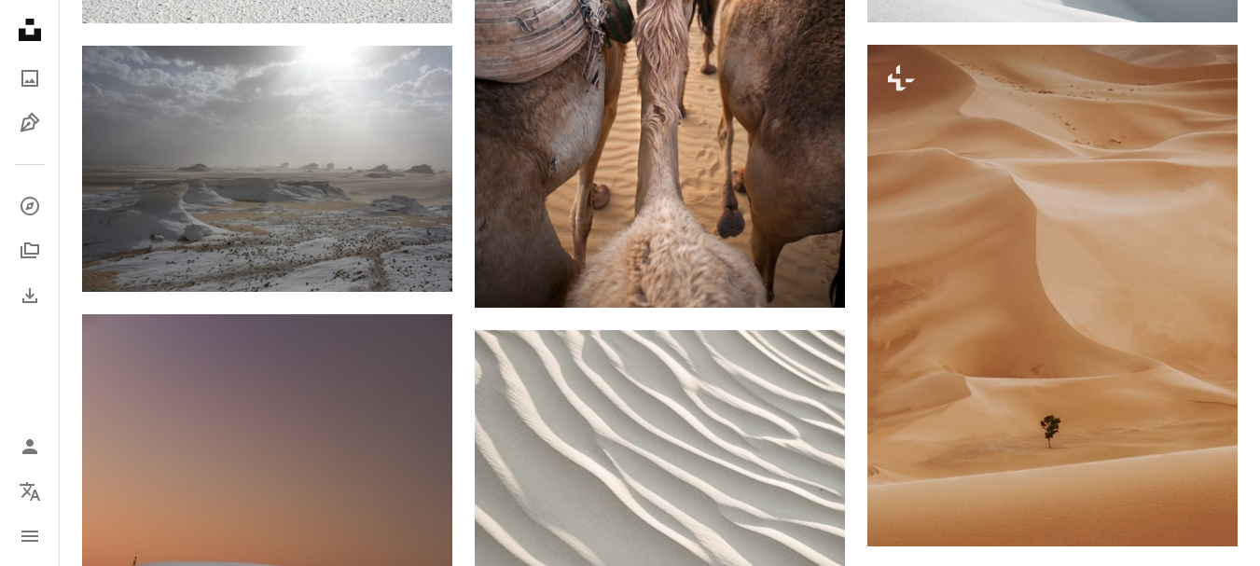
scroll to position [1213, 0]
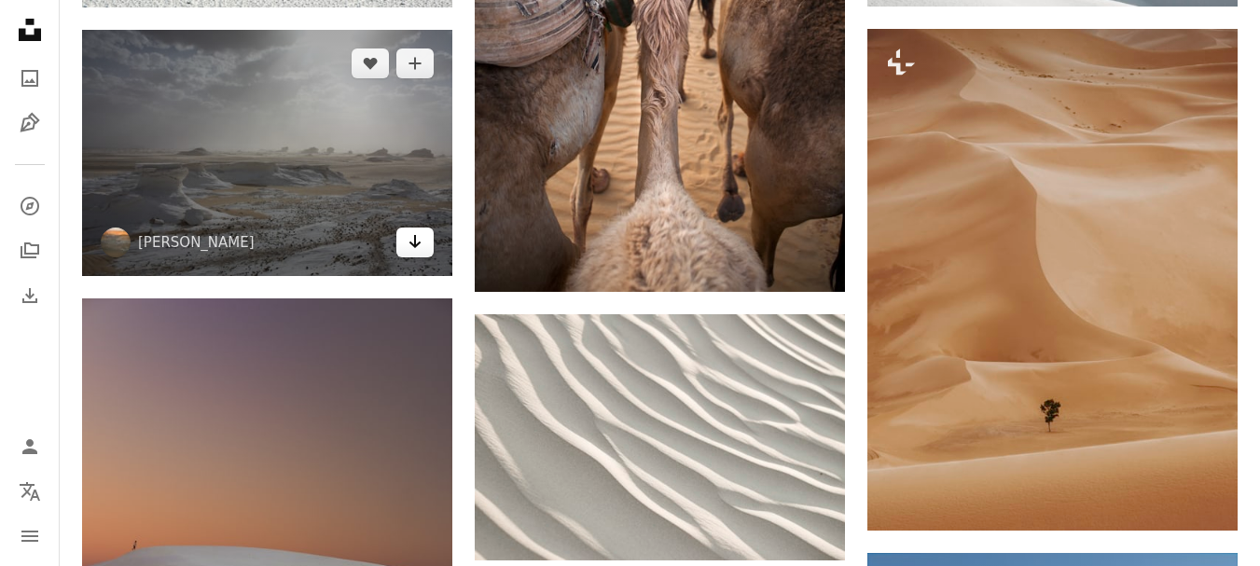
click at [424, 245] on link "Arrow pointing down" at bounding box center [414, 243] width 37 height 30
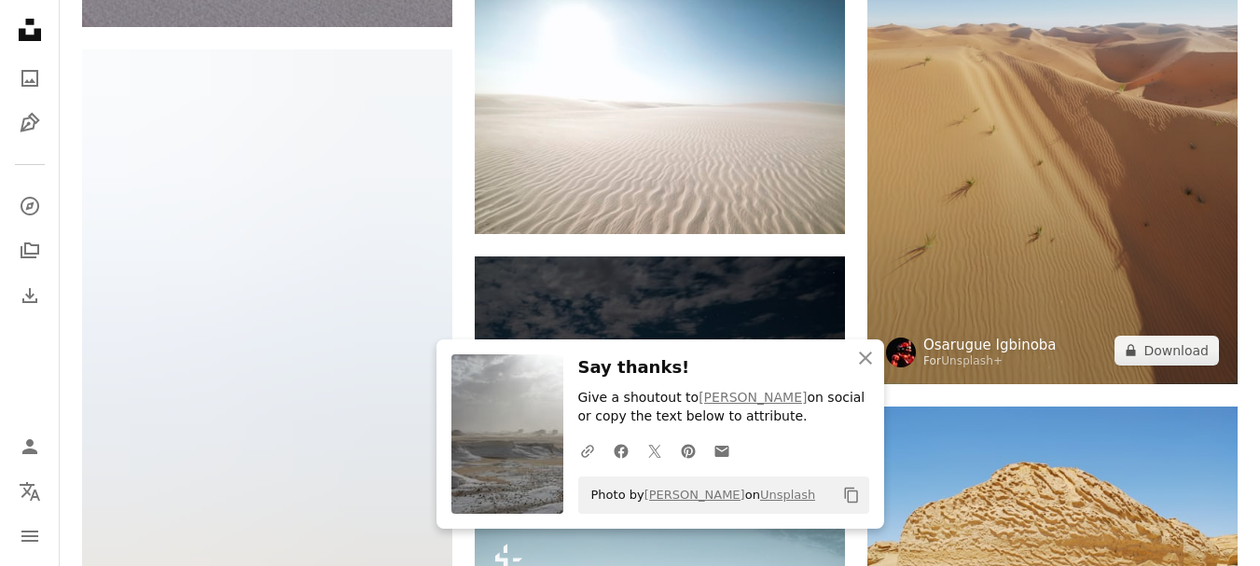
scroll to position [2052, 0]
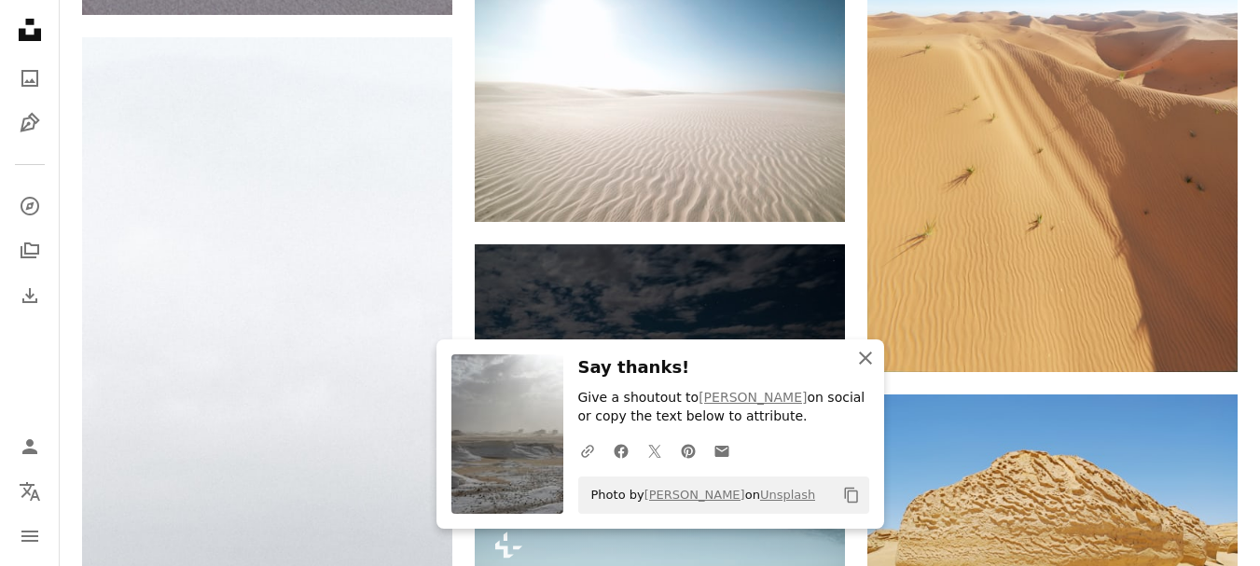
click at [867, 356] on icon "button" at bounding box center [865, 358] width 13 height 13
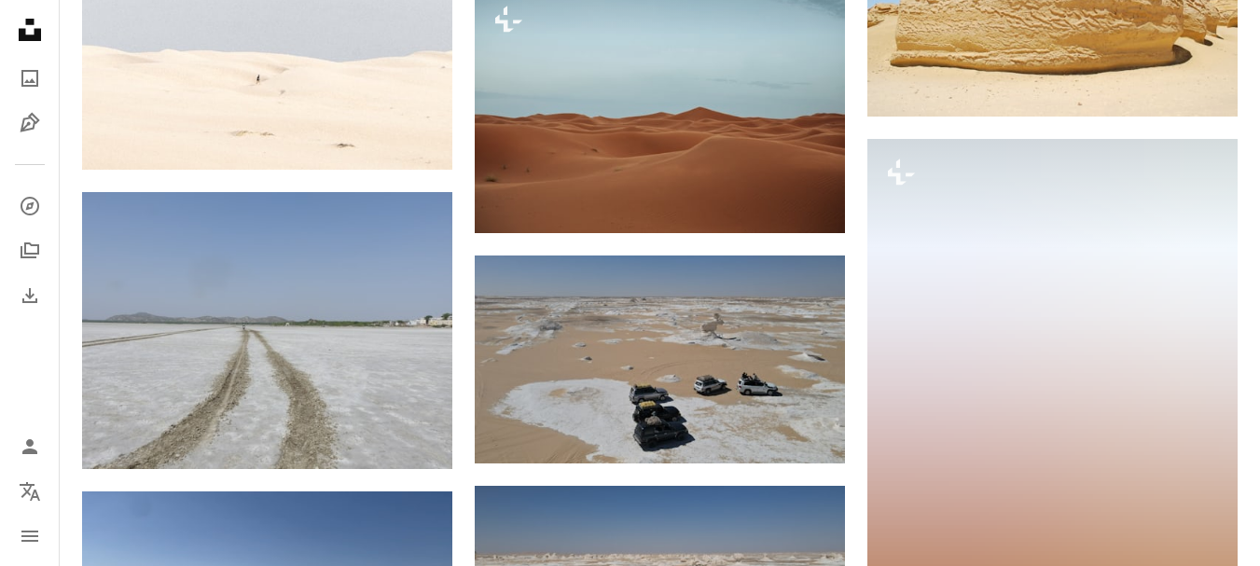
scroll to position [2612, 0]
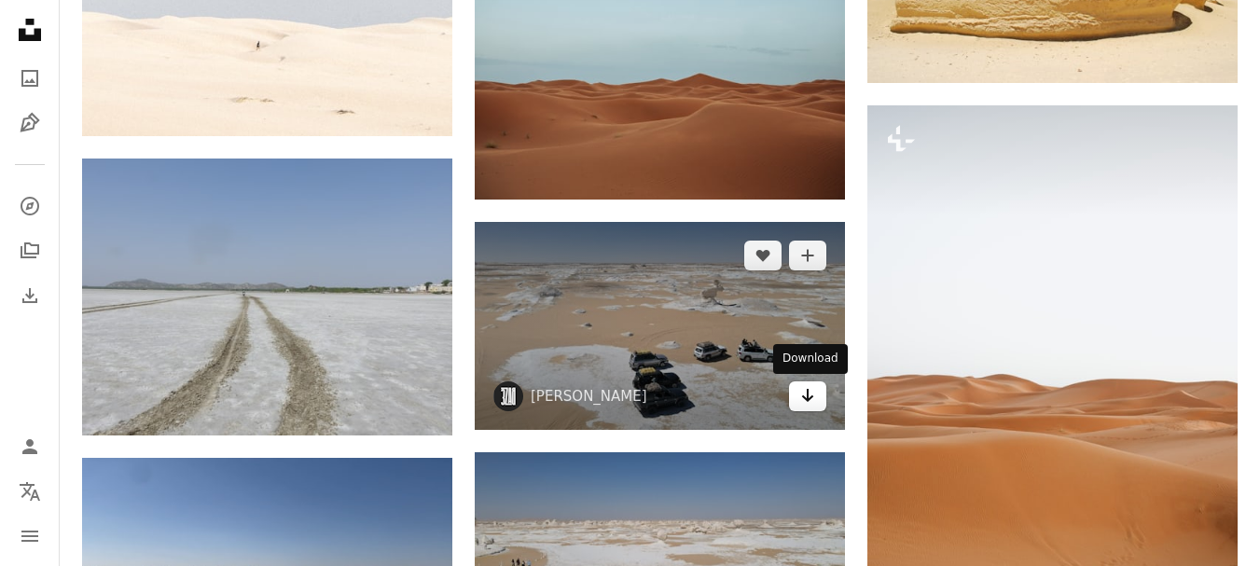
click at [806, 402] on icon "Arrow pointing down" at bounding box center [807, 395] width 15 height 22
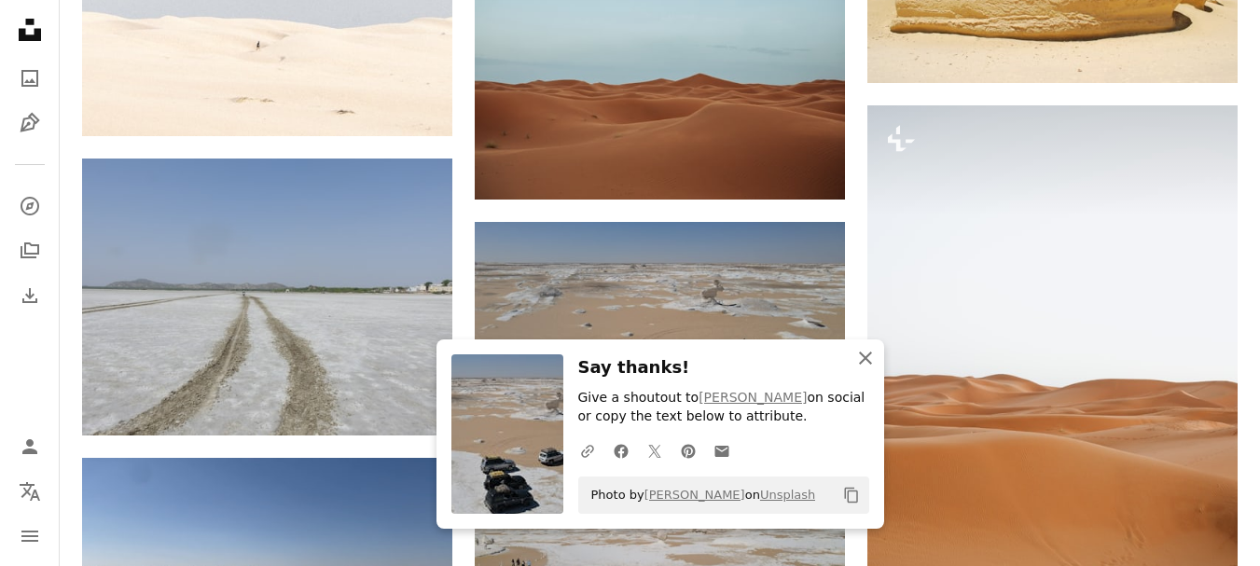
click at [865, 356] on icon "button" at bounding box center [865, 358] width 13 height 13
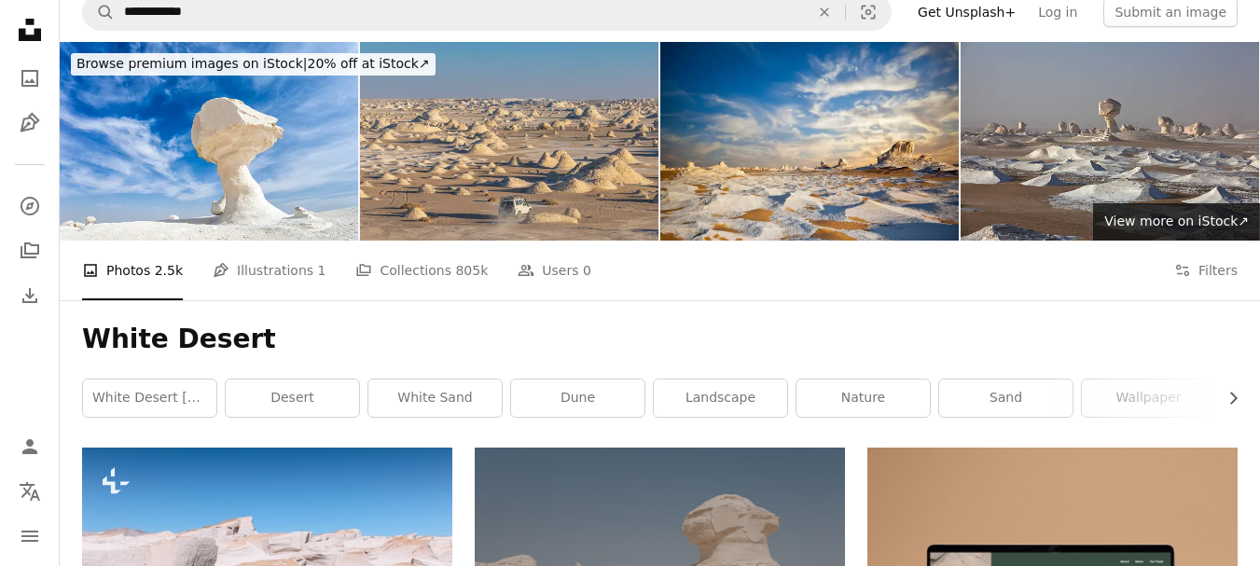
scroll to position [0, 0]
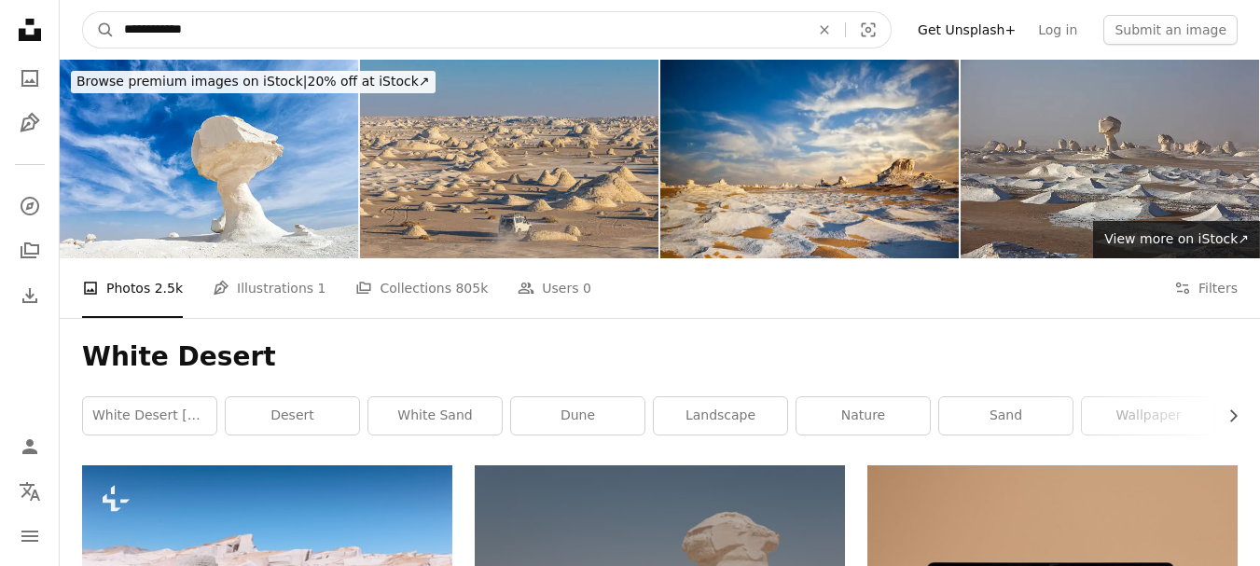
click at [214, 36] on input "**********" at bounding box center [459, 29] width 689 height 35
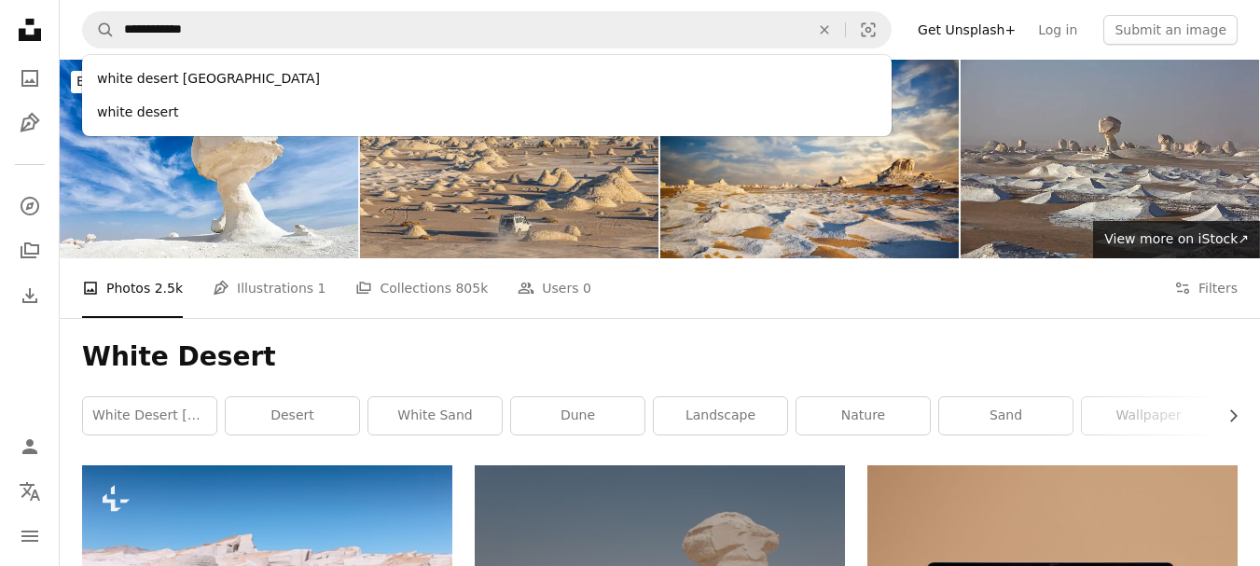
drag, startPoint x: 180, startPoint y: 35, endPoint x: 160, endPoint y: 82, distance: 51.4
click at [160, 82] on div "white desert [GEOGRAPHIC_DATA]" at bounding box center [487, 79] width 810 height 34
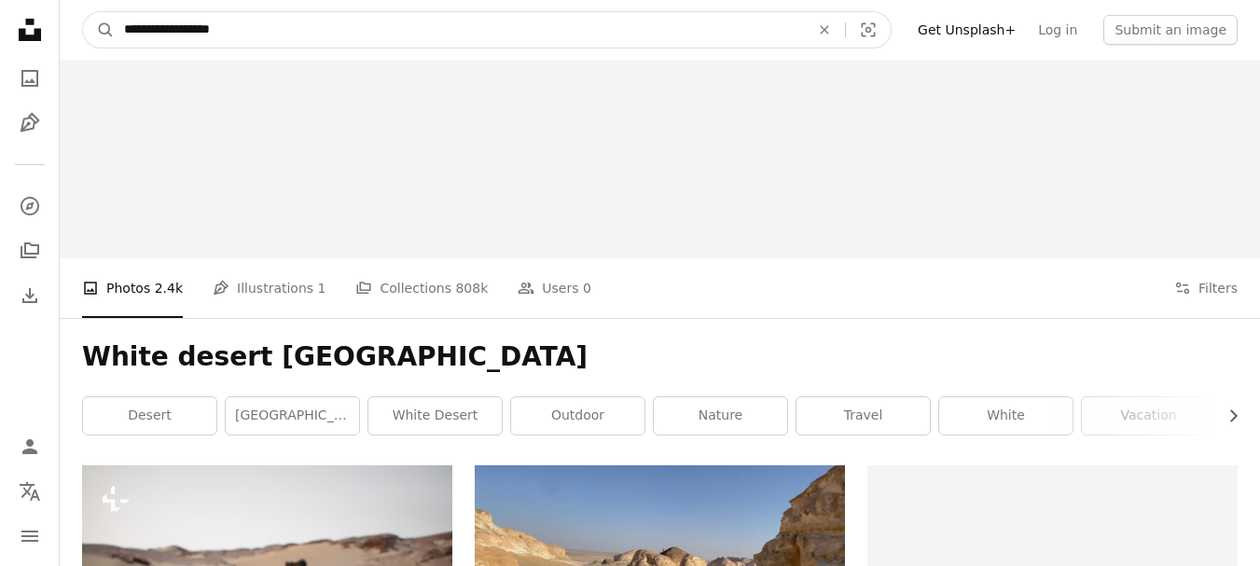
click at [180, 30] on input "**********" at bounding box center [459, 29] width 689 height 35
click at [181, 30] on input "**********" at bounding box center [459, 29] width 689 height 35
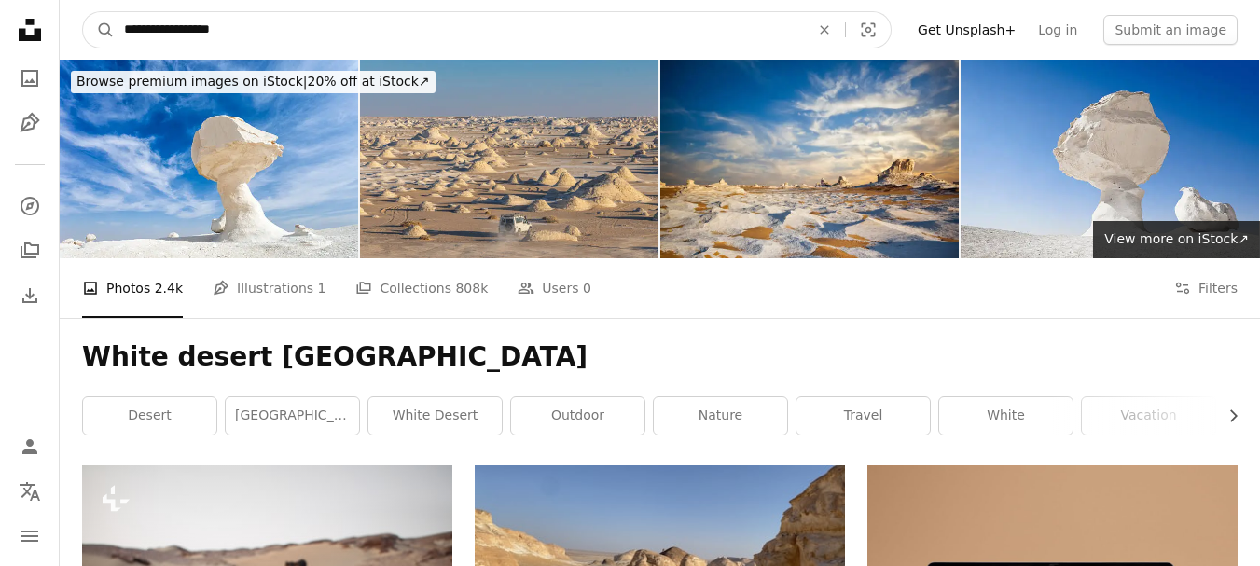
click at [181, 30] on input "**********" at bounding box center [459, 29] width 689 height 35
